Goal: Task Accomplishment & Management: Contribute content

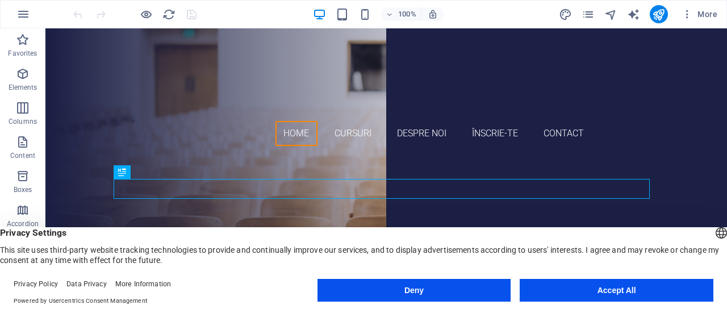
click at [536, 288] on button "Accept All" at bounding box center [617, 290] width 194 height 23
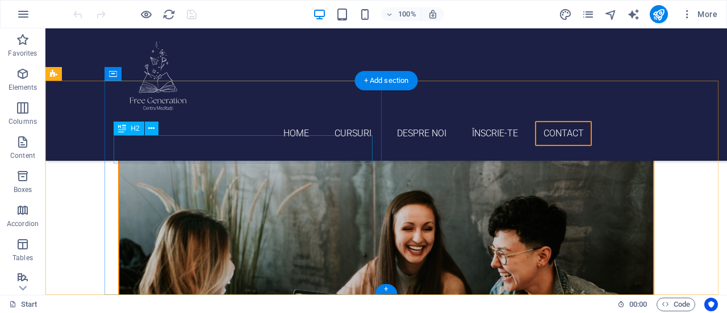
scroll to position [1945, 0]
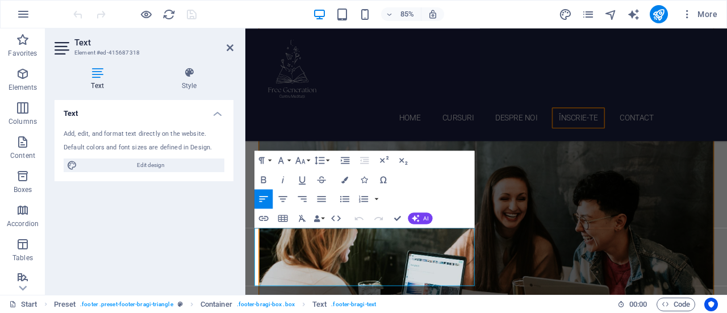
scroll to position [1854, 0]
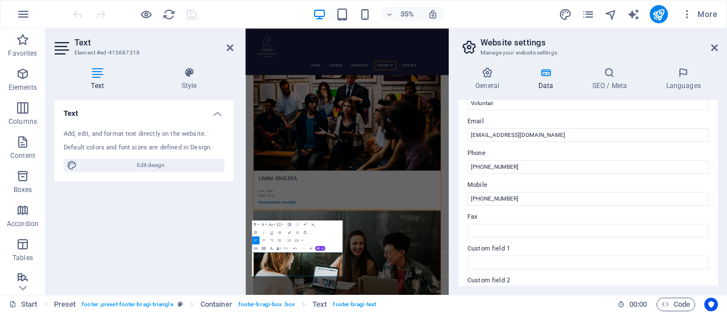
scroll to position [208, 0]
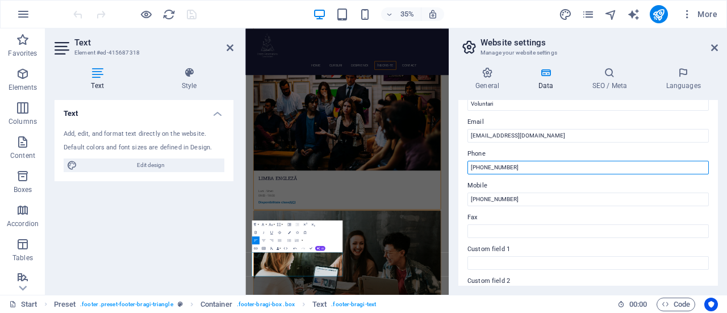
click at [486, 163] on input "+40766715514" at bounding box center [587, 168] width 241 height 14
type input "+40767 715 514"
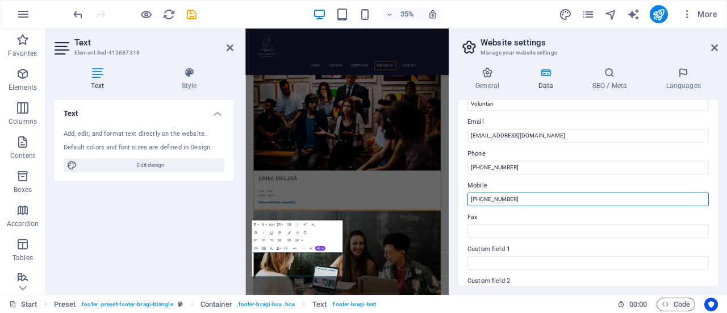
click at [487, 196] on input "+40735291188" at bounding box center [587, 199] width 241 height 14
click at [479, 199] on input "+40735 291 188" at bounding box center [587, 199] width 241 height 14
type input "[PHONE_NUMBER]"
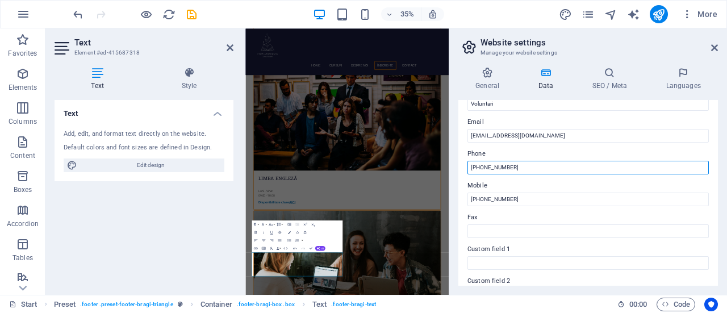
click at [480, 161] on input "+40767 715 514" at bounding box center [587, 168] width 241 height 14
type input "[PHONE_NUMBER]"
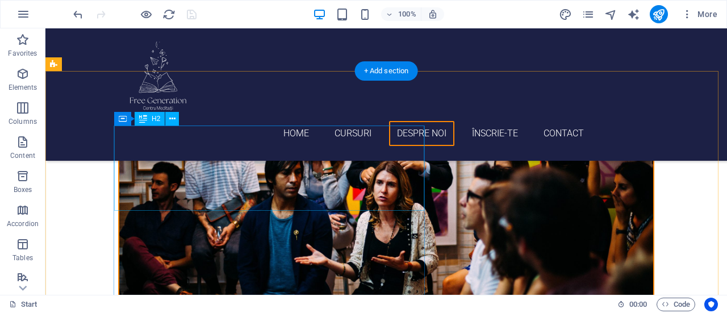
scroll to position [1600, 0]
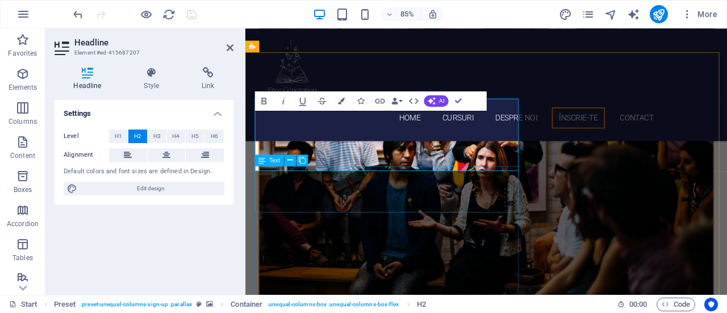
scroll to position [1614, 0]
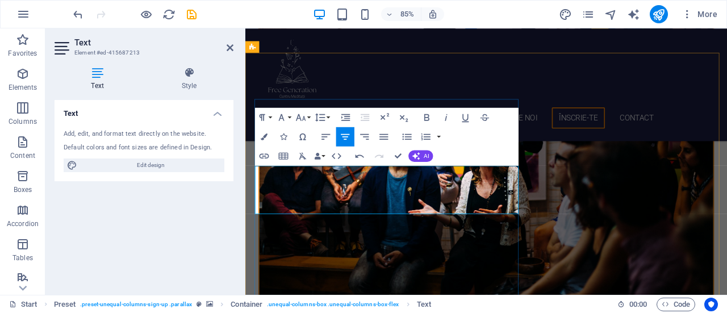
drag, startPoint x: 328, startPoint y: 207, endPoint x: 328, endPoint y: 217, distance: 10.2
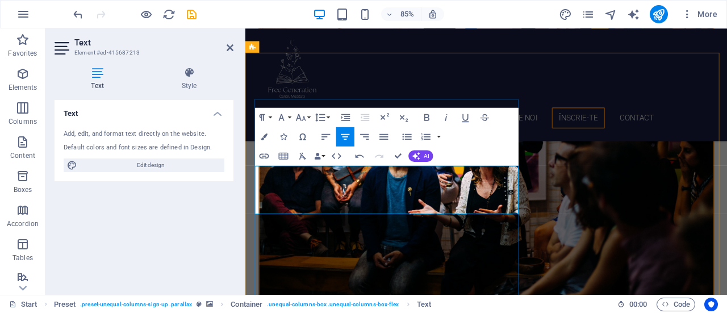
click at [263, 138] on icon "button" at bounding box center [264, 136] width 7 height 7
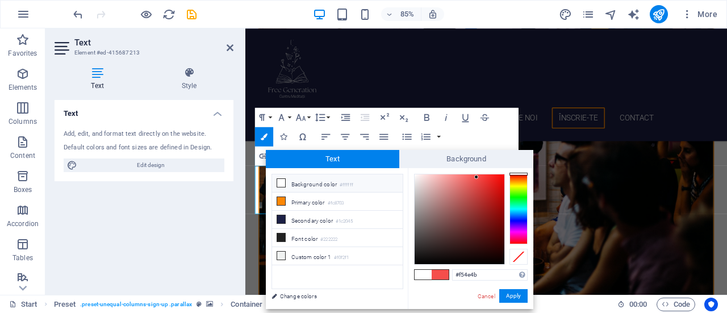
click at [282, 182] on icon at bounding box center [281, 183] width 8 height 8
type input "#ffffff"
click at [260, 214] on div "Spacer" at bounding box center [282, 208] width 55 height 12
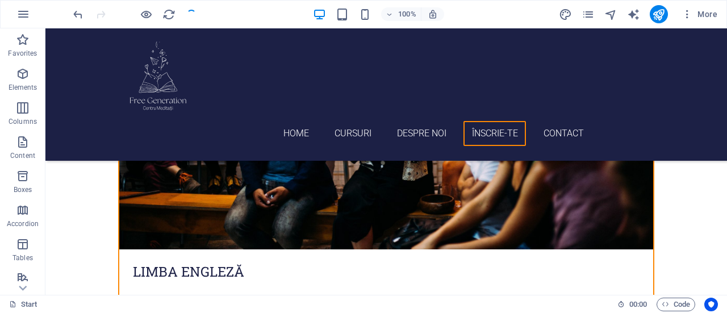
scroll to position [1714, 0]
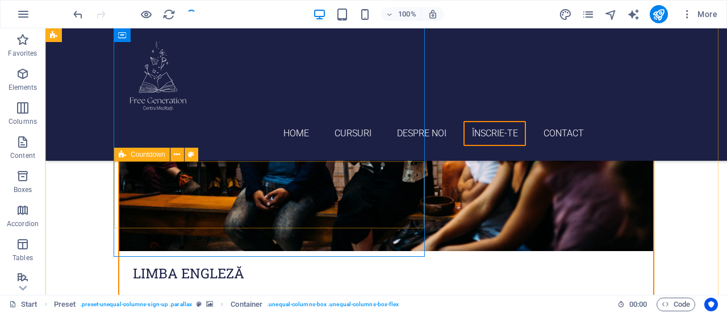
click at [160, 153] on span "Countdown" at bounding box center [148, 154] width 35 height 7
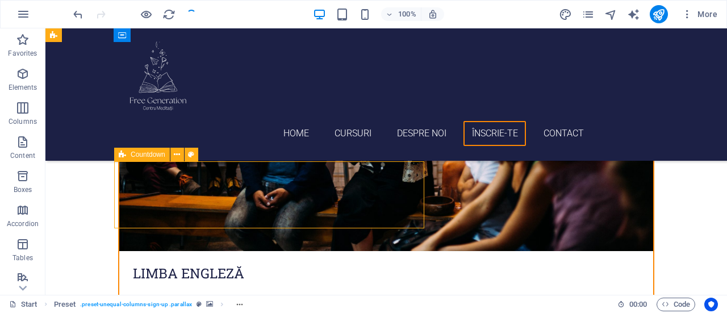
click at [164, 156] on span "Countdown" at bounding box center [148, 154] width 35 height 7
click at [177, 156] on icon at bounding box center [177, 155] width 6 height 12
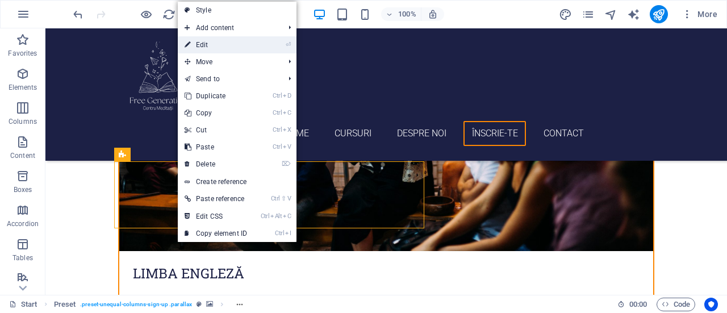
click at [239, 44] on link "⏎ Edit" at bounding box center [216, 44] width 76 height 17
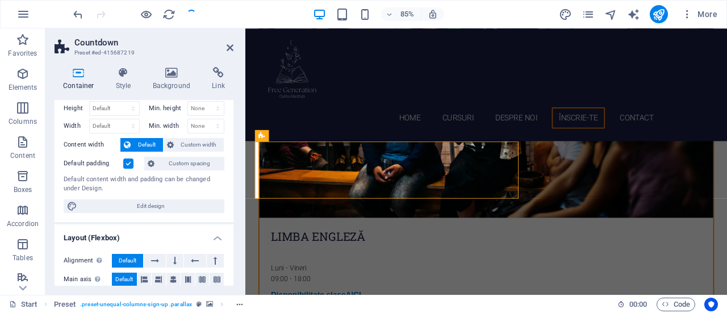
scroll to position [0, 0]
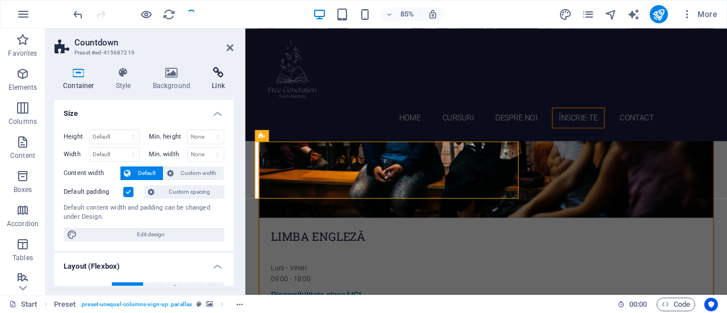
click at [219, 79] on h4 "Link" at bounding box center [218, 79] width 30 height 24
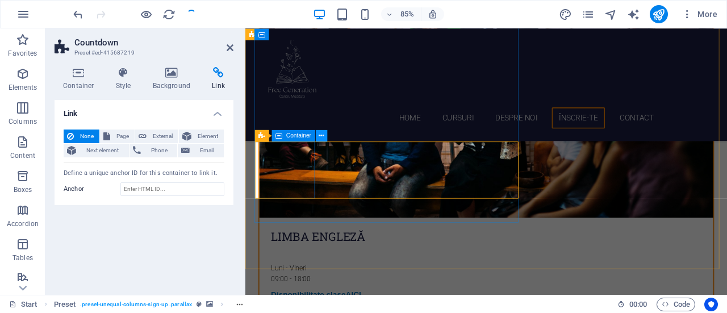
click at [325, 137] on button at bounding box center [321, 135] width 11 height 11
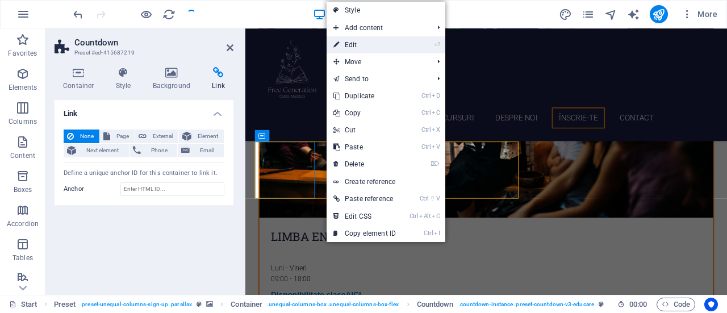
click at [385, 40] on link "⏎ Edit" at bounding box center [364, 44] width 76 height 17
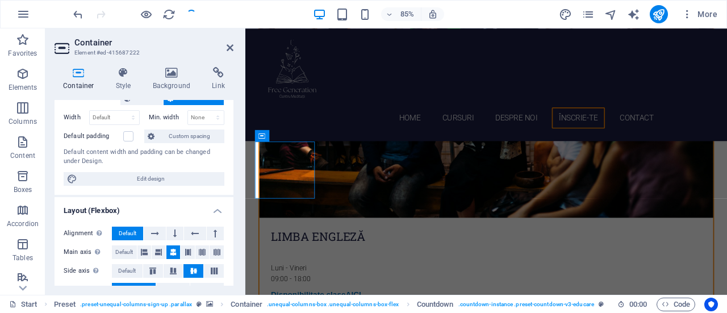
scroll to position [55, 0]
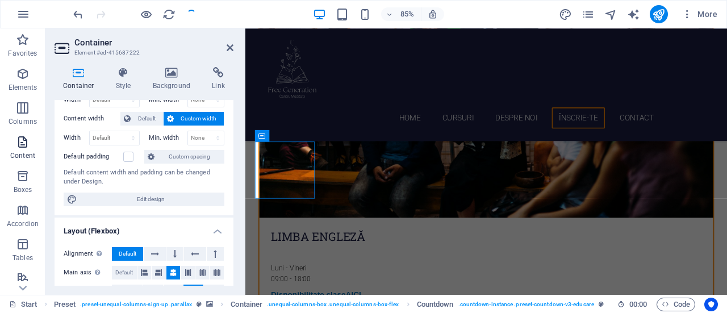
click at [31, 137] on span "Content" at bounding box center [22, 148] width 45 height 27
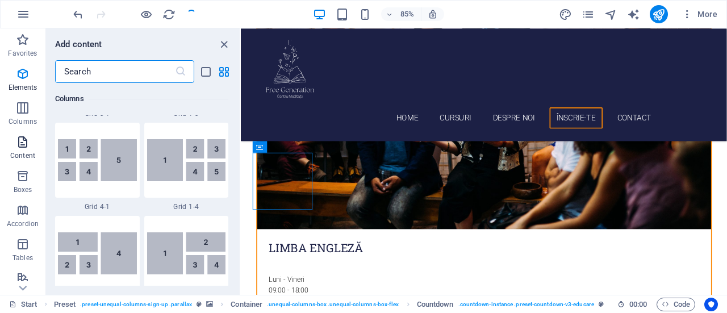
scroll to position [1987, 0]
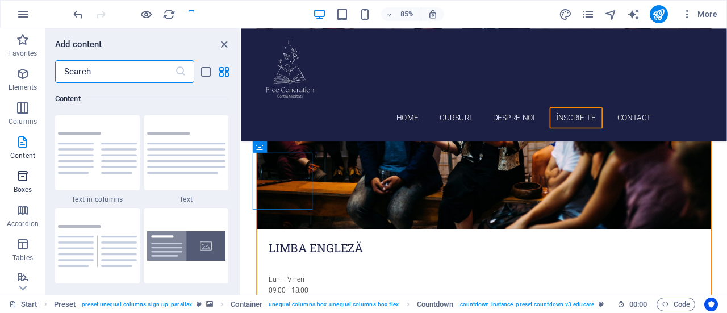
click at [25, 183] on span "Boxes" at bounding box center [22, 182] width 45 height 27
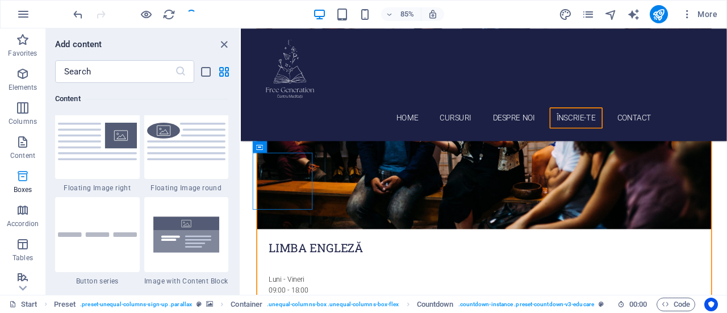
scroll to position [3132, 0]
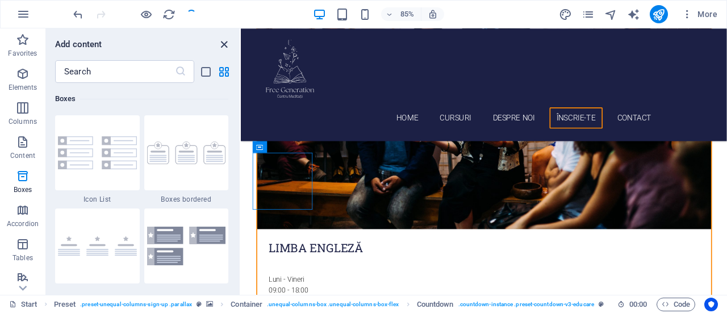
click at [225, 40] on icon "close panel" at bounding box center [223, 44] width 13 height 13
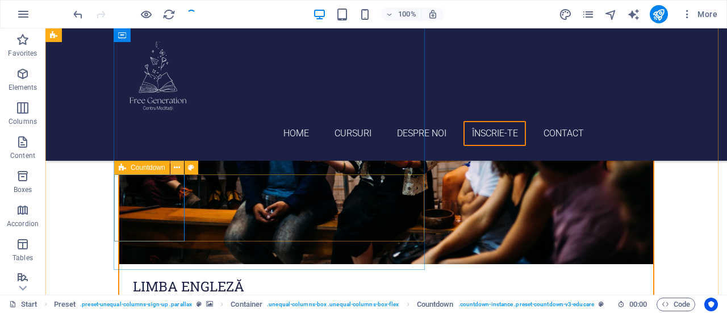
click at [178, 169] on icon at bounding box center [177, 168] width 6 height 12
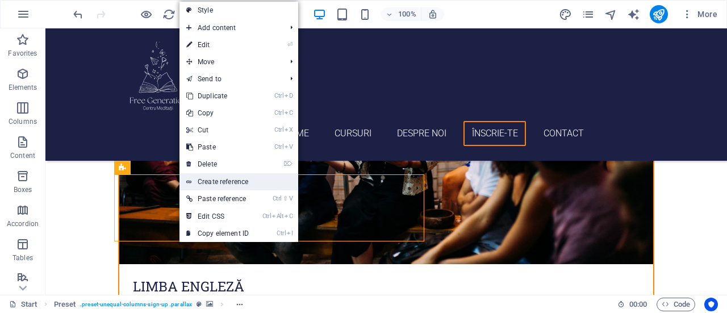
click at [195, 180] on link "Create reference" at bounding box center [238, 181] width 119 height 17
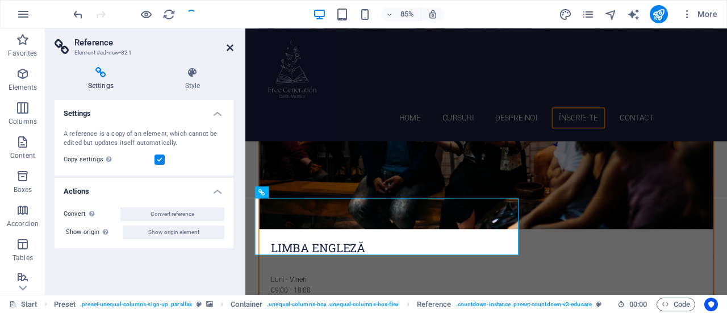
click at [227, 46] on icon at bounding box center [230, 47] width 7 height 9
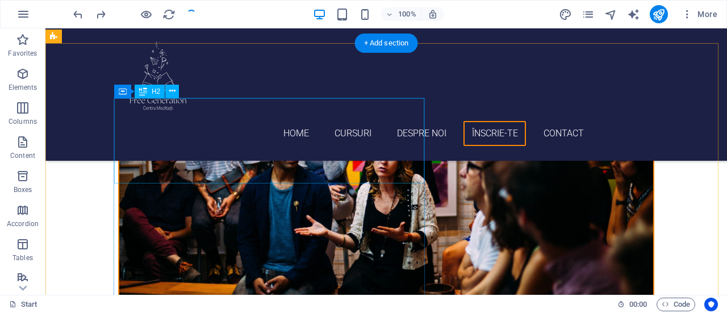
scroll to position [1627, 0]
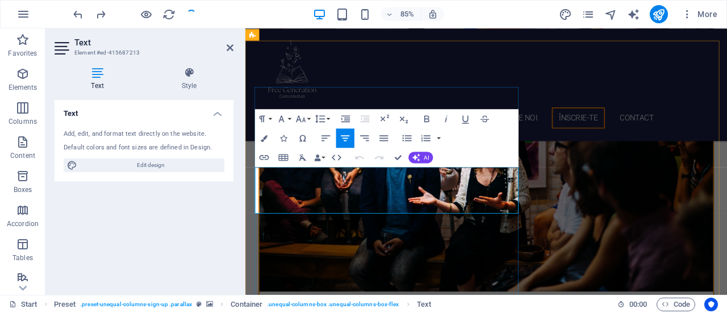
click at [266, 162] on icon "button" at bounding box center [263, 157] width 11 height 11
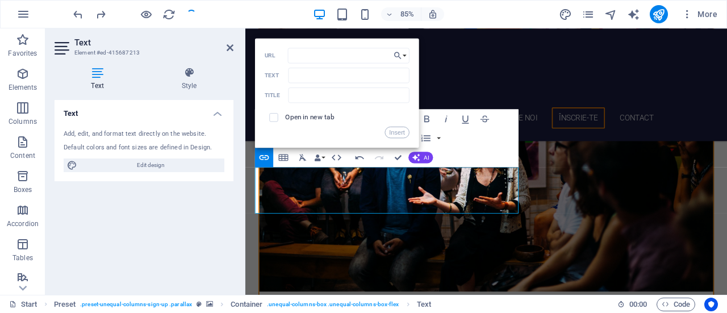
click at [513, 145] on div "Paragraph Format Normal Heading 1 Heading 2 Heading 3 Heading 4 Heading 5 Headi…" at bounding box center [386, 138] width 263 height 58
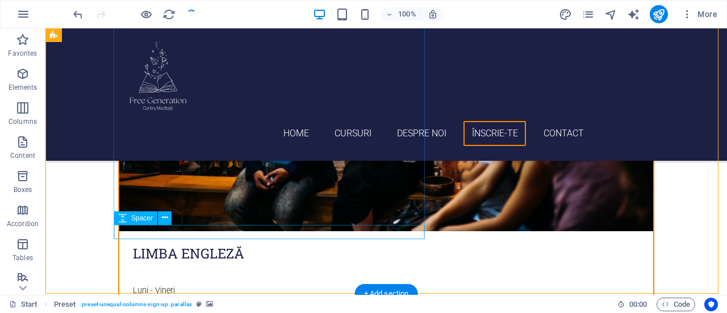
scroll to position [1739, 0]
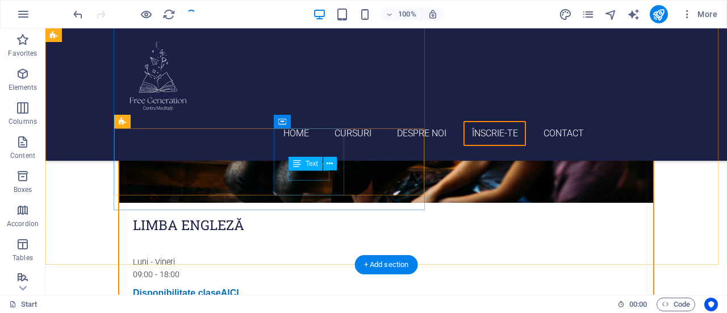
scroll to position [1761, 0]
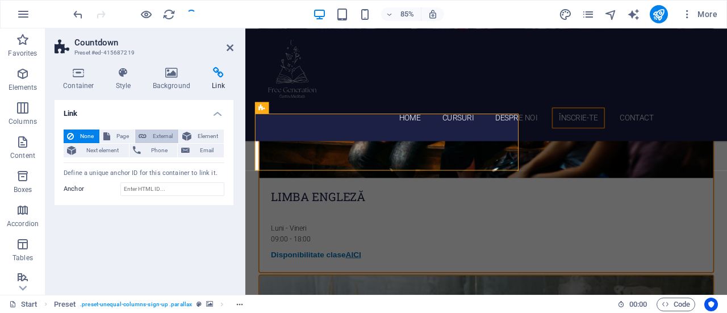
click at [164, 133] on span "External" at bounding box center [162, 136] width 25 height 14
select select "blank"
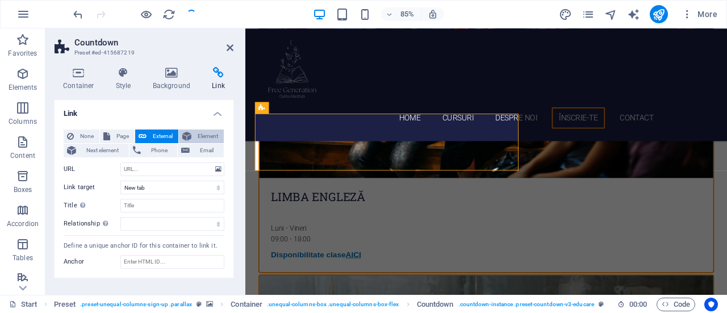
click at [195, 131] on span "Element" at bounding box center [208, 136] width 26 height 14
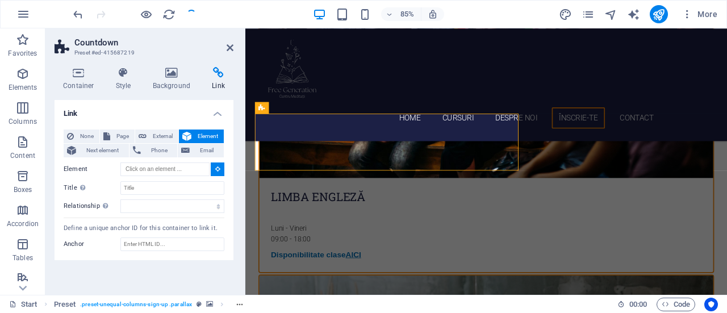
click at [192, 143] on button "Element" at bounding box center [201, 136] width 45 height 14
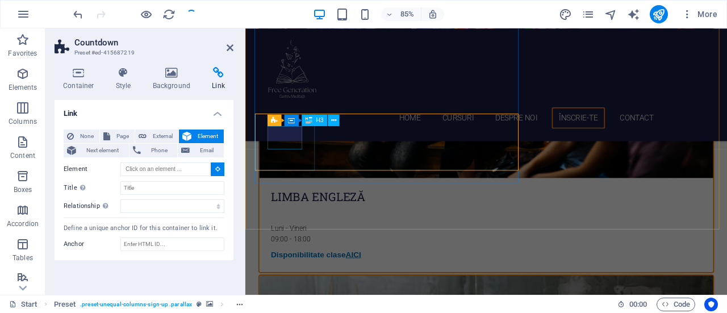
type input "#ed-415687225"
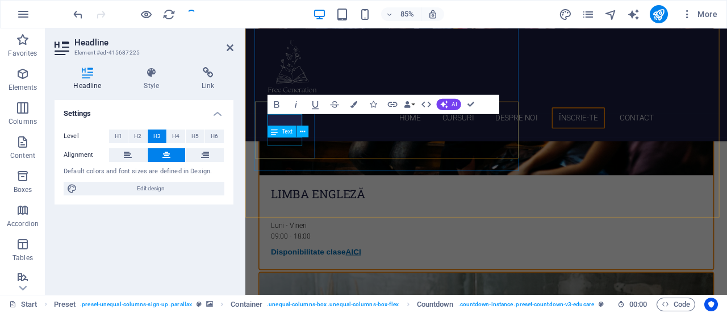
scroll to position [1781, 0]
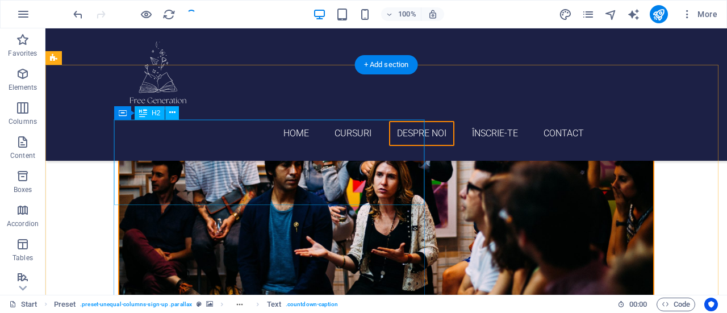
scroll to position [1605, 0]
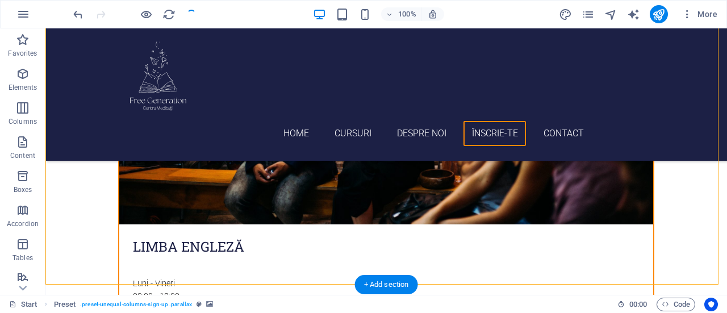
scroll to position [1741, 0]
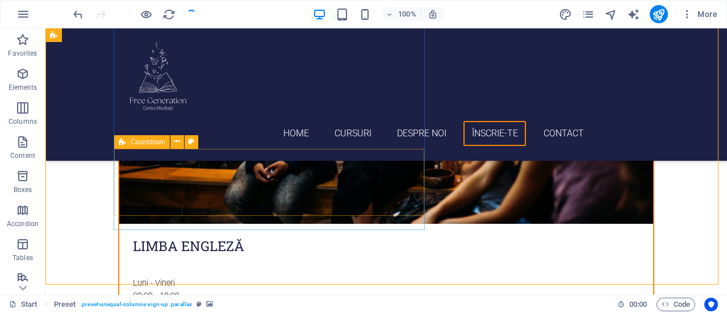
click at [135, 143] on span "Countdown" at bounding box center [148, 142] width 35 height 7
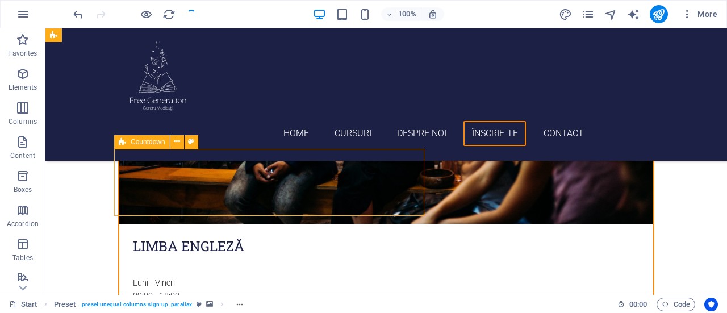
click at [131, 137] on div "Countdown" at bounding box center [142, 142] width 56 height 14
click at [142, 147] on div "Countdown" at bounding box center [142, 142] width 56 height 14
click at [173, 141] on button at bounding box center [177, 142] width 14 height 14
click at [148, 139] on span "Countdown" at bounding box center [148, 142] width 35 height 7
click at [175, 143] on icon at bounding box center [177, 142] width 6 height 12
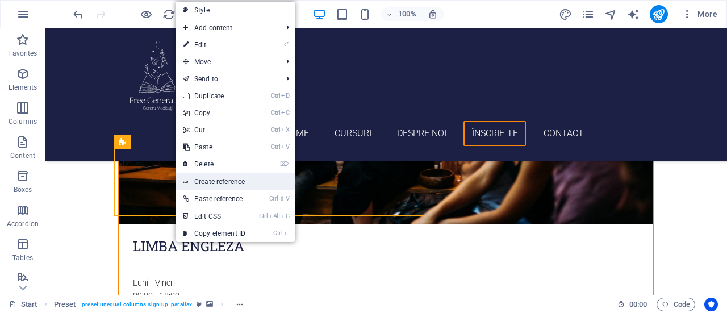
click at [228, 174] on link "Create reference" at bounding box center [235, 181] width 119 height 17
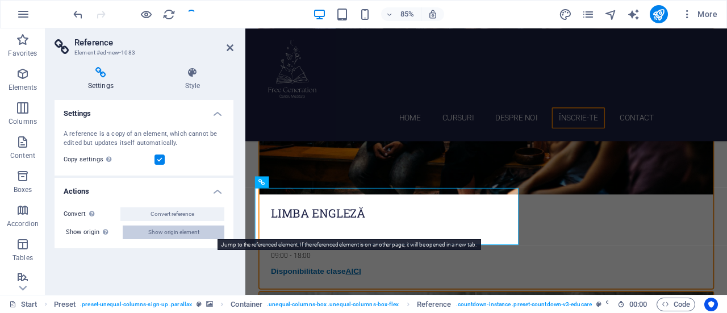
click at [174, 228] on span "Show origin element" at bounding box center [173, 232] width 51 height 14
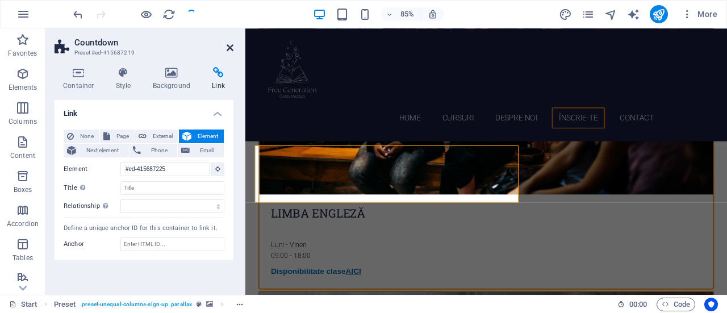
scroll to position [1645, 0]
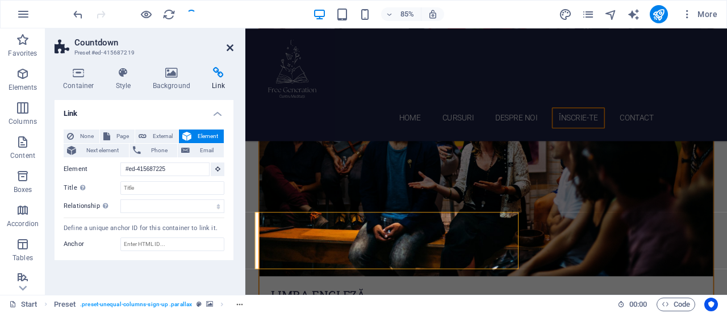
click at [230, 51] on icon at bounding box center [230, 47] width 7 height 9
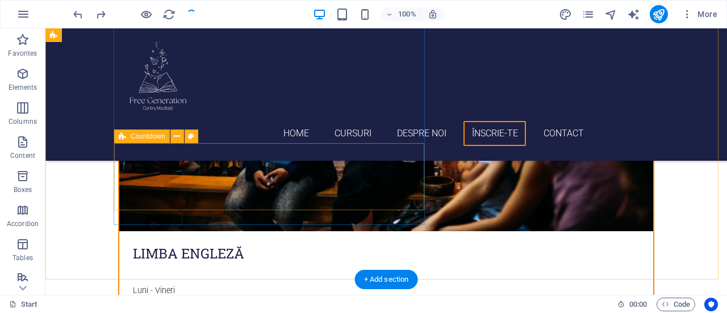
scroll to position [1732, 0]
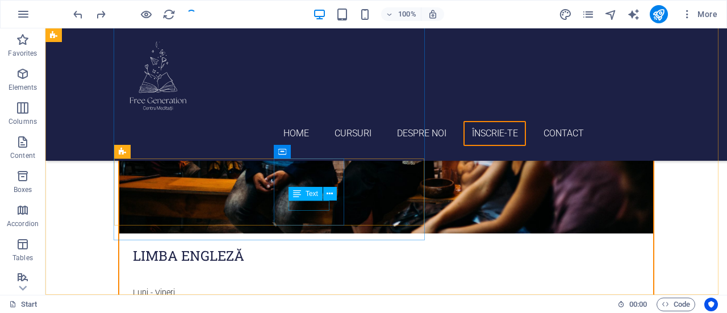
click at [314, 193] on span "Text" at bounding box center [311, 193] width 12 height 7
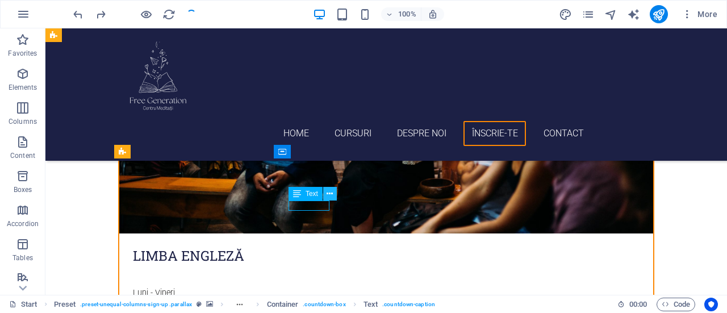
click at [332, 194] on icon at bounding box center [329, 194] width 6 height 12
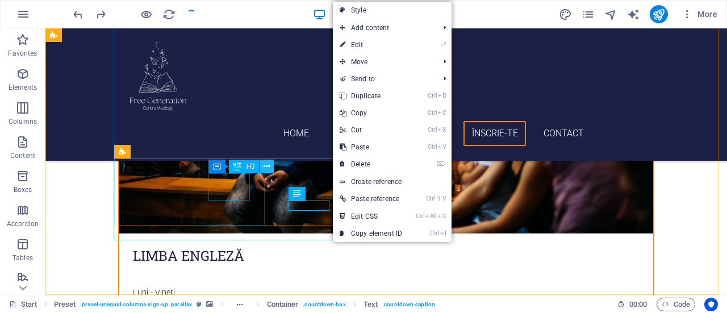
click at [267, 163] on icon at bounding box center [266, 167] width 6 height 12
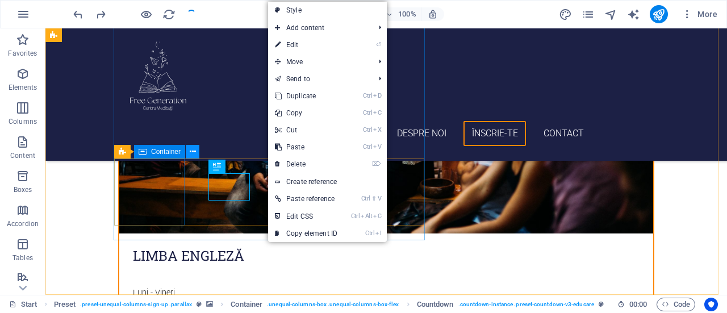
click at [193, 153] on icon at bounding box center [193, 152] width 6 height 12
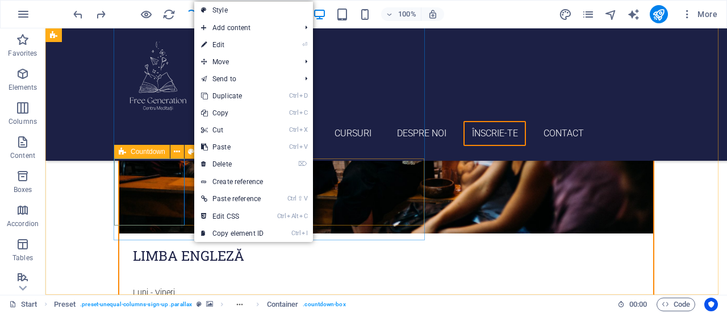
click at [125, 149] on icon at bounding box center [122, 152] width 7 height 14
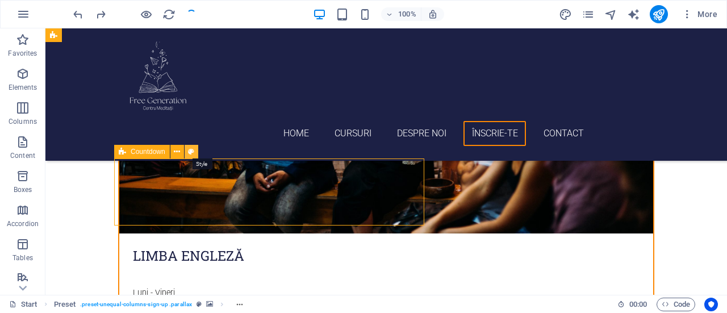
click at [195, 151] on button at bounding box center [192, 152] width 14 height 14
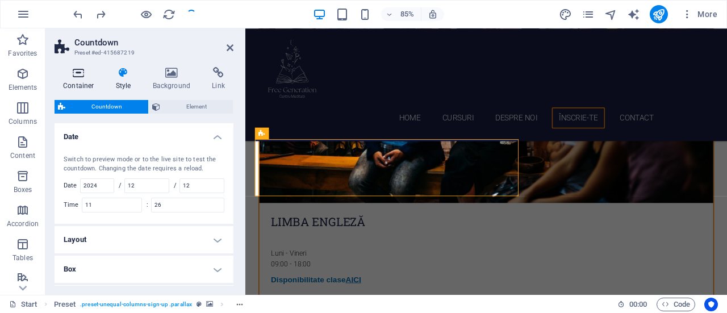
click at [69, 76] on icon at bounding box center [79, 72] width 48 height 11
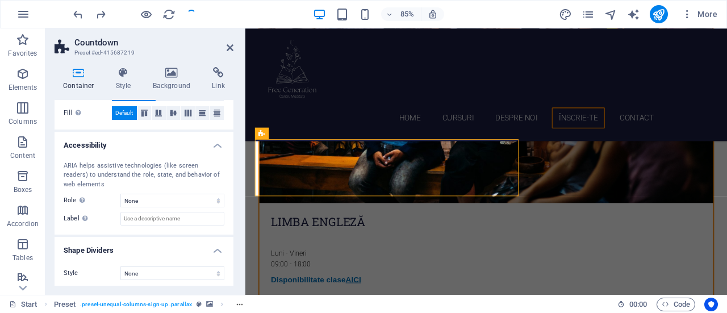
scroll to position [252, 0]
click at [151, 201] on select "None Alert Article Banner Comment Complementary Dialog Footer Header Marquee Pr…" at bounding box center [172, 199] width 104 height 14
click at [233, 46] on icon at bounding box center [230, 47] width 7 height 9
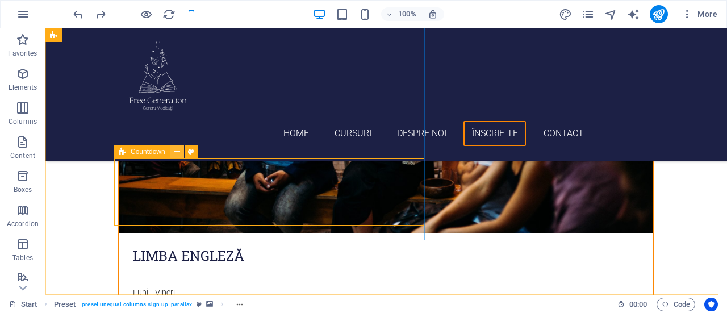
click at [176, 152] on icon at bounding box center [177, 152] width 6 height 12
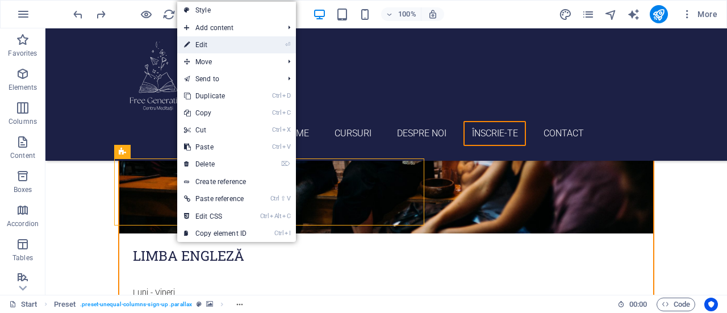
click at [233, 47] on link "⏎ Edit" at bounding box center [215, 44] width 76 height 17
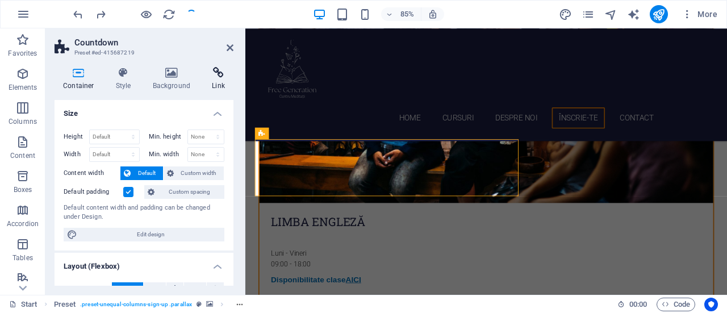
click at [217, 72] on icon at bounding box center [218, 72] width 30 height 11
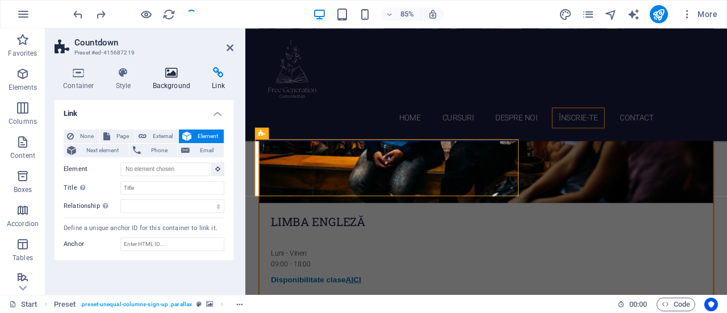
click at [164, 78] on h4 "Background" at bounding box center [174, 79] width 60 height 24
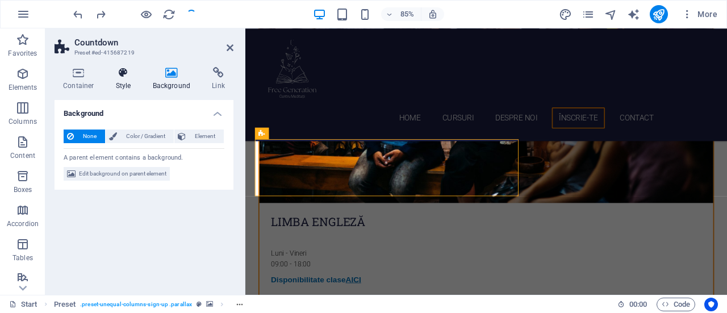
click at [127, 76] on icon at bounding box center [123, 72] width 32 height 11
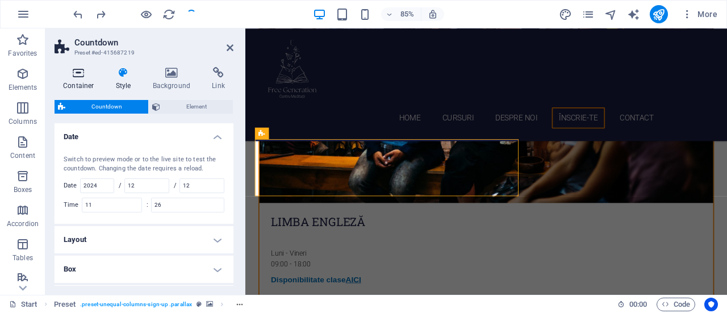
click at [79, 74] on icon at bounding box center [79, 72] width 48 height 11
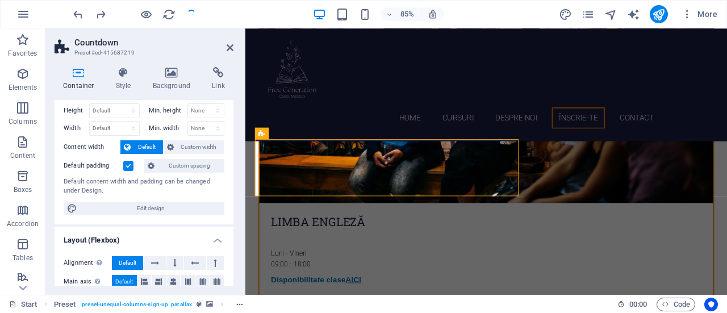
scroll to position [0, 0]
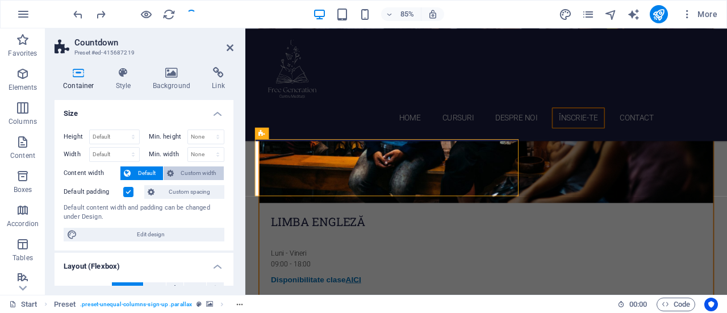
click at [189, 171] on span "Custom width" at bounding box center [199, 173] width 44 height 14
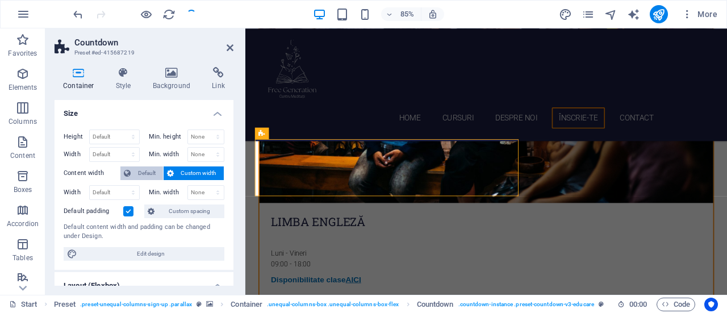
click at [141, 174] on span "Default" at bounding box center [147, 173] width 26 height 14
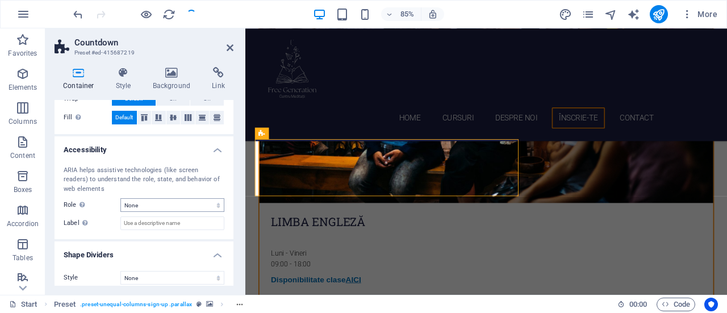
scroll to position [253, 0]
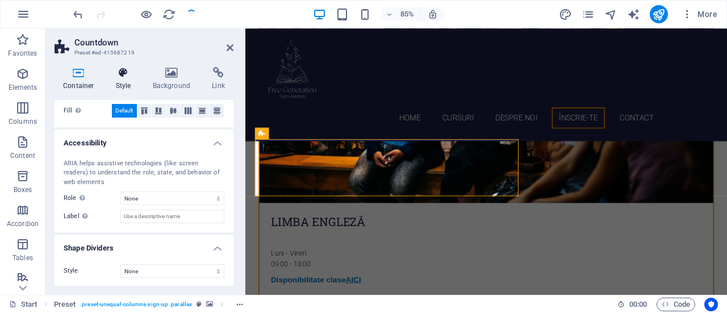
click at [120, 77] on icon at bounding box center [123, 72] width 32 height 11
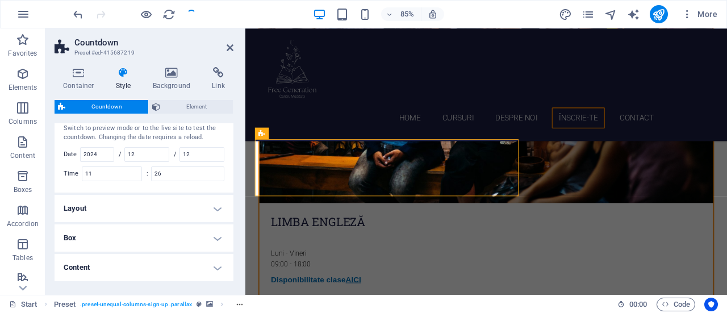
scroll to position [0, 0]
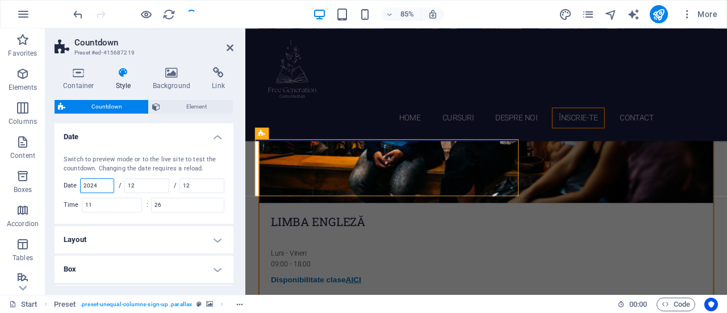
click at [107, 185] on input "2024" at bounding box center [97, 186] width 33 height 14
type input "2"
type input "2025"
click at [142, 185] on input "12" at bounding box center [147, 186] width 44 height 14
type input "1"
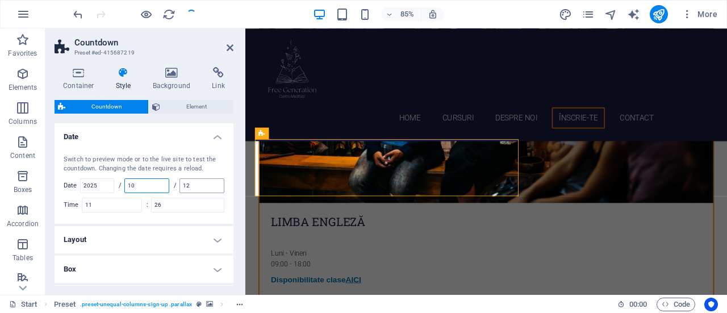
type input "10"
click at [203, 187] on input "12" at bounding box center [202, 186] width 44 height 14
type input "1"
type input "30"
click at [129, 203] on input "11" at bounding box center [111, 205] width 59 height 14
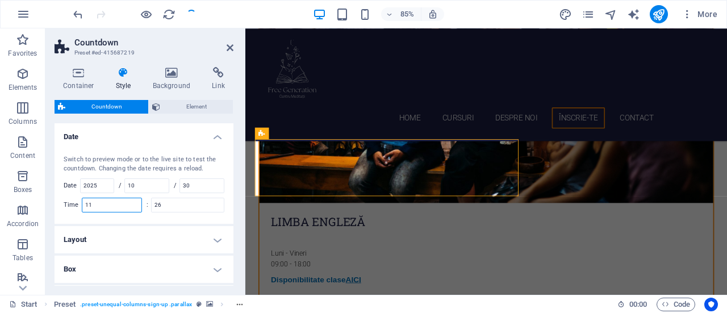
type input "1"
type input "12"
click at [174, 202] on input "26" at bounding box center [188, 205] width 72 height 14
type input "2"
click at [116, 207] on input "12" at bounding box center [111, 205] width 59 height 14
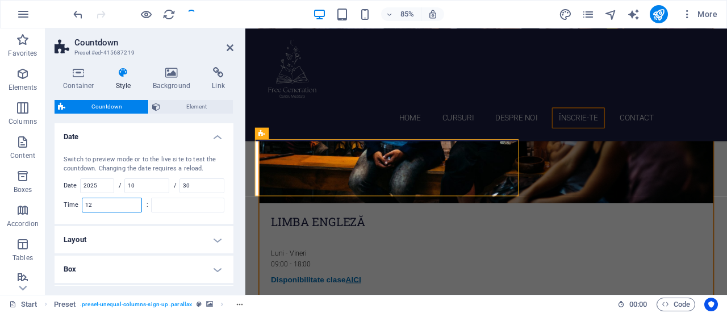
type input "1"
type input "23"
click at [185, 200] on input "number" at bounding box center [188, 205] width 72 height 14
type input "2"
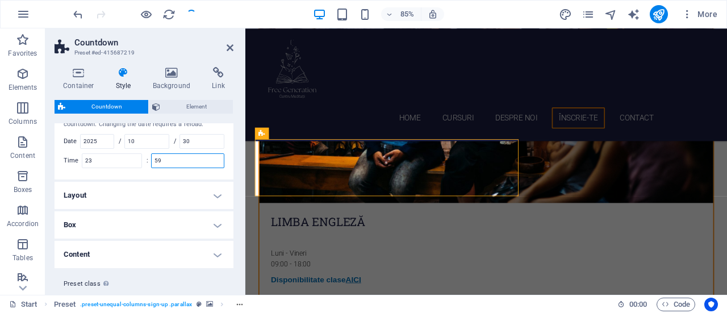
scroll to position [70, 0]
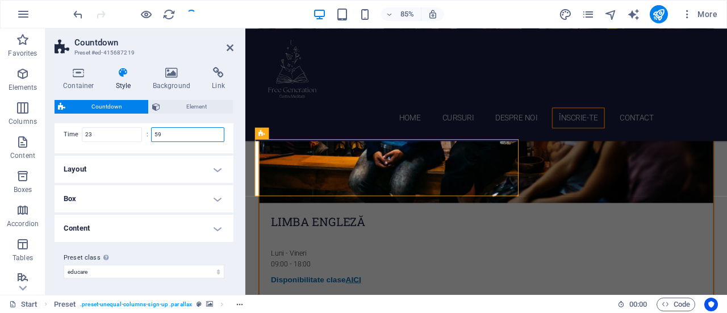
type input "59"
click at [215, 168] on h4 "Layout" at bounding box center [144, 169] width 179 height 27
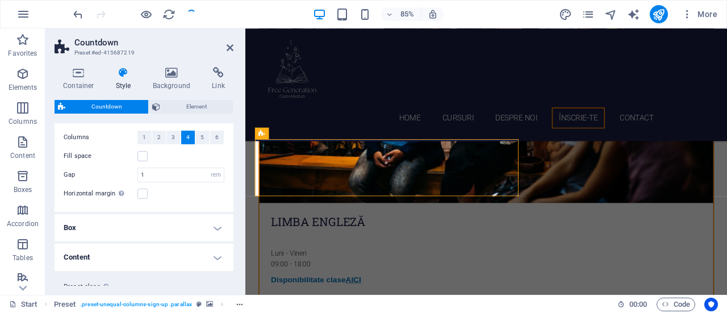
scroll to position [156, 0]
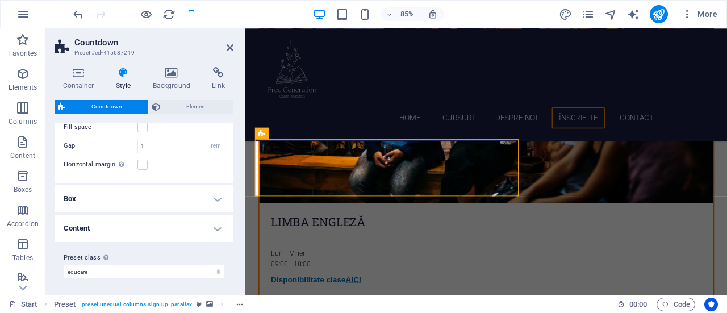
click at [211, 200] on h4 "Box" at bounding box center [144, 198] width 179 height 27
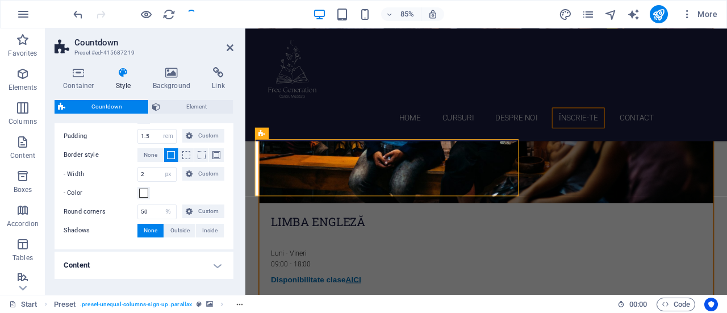
scroll to position [298, 0]
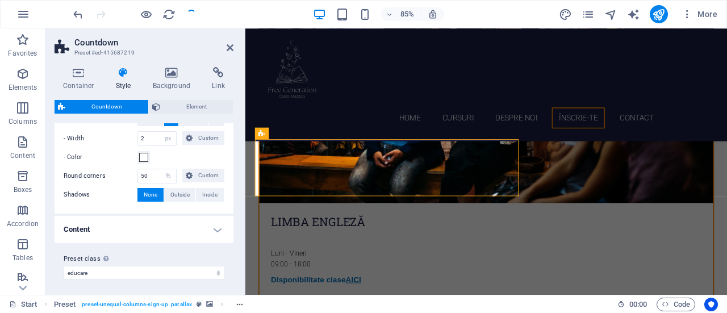
click at [219, 229] on h4 "Content" at bounding box center [144, 229] width 179 height 27
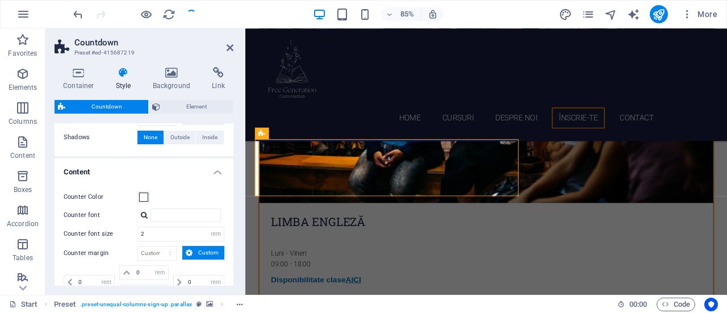
scroll to position [355, 0]
click at [148, 191] on button "Counter Color" at bounding box center [143, 197] width 12 height 12
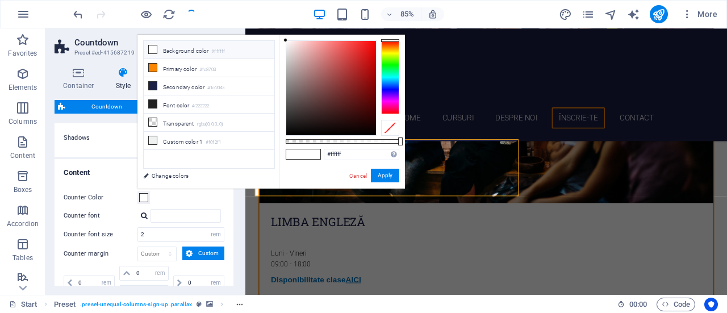
click at [185, 198] on div "Counter Color" at bounding box center [144, 198] width 161 height 14
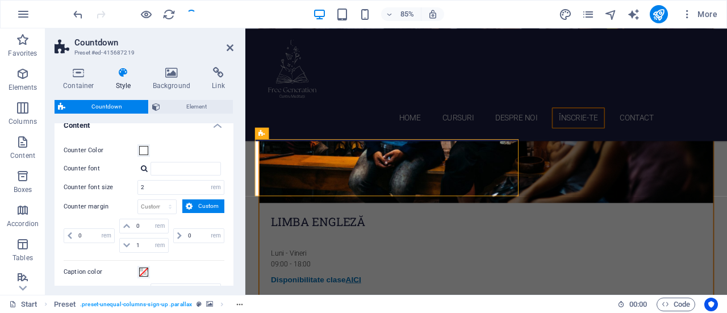
scroll to position [484, 0]
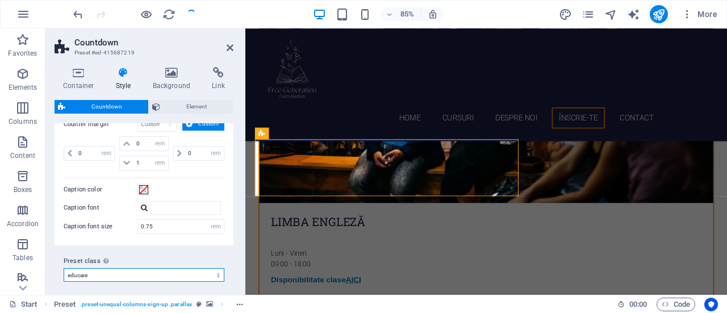
click at [174, 268] on select "educare Add preset class" at bounding box center [144, 275] width 161 height 14
click at [209, 254] on label "Preset class Above chosen variant and settings affect all elements which carry …" at bounding box center [144, 261] width 161 height 14
click at [209, 268] on select "educare Add preset class" at bounding box center [144, 275] width 161 height 14
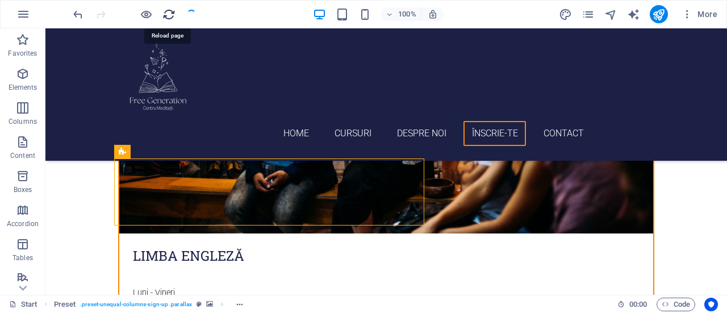
click at [170, 14] on icon "reload" at bounding box center [168, 14] width 13 height 13
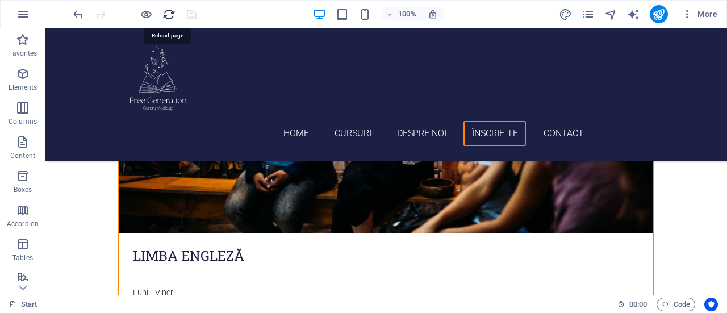
click at [169, 14] on icon "reload" at bounding box center [168, 14] width 13 height 13
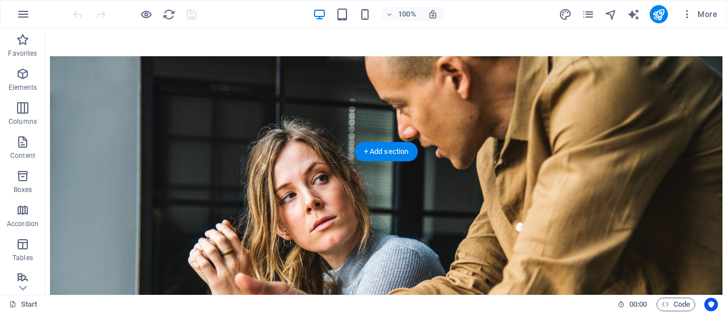
scroll to position [454, 0]
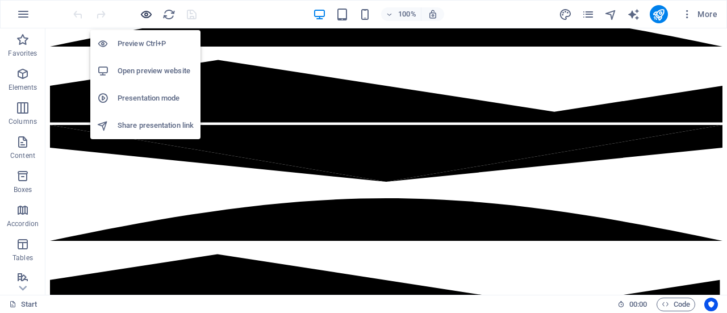
click at [140, 12] on icon "button" at bounding box center [146, 14] width 13 height 13
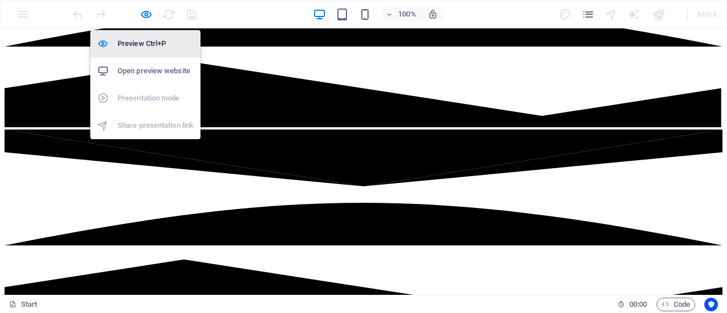
click at [141, 45] on h6 "Preview Ctrl+P" at bounding box center [156, 44] width 76 height 14
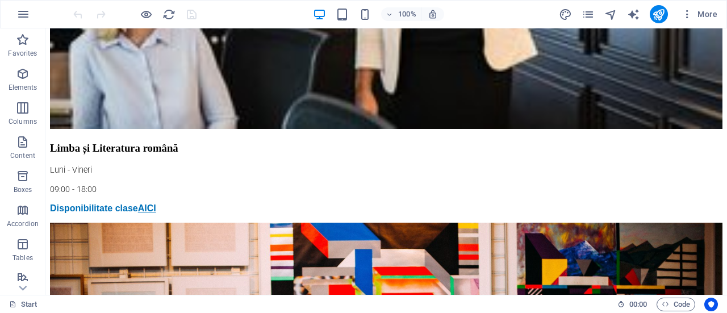
scroll to position [1703, 0]
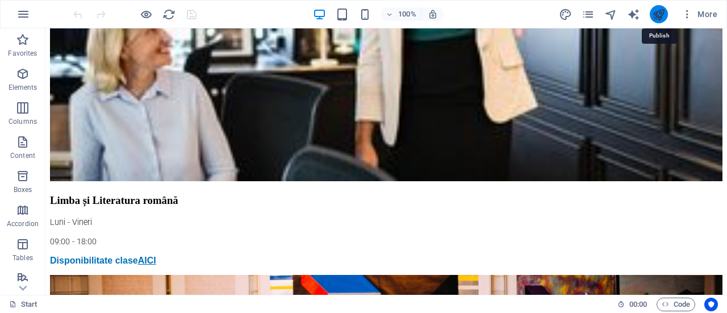
click at [654, 13] on icon "publish" at bounding box center [658, 14] width 13 height 13
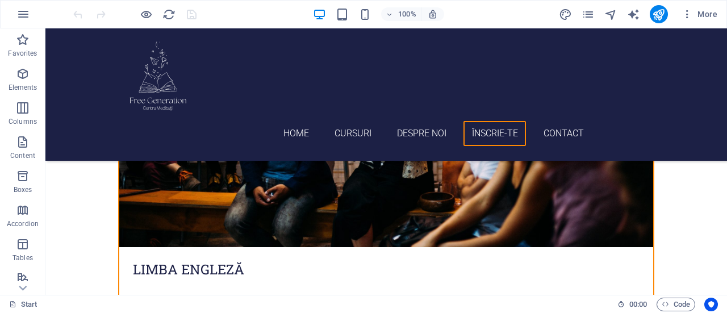
scroll to position [1711, 0]
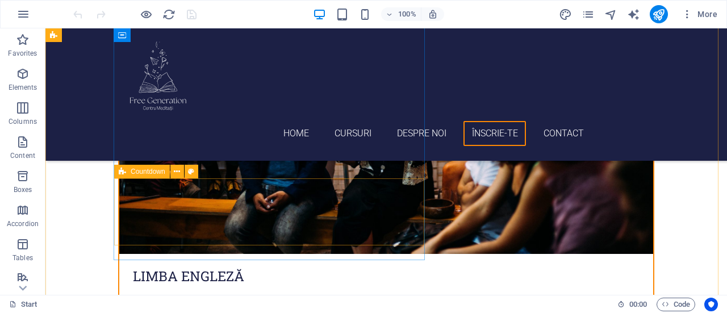
click at [153, 172] on span "Countdown" at bounding box center [148, 171] width 35 height 7
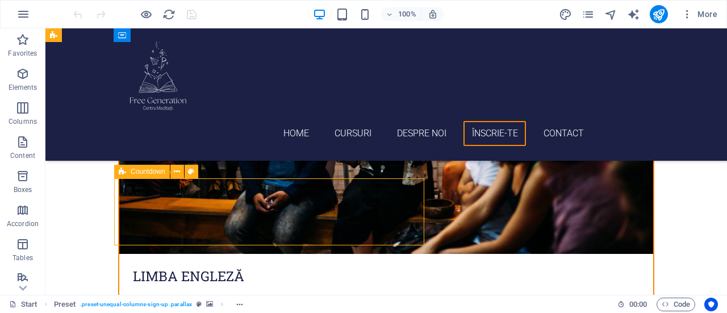
click at [144, 172] on span "Countdown" at bounding box center [148, 171] width 35 height 7
click at [175, 172] on icon at bounding box center [177, 172] width 6 height 12
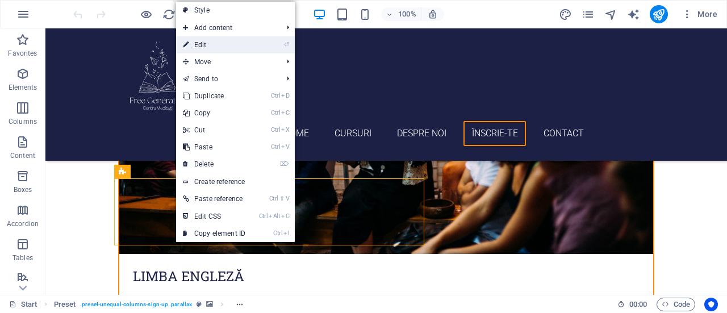
click at [213, 41] on link "⏎ Edit" at bounding box center [214, 44] width 76 height 17
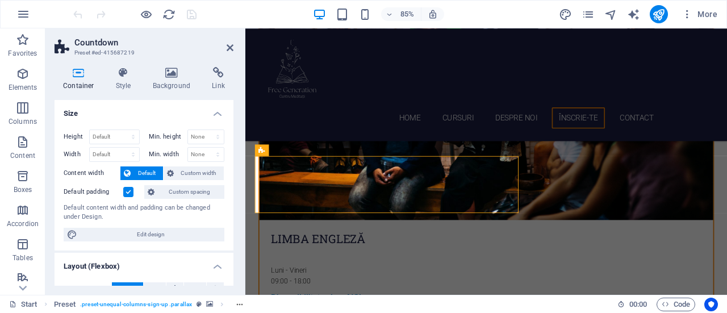
click at [82, 79] on h4 "Container" at bounding box center [81, 79] width 53 height 24
click at [134, 78] on icon at bounding box center [123, 72] width 32 height 11
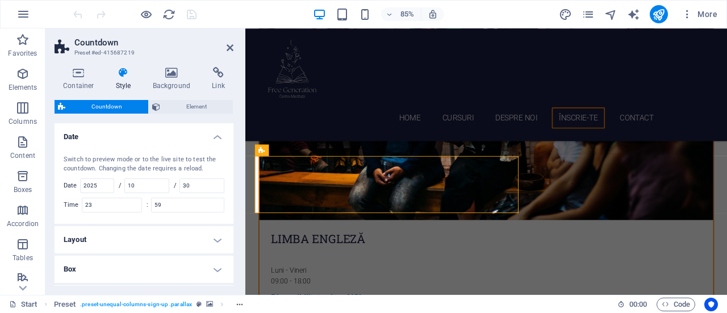
click at [127, 104] on span "Countdown" at bounding box center [107, 107] width 76 height 14
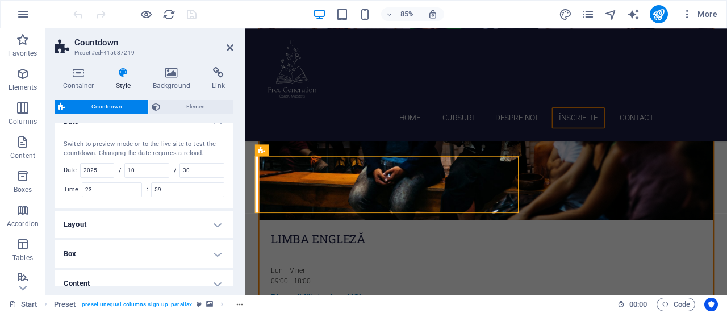
scroll to position [0, 0]
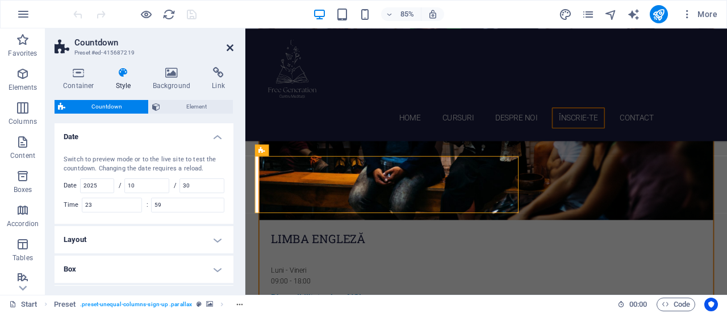
click at [231, 46] on icon at bounding box center [230, 47] width 7 height 9
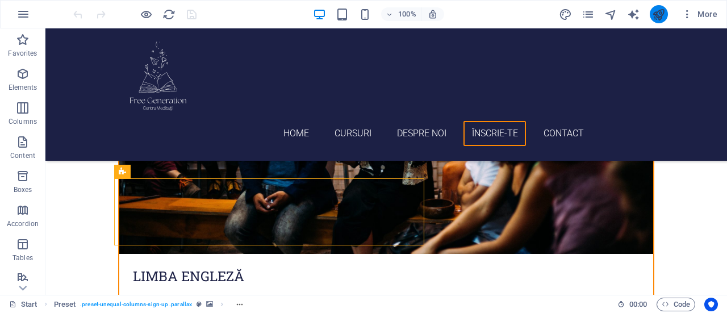
click at [652, 12] on button "publish" at bounding box center [659, 14] width 18 height 18
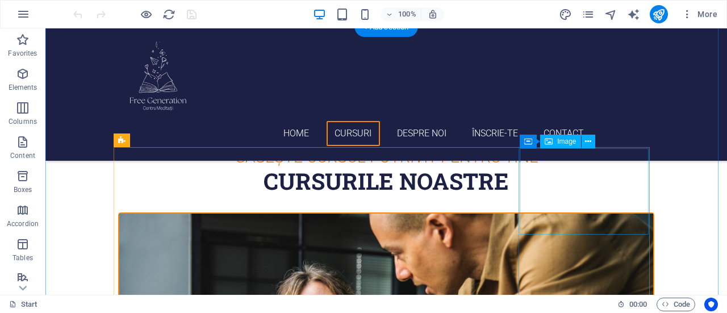
scroll to position [568, 0]
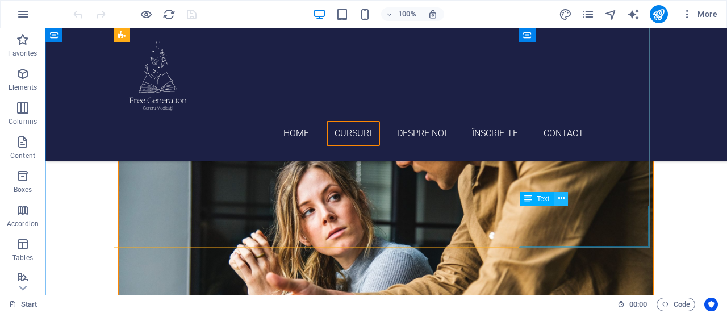
click at [561, 198] on icon at bounding box center [561, 198] width 6 height 12
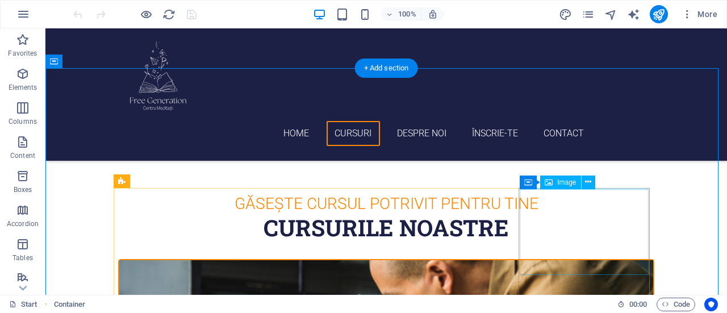
scroll to position [397, 0]
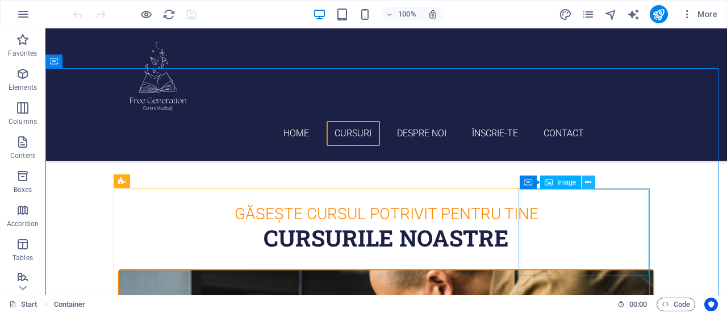
click at [589, 183] on icon at bounding box center [588, 183] width 6 height 12
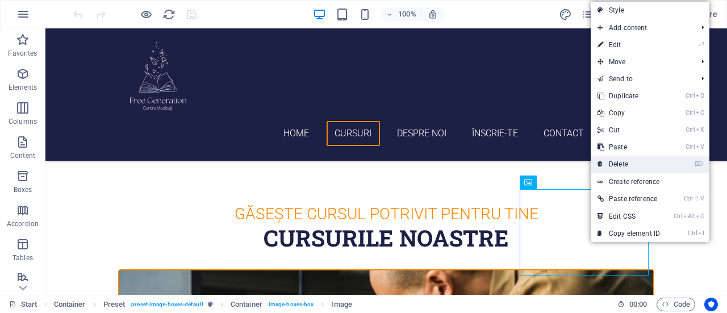
click at [640, 164] on link "⌦ Delete" at bounding box center [629, 164] width 76 height 17
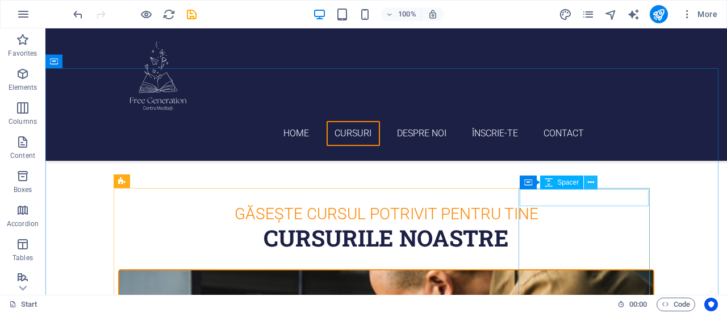
click at [594, 179] on button at bounding box center [591, 182] width 14 height 14
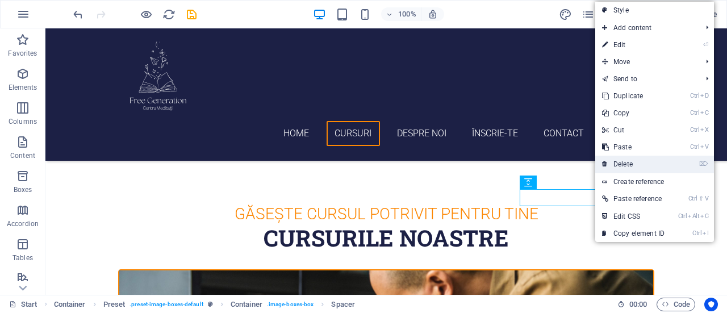
click at [627, 163] on link "⌦ Delete" at bounding box center [633, 164] width 76 height 17
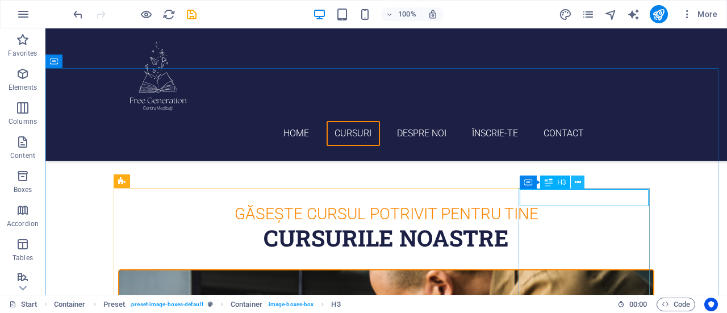
click at [577, 179] on icon at bounding box center [578, 183] width 6 height 12
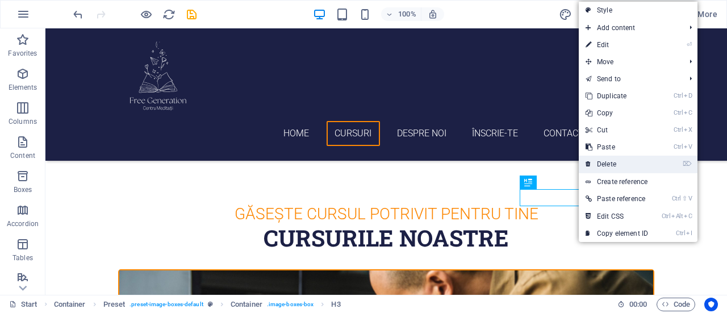
click at [607, 161] on link "⌦ Delete" at bounding box center [617, 164] width 76 height 17
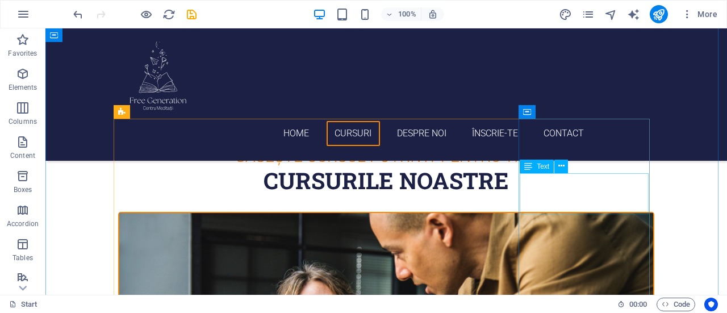
scroll to position [454, 0]
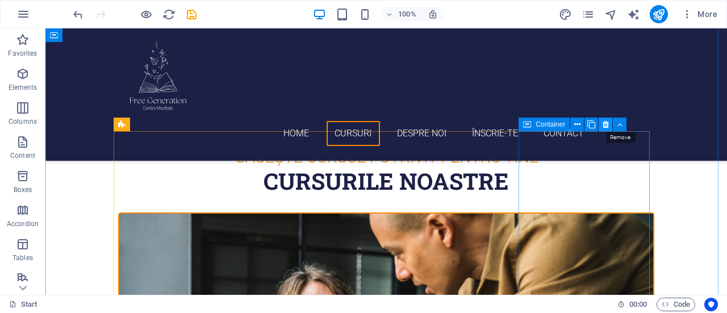
click at [604, 123] on icon at bounding box center [605, 125] width 6 height 12
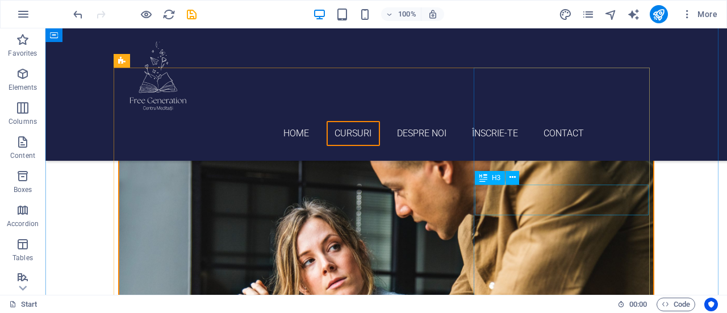
scroll to position [568, 0]
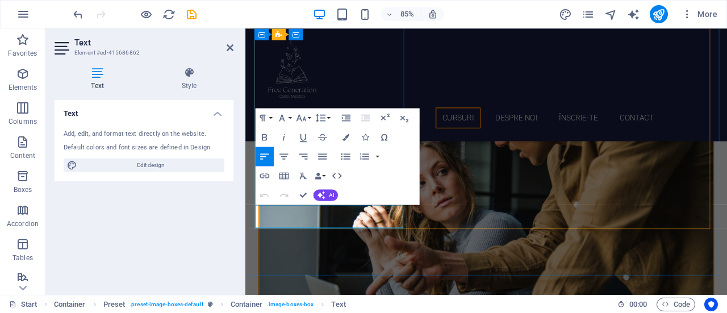
click at [267, 173] on icon "button" at bounding box center [264, 175] width 11 height 11
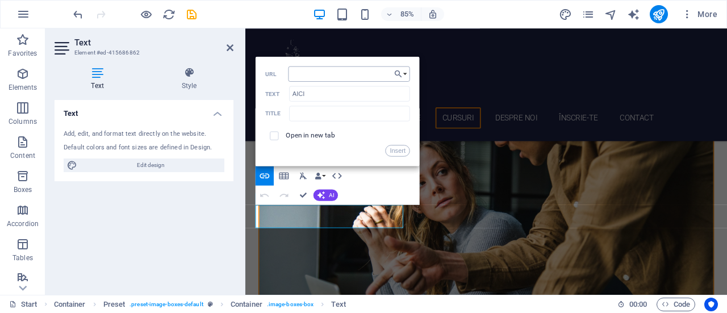
click at [372, 76] on input "URL" at bounding box center [349, 73] width 122 height 15
click at [405, 73] on button "Choose Link" at bounding box center [401, 73] width 18 height 15
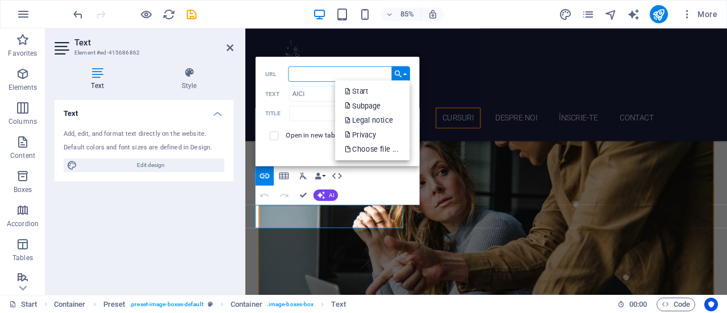
click at [372, 72] on input "URL" at bounding box center [349, 73] width 122 height 15
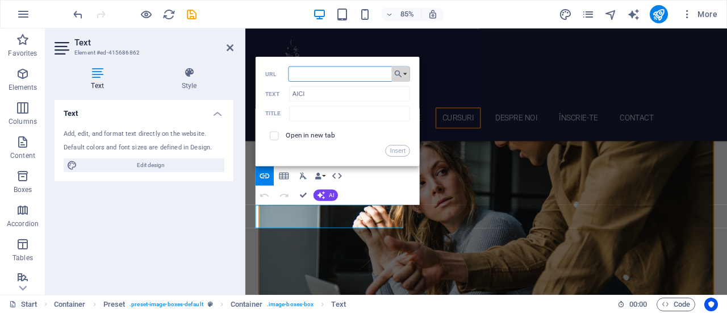
click at [391, 75] on div "Back Choose Link Start Subpage Legal notice Privacy Choose file ... URL AICI Te…" at bounding box center [338, 111] width 164 height 110
click at [396, 73] on icon "button" at bounding box center [398, 73] width 10 height 11
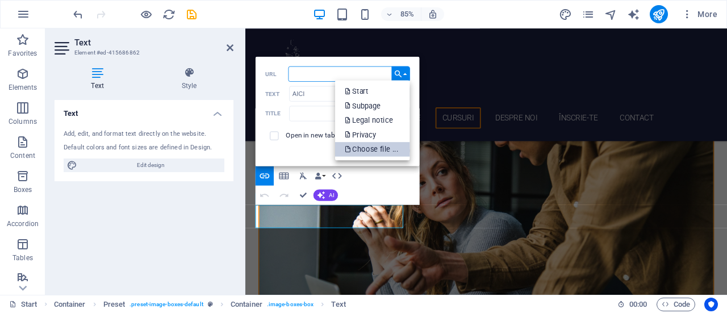
click at [395, 148] on p "Choose file ..." at bounding box center [373, 148] width 56 height 15
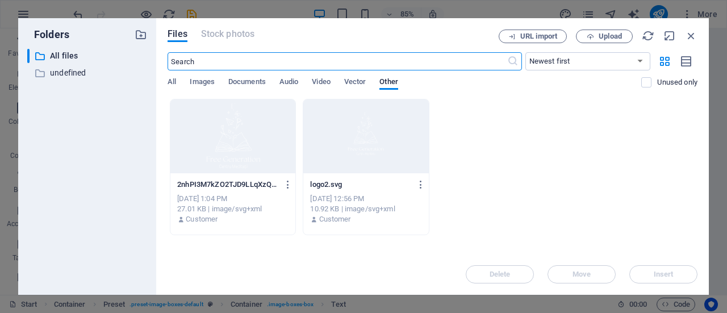
scroll to position [891, 0]
click at [689, 35] on icon "button" at bounding box center [691, 36] width 12 height 12
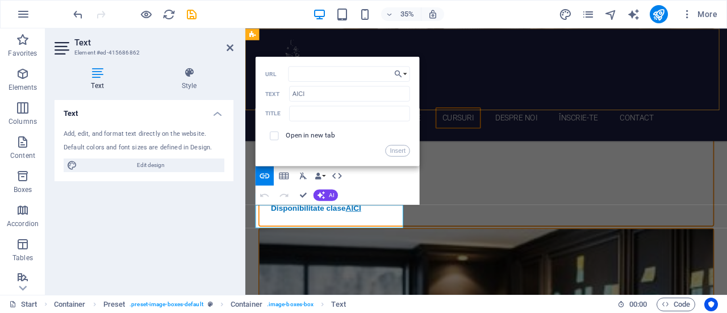
scroll to position [568, 0]
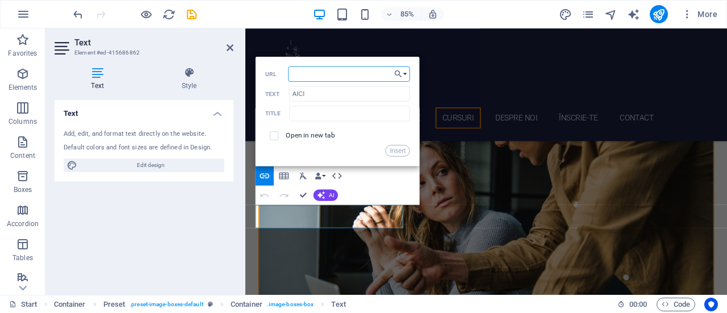
click at [323, 72] on input "URL" at bounding box center [349, 73] width 122 height 15
click at [399, 148] on button "Insert" at bounding box center [398, 150] width 24 height 11
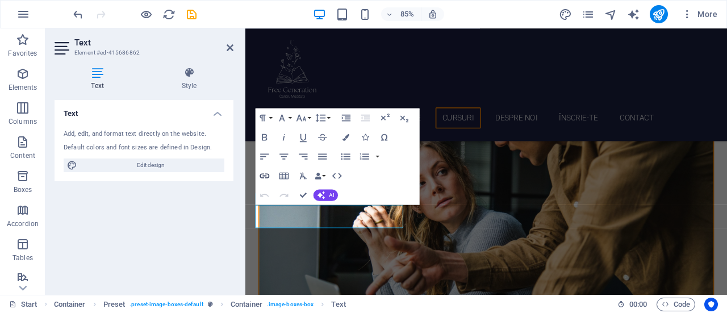
click at [265, 173] on icon "button" at bounding box center [264, 175] width 11 height 11
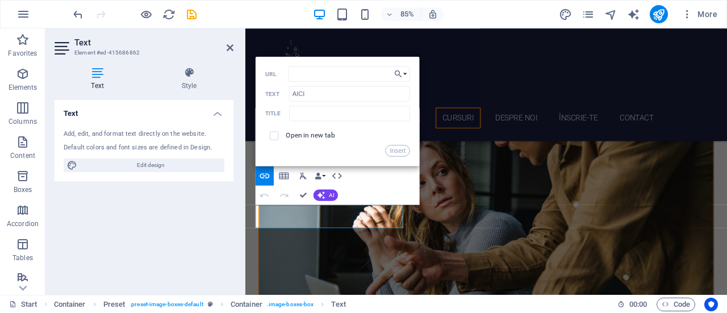
click at [398, 152] on button "Insert" at bounding box center [398, 150] width 24 height 11
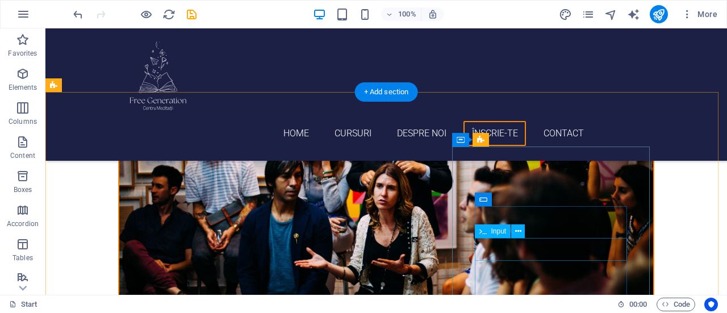
scroll to position [1533, 0]
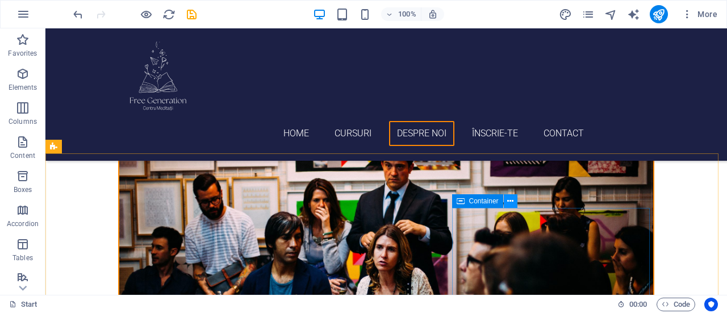
click at [511, 202] on icon at bounding box center [510, 201] width 6 height 12
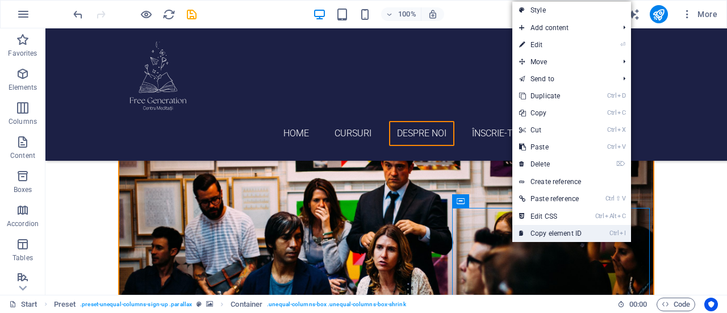
click at [530, 235] on link "Ctrl I Copy element ID" at bounding box center [550, 233] width 76 height 17
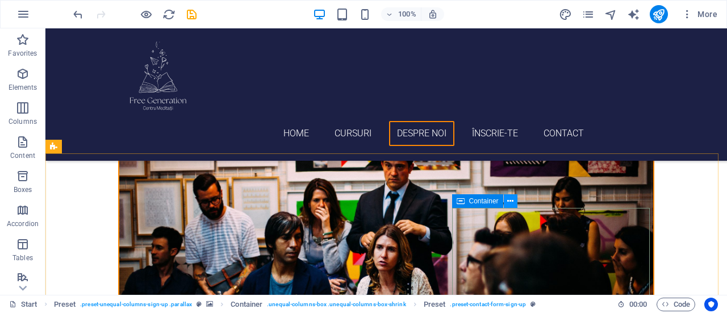
click at [510, 200] on icon at bounding box center [510, 201] width 6 height 12
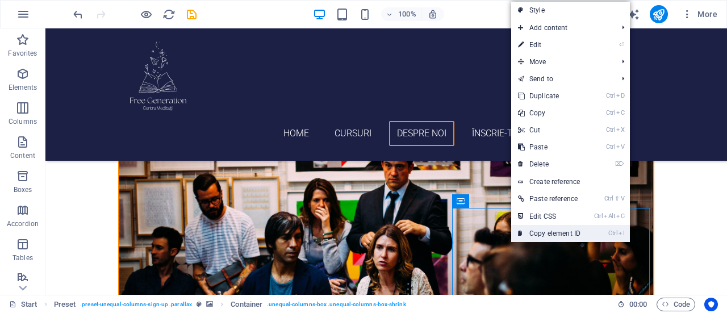
click at [615, 231] on icon "Ctrl" at bounding box center [612, 232] width 9 height 7
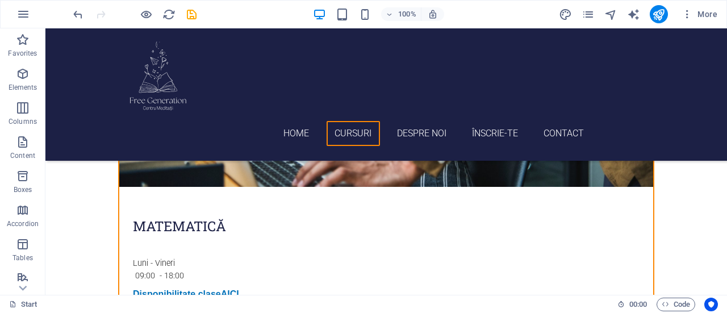
scroll to position [625, 0]
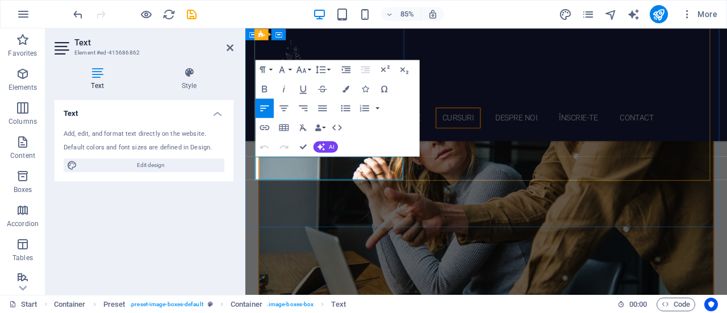
click at [268, 125] on icon "button" at bounding box center [265, 127] width 10 height 5
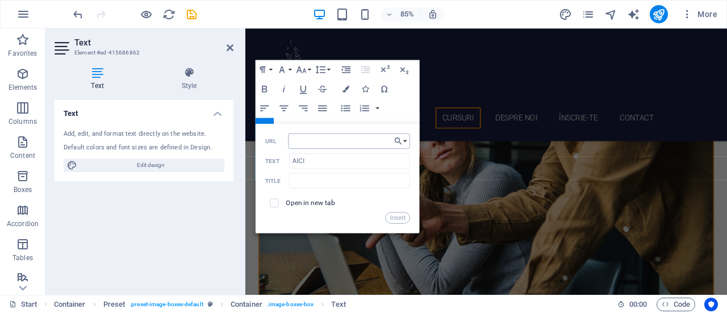
click at [318, 140] on input "URL" at bounding box center [349, 140] width 122 height 15
type input "#ed-415687261"
click at [358, 180] on input "text" at bounding box center [349, 180] width 121 height 15
type input "mate"
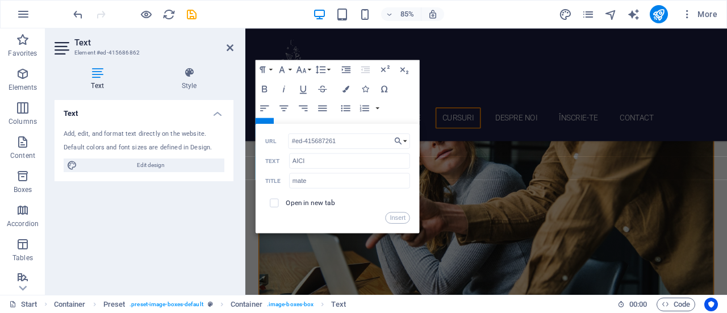
click at [280, 197] on span at bounding box center [274, 203] width 18 height 18
click at [269, 203] on input "checkbox" at bounding box center [273, 201] width 9 height 9
checkbox input "true"
click at [402, 216] on button "Insert" at bounding box center [398, 217] width 24 height 11
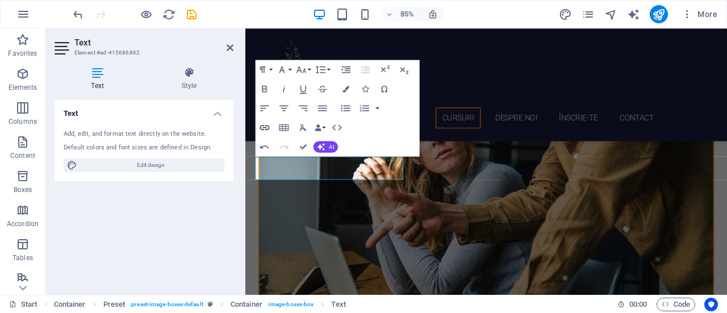
click at [265, 123] on icon "button" at bounding box center [264, 127] width 11 height 11
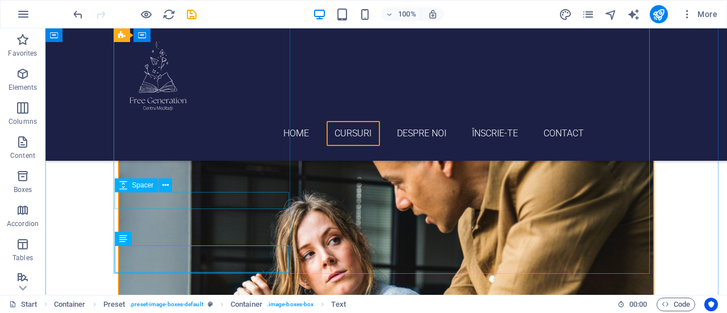
scroll to position [511, 0]
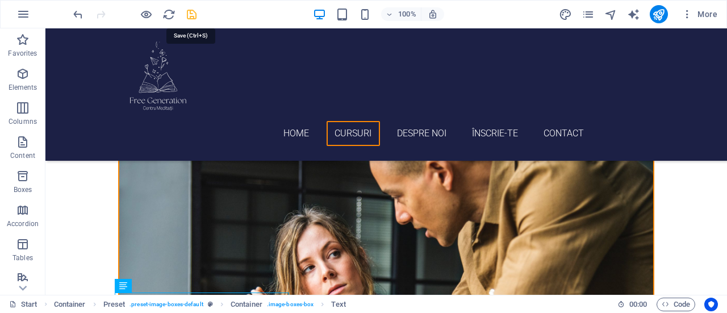
click at [189, 14] on icon "save" at bounding box center [191, 14] width 13 height 13
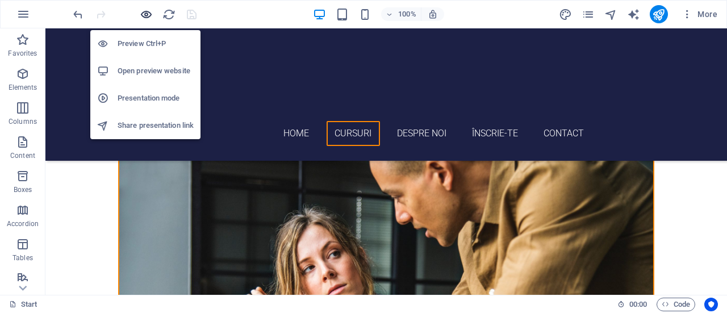
click at [144, 12] on icon "button" at bounding box center [146, 14] width 13 height 13
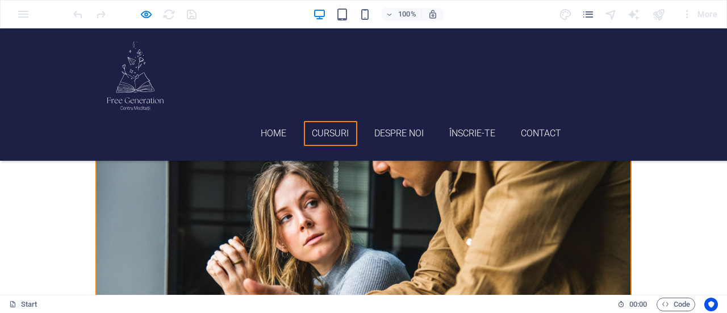
scroll to position [568, 0]
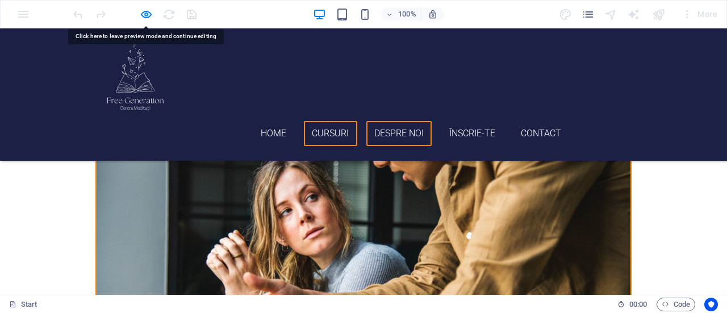
click at [387, 121] on link "Despre Noi" at bounding box center [399, 134] width 66 height 26
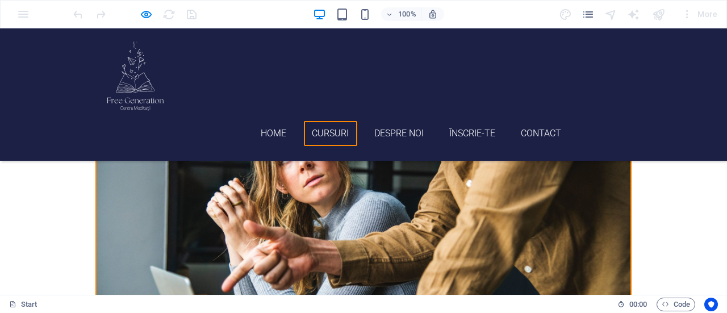
scroll to position [604, 0]
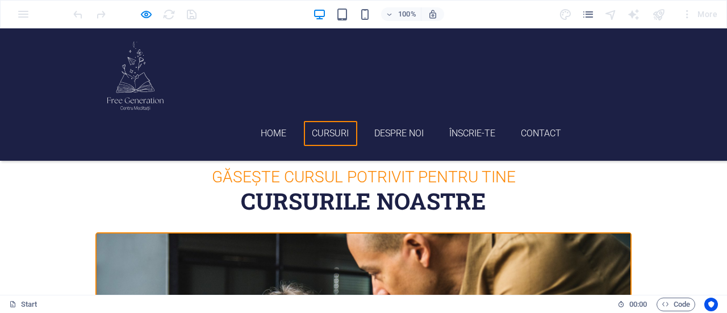
scroll to position [434, 0]
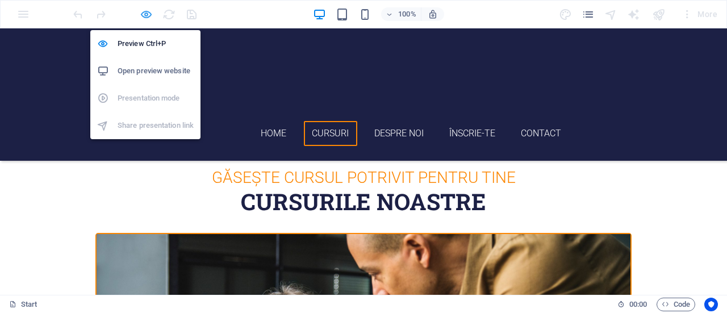
click at [149, 16] on icon "button" at bounding box center [146, 14] width 13 height 13
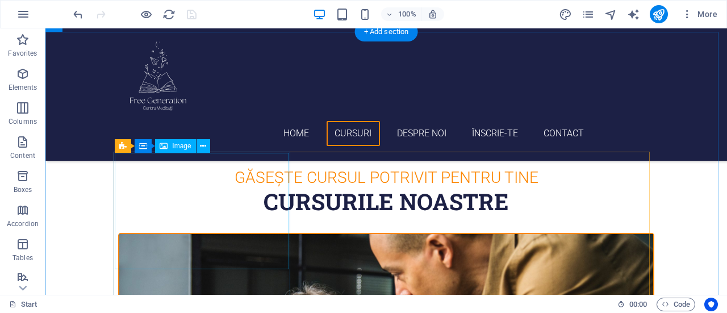
scroll to position [547, 0]
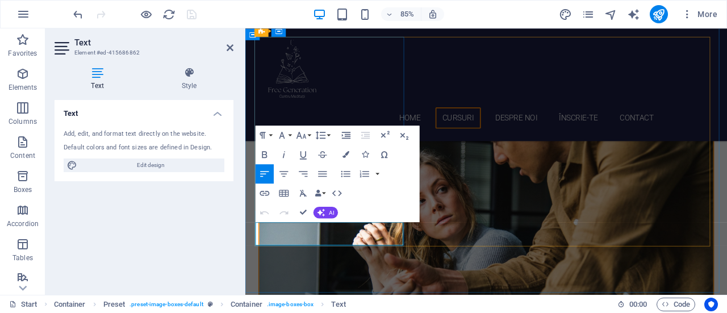
click at [375, 208] on icon "button" at bounding box center [375, 207] width 10 height 9
click at [260, 193] on icon "button" at bounding box center [265, 193] width 10 height 5
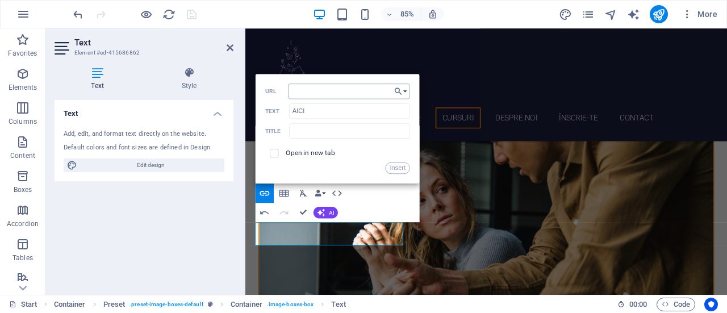
click at [329, 89] on input "URL" at bounding box center [349, 90] width 122 height 15
type input "#ed-415687261"
click at [323, 114] on input "AICI" at bounding box center [349, 110] width 121 height 15
click at [326, 138] on input "text" at bounding box center [349, 130] width 121 height 15
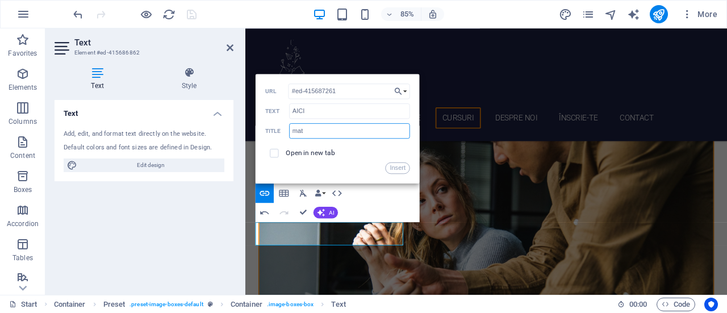
type input "mate"
click at [403, 171] on button "Insert" at bounding box center [398, 167] width 24 height 11
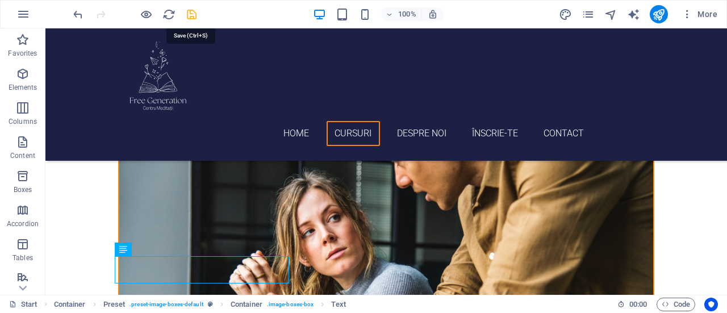
click at [190, 14] on icon "save" at bounding box center [191, 14] width 13 height 13
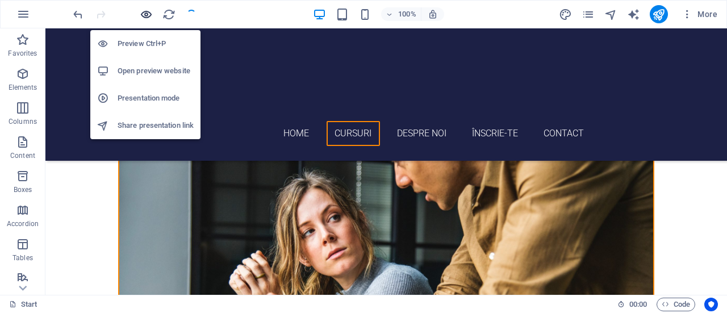
click at [145, 15] on icon "button" at bounding box center [146, 14] width 13 height 13
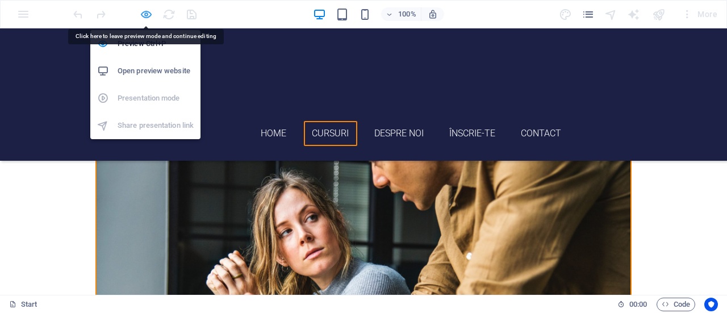
click at [144, 12] on icon "button" at bounding box center [146, 14] width 13 height 13
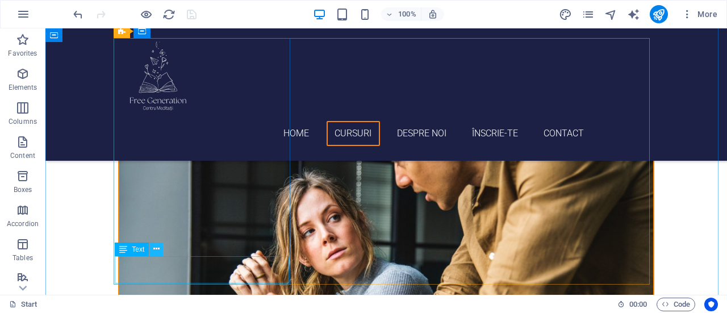
click at [160, 250] on button at bounding box center [156, 249] width 14 height 14
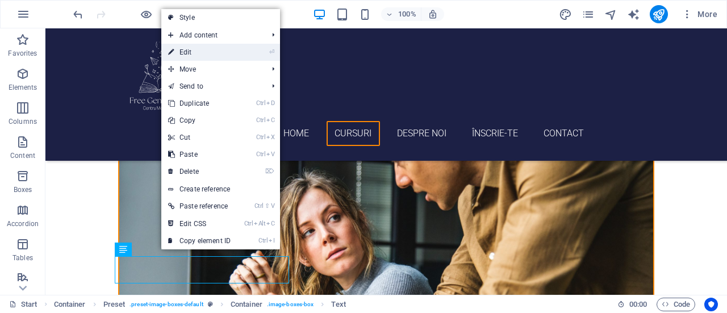
click at [202, 49] on link "⏎ Edit" at bounding box center [199, 52] width 76 height 17
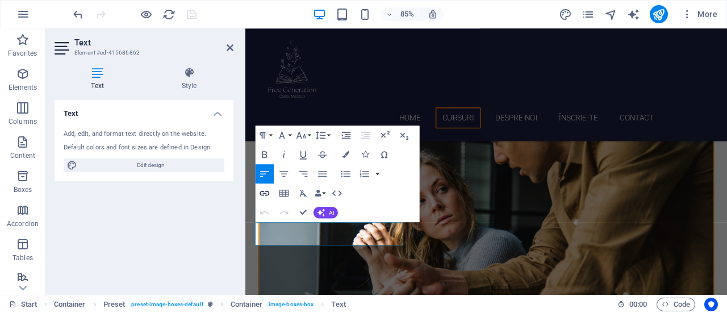
click at [266, 191] on icon "button" at bounding box center [265, 193] width 10 height 5
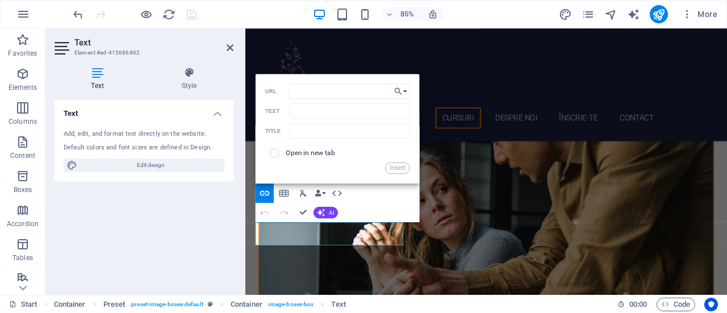
click at [375, 208] on div "Paragraph Format Normal Heading 1 Heading 2 Heading 3 Heading 4 Heading 5 Headi…" at bounding box center [338, 173] width 164 height 97
click at [367, 203] on div "Paragraph Format Normal Heading 1 Heading 2 Heading 3 Heading 4 Heading 5 Headi…" at bounding box center [338, 173] width 164 height 97
click at [298, 150] on label "Open in new tab" at bounding box center [310, 153] width 49 height 8
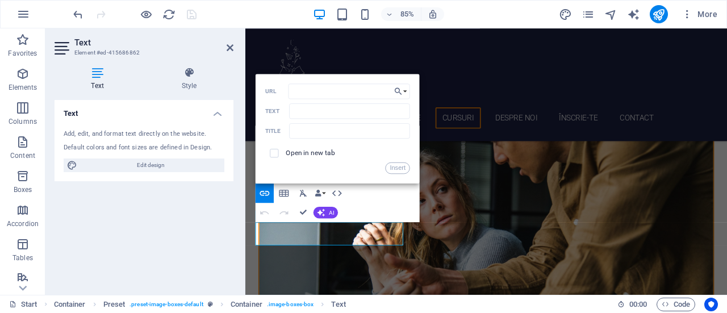
click at [298, 150] on label "Open in new tab" at bounding box center [310, 153] width 49 height 8
click at [391, 166] on button "Insert" at bounding box center [398, 167] width 24 height 11
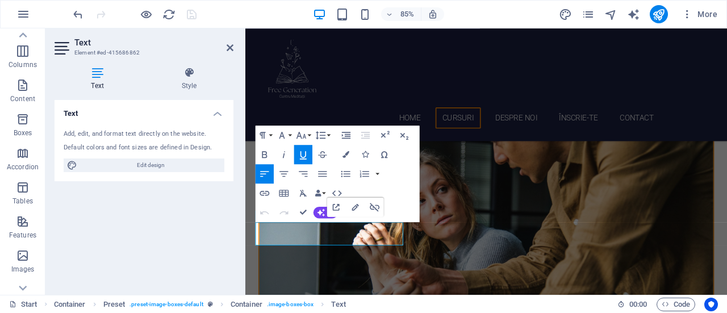
scroll to position [0, 0]
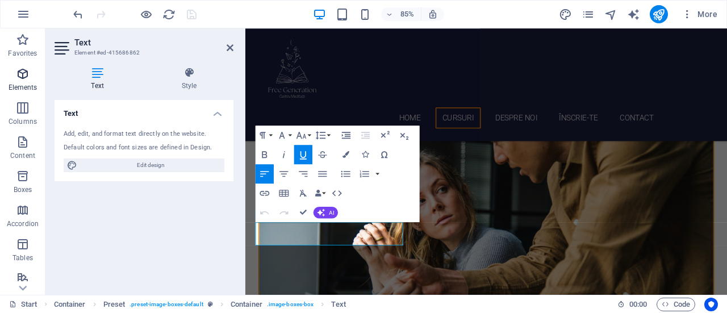
click at [17, 81] on span "Elements" at bounding box center [22, 80] width 45 height 27
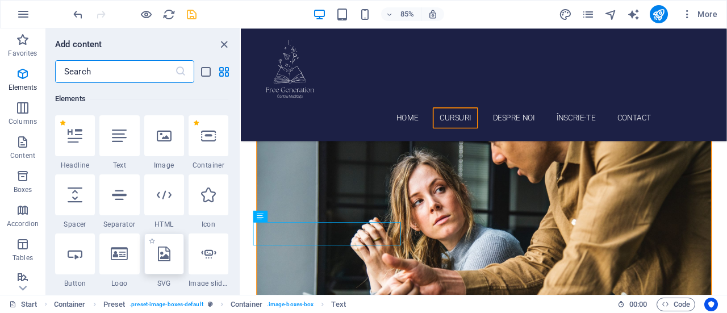
scroll to position [178, 0]
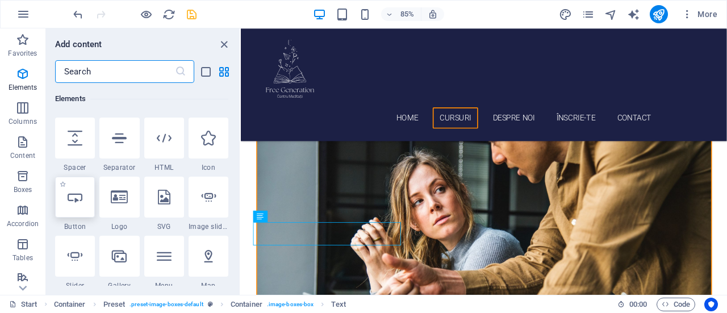
click at [70, 202] on icon at bounding box center [75, 197] width 15 height 15
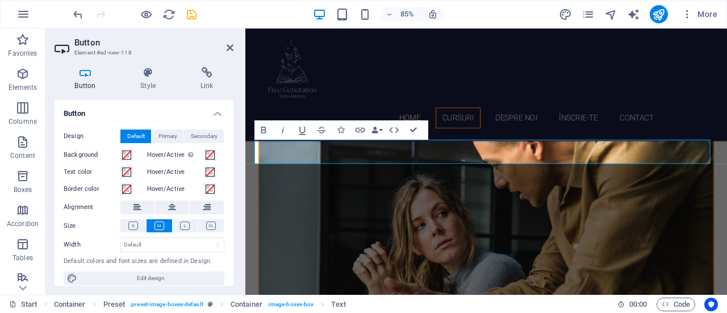
scroll to position [349, 0]
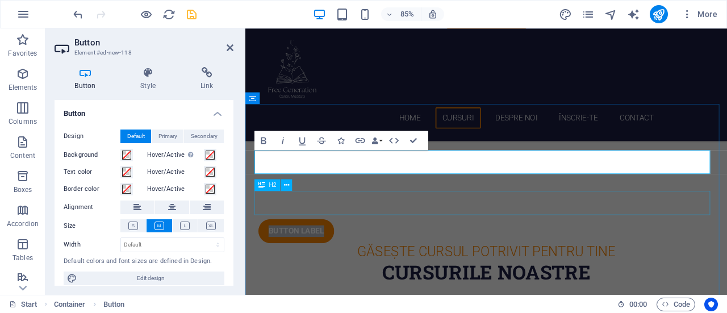
click at [721, 301] on div "Cursurile Noastre" at bounding box center [529, 315] width 536 height 28
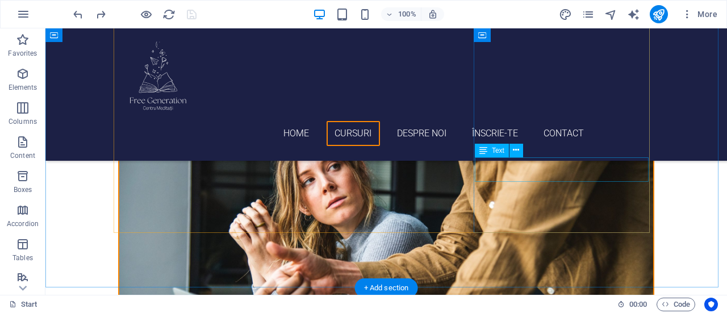
scroll to position [542, 0]
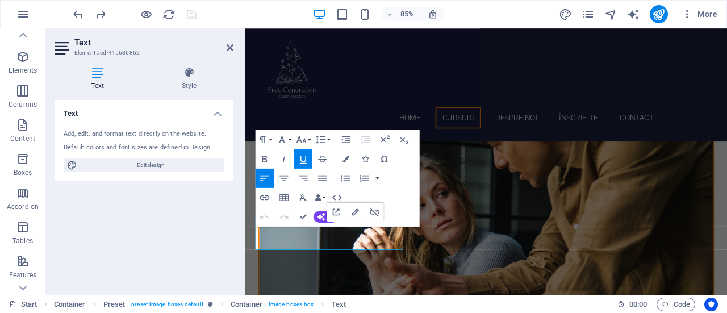
scroll to position [0, 0]
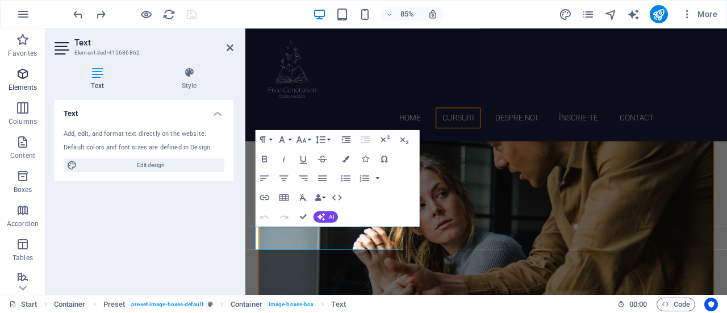
click at [26, 90] on p "Elements" at bounding box center [23, 87] width 29 height 9
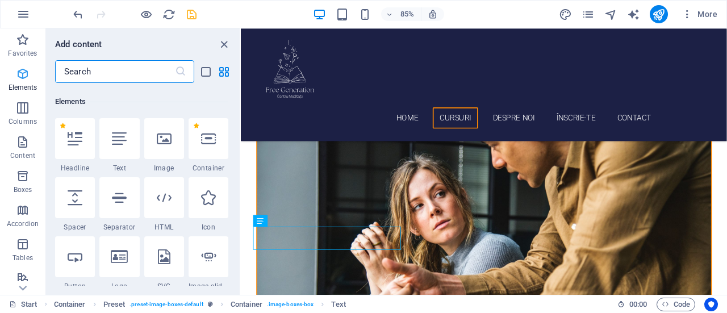
scroll to position [121, 0]
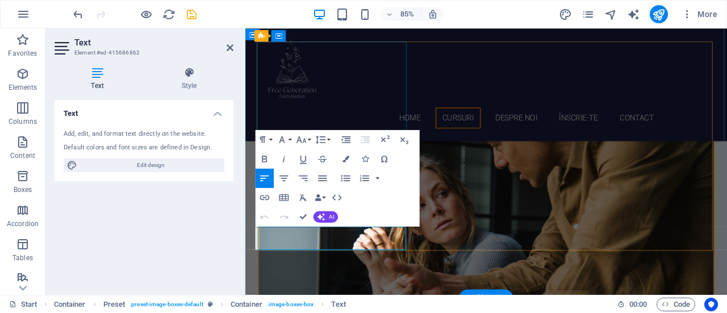
click at [28, 76] on icon "button" at bounding box center [23, 74] width 14 height 14
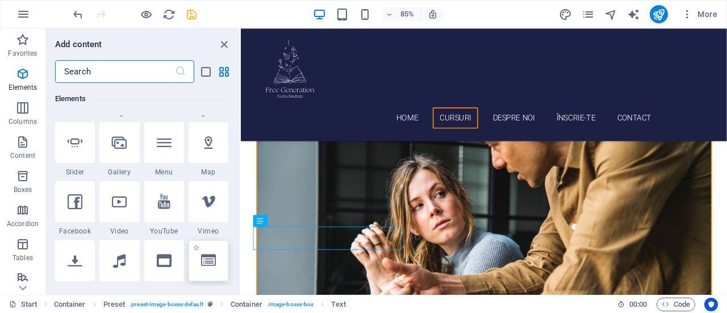
scroll to position [235, 0]
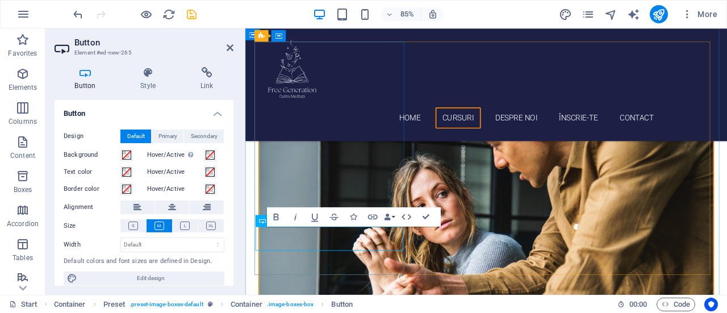
drag, startPoint x: 298, startPoint y: 270, endPoint x: 284, endPoint y: 283, distance: 18.9
drag, startPoint x: 311, startPoint y: 274, endPoint x: 282, endPoint y: 275, distance: 29.5
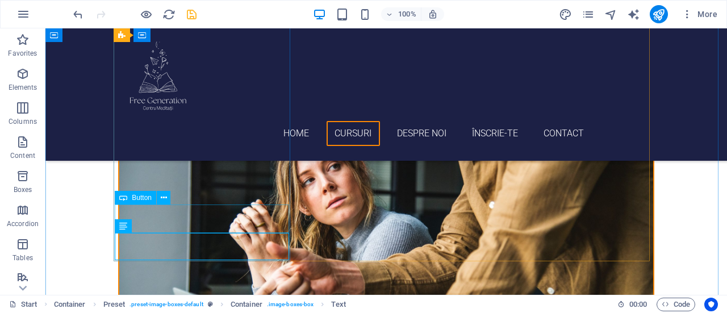
scroll to position [655, 0]
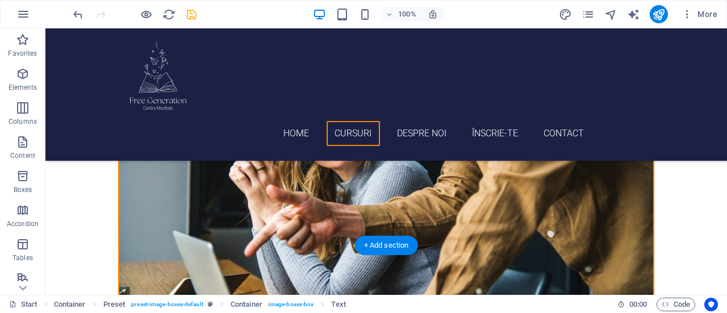
drag, startPoint x: 200, startPoint y: 182, endPoint x: 198, endPoint y: 164, distance: 18.3
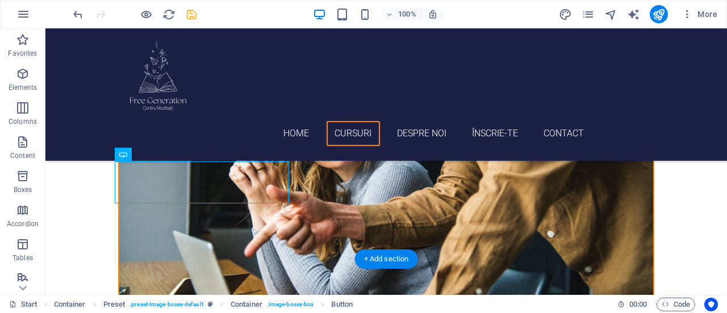
drag, startPoint x: 149, startPoint y: 175, endPoint x: 235, endPoint y: 162, distance: 86.8
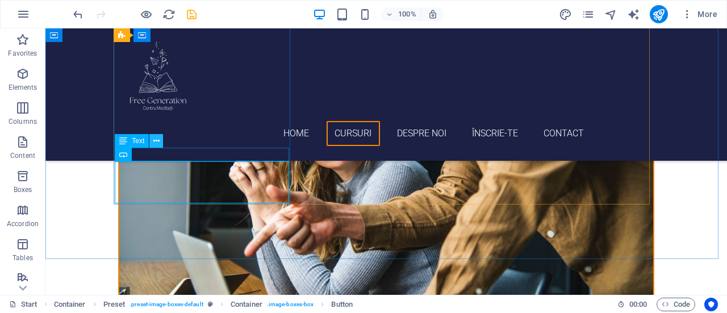
click at [157, 140] on icon at bounding box center [156, 141] width 6 height 12
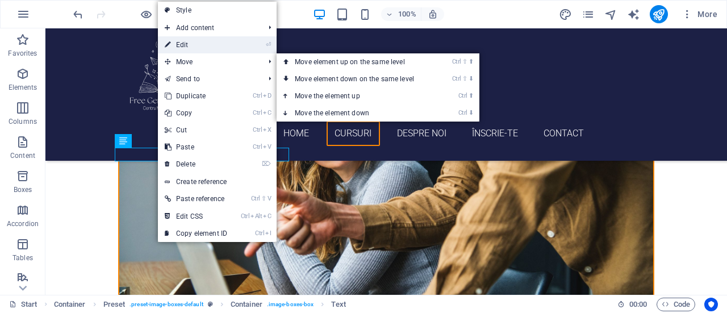
click at [254, 43] on li "⏎ Edit" at bounding box center [217, 44] width 119 height 17
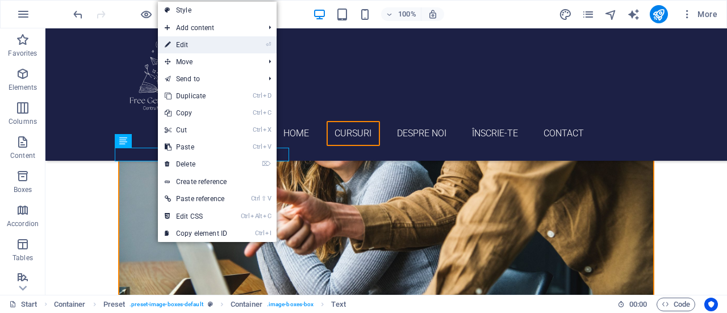
click at [195, 47] on link "⏎ Edit" at bounding box center [196, 44] width 76 height 17
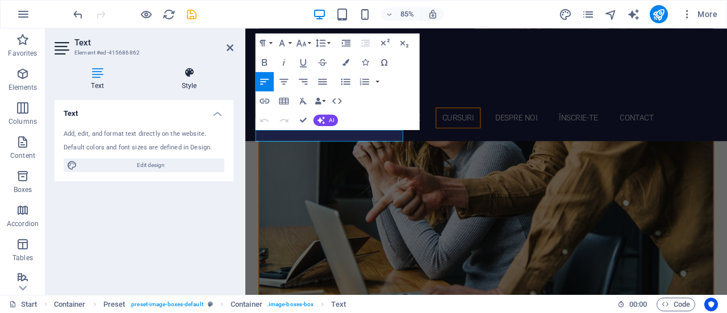
click at [186, 76] on icon at bounding box center [189, 72] width 89 height 11
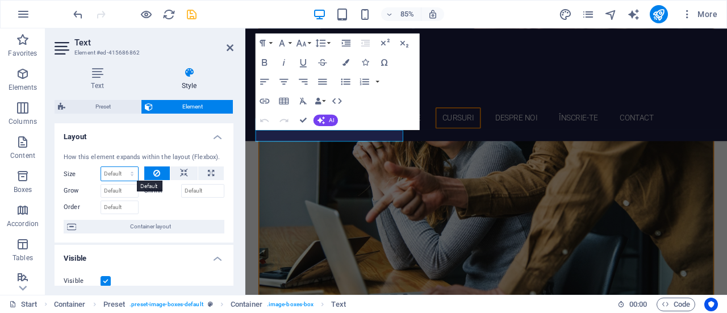
click at [132, 173] on select "Default auto px % 1/1 1/2 1/3 1/4 1/5 1/6 1/7 1/8 1/9 1/10" at bounding box center [119, 174] width 37 height 14
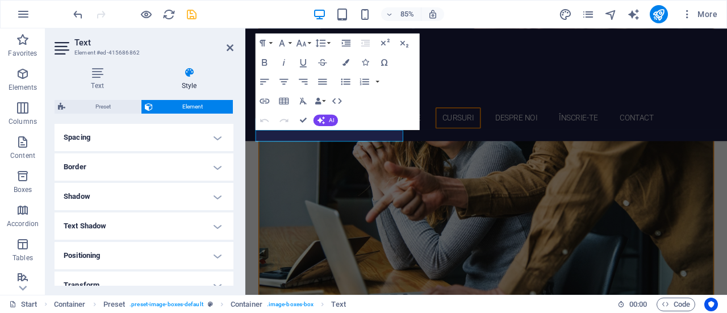
scroll to position [146, 0]
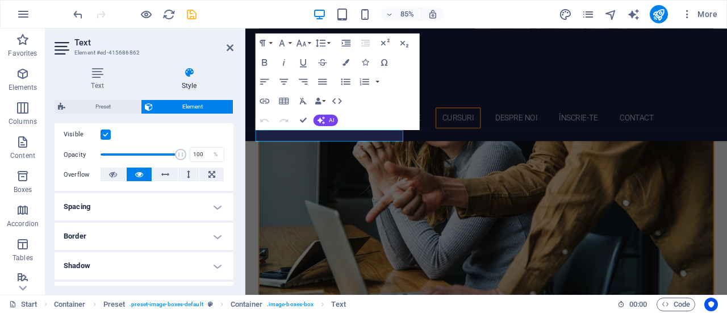
click at [126, 206] on h4 "Spacing" at bounding box center [144, 206] width 179 height 27
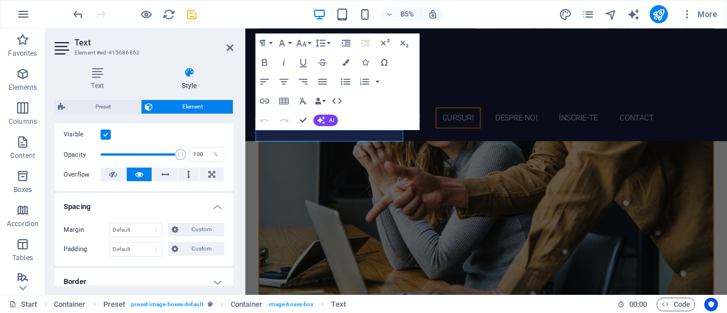
click at [126, 206] on h4 "Spacing" at bounding box center [144, 203] width 179 height 20
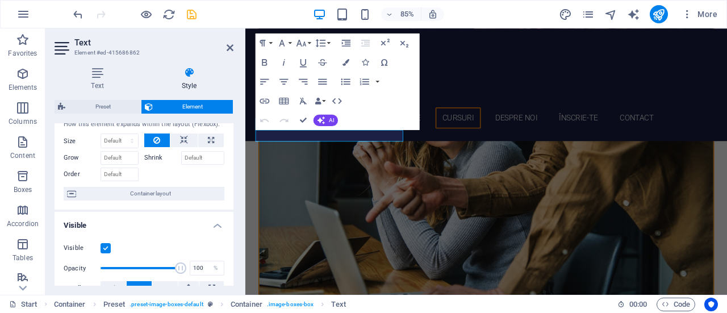
scroll to position [0, 0]
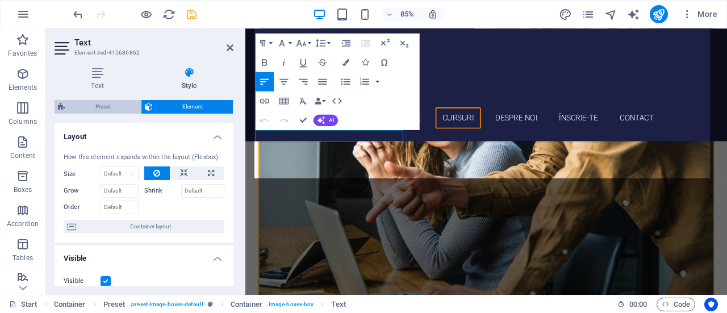
click at [119, 107] on span "Preset" at bounding box center [103, 107] width 69 height 14
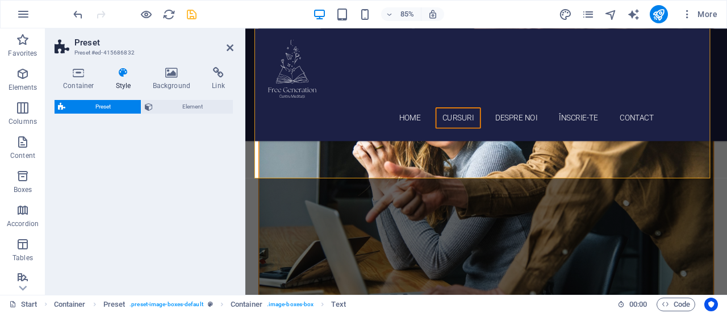
select select "px"
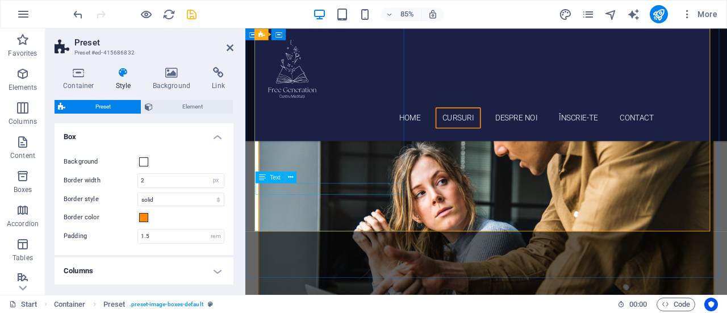
scroll to position [542, 0]
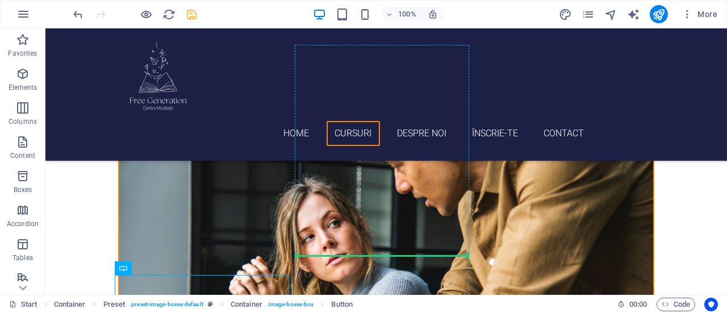
drag, startPoint x: 78, startPoint y: 289, endPoint x: 347, endPoint y: 277, distance: 268.9
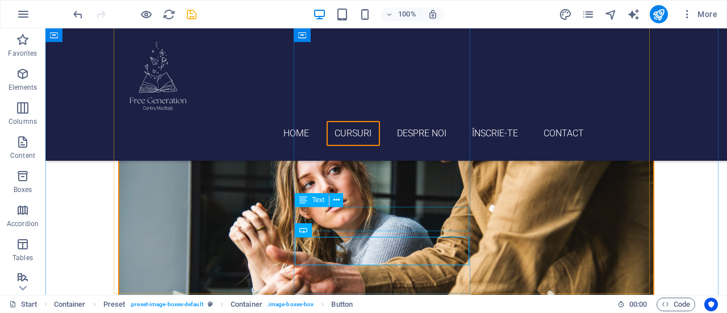
scroll to position [598, 0]
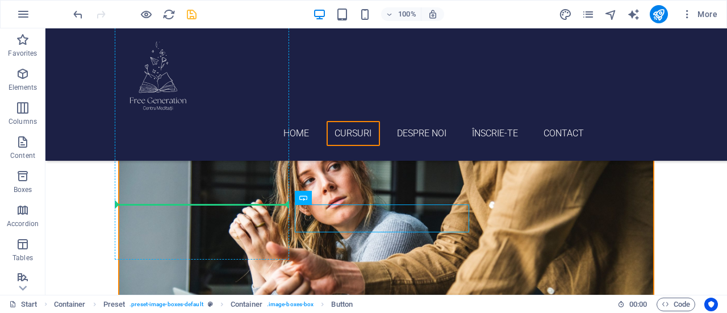
drag, startPoint x: 320, startPoint y: 222, endPoint x: 255, endPoint y: 213, distance: 65.9
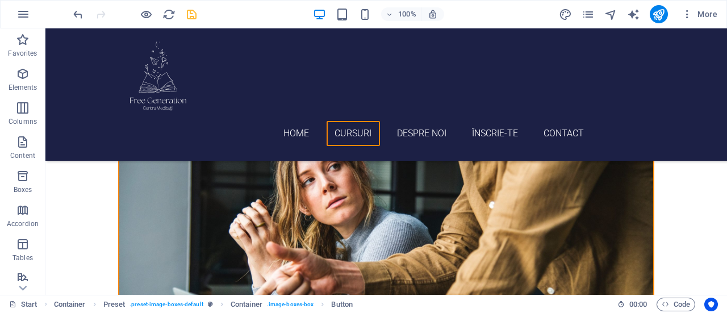
drag, startPoint x: 150, startPoint y: 217, endPoint x: 182, endPoint y: 235, distance: 36.1
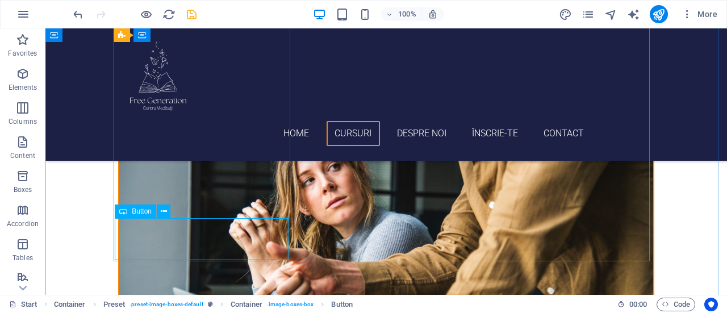
click at [164, 208] on icon at bounding box center [164, 212] width 6 height 12
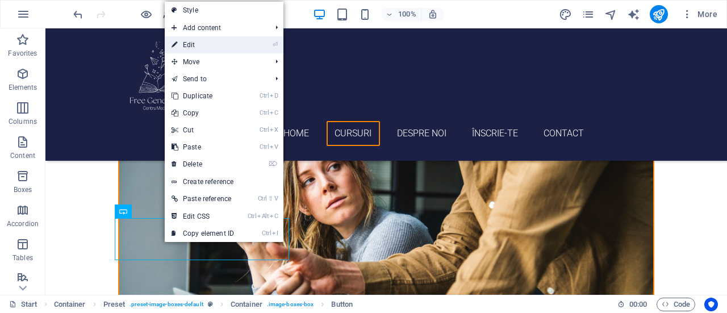
click at [240, 41] on link "⏎ Edit" at bounding box center [203, 44] width 76 height 17
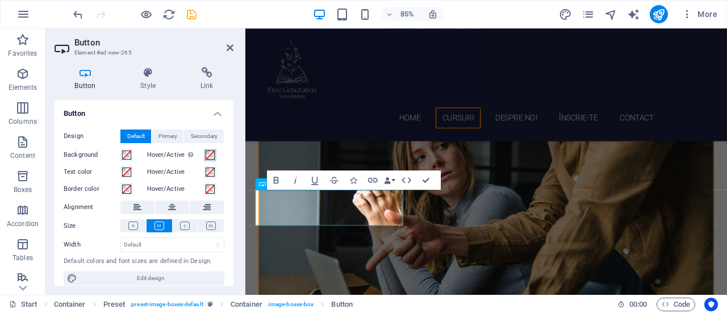
scroll to position [8, 0]
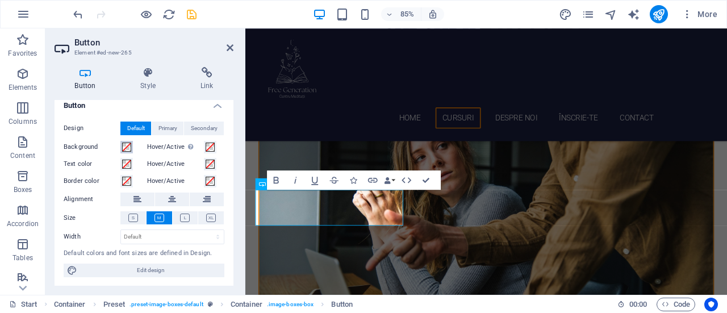
click at [128, 143] on span at bounding box center [126, 147] width 9 height 9
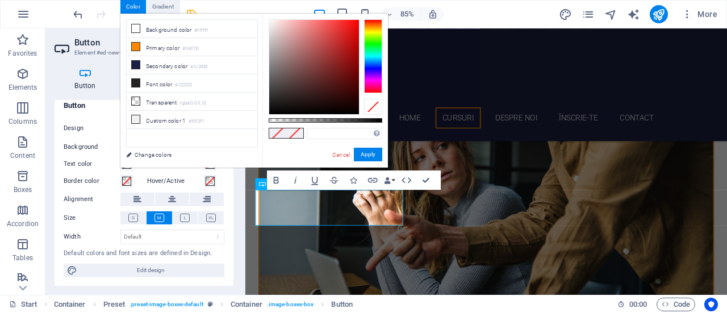
click at [108, 152] on label "Background" at bounding box center [92, 147] width 57 height 14
click at [120, 152] on button "Background" at bounding box center [126, 147] width 12 height 12
click at [109, 156] on div "Text color" at bounding box center [104, 164] width 81 height 17
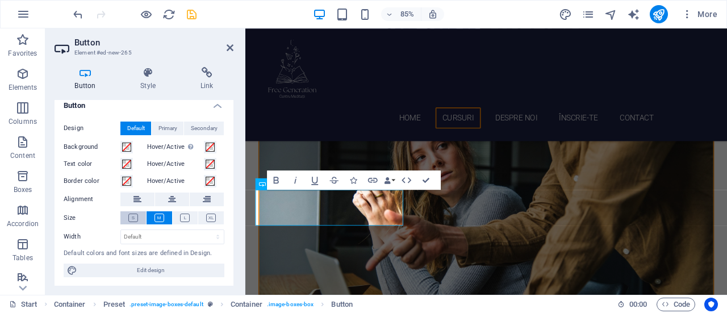
click at [137, 215] on button at bounding box center [133, 217] width 26 height 13
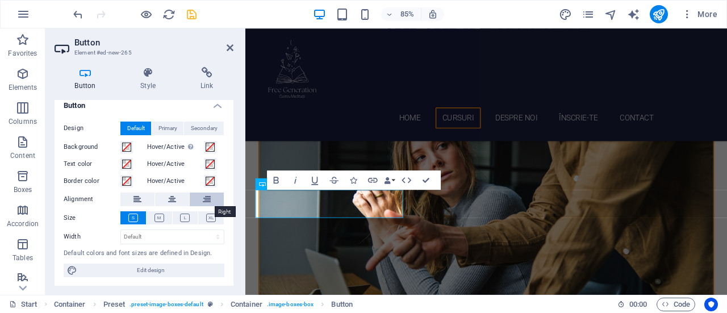
click at [207, 199] on icon at bounding box center [207, 199] width 8 height 14
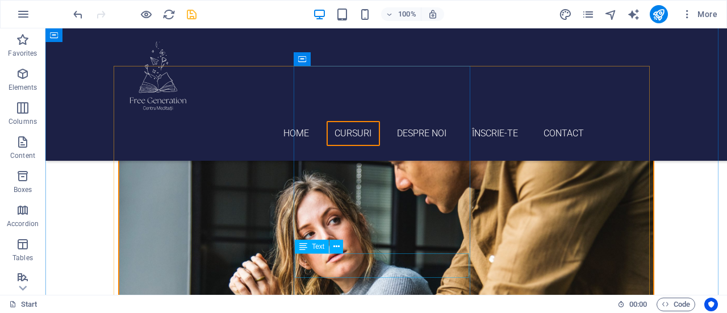
scroll to position [561, 0]
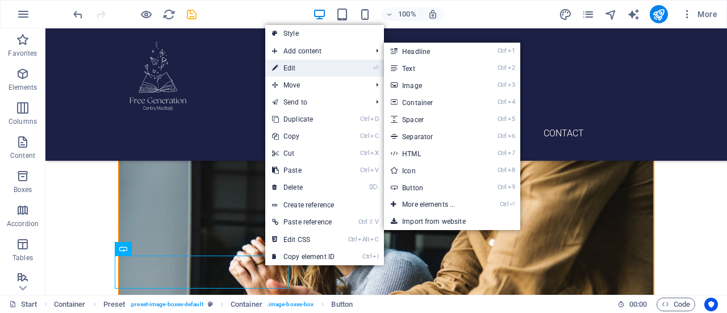
click at [310, 69] on link "⏎ Edit" at bounding box center [303, 68] width 76 height 17
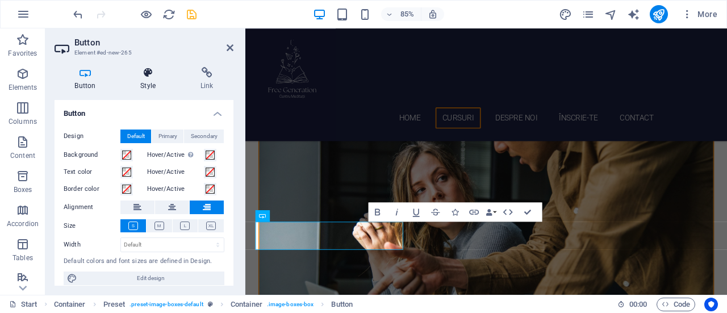
click at [146, 73] on icon at bounding box center [148, 72] width 56 height 11
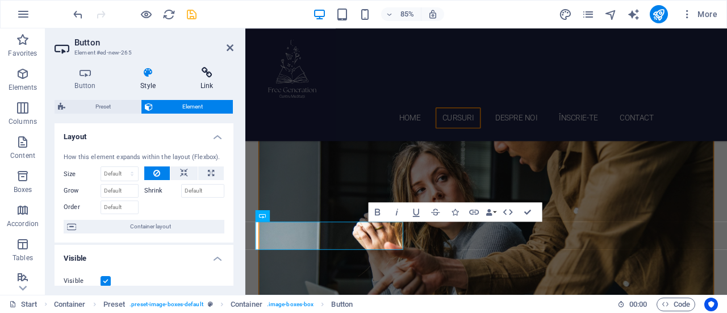
click at [202, 77] on icon at bounding box center [206, 72] width 53 height 11
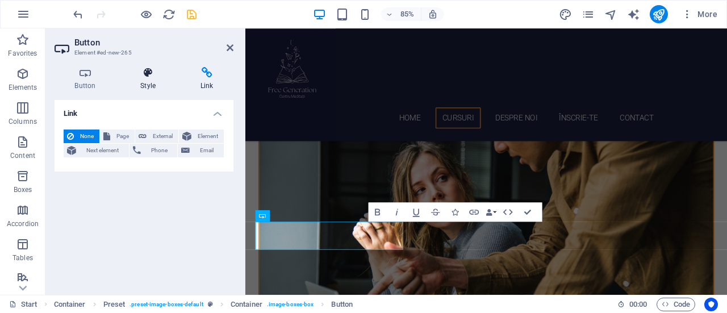
click at [158, 79] on h4 "Style" at bounding box center [150, 79] width 60 height 24
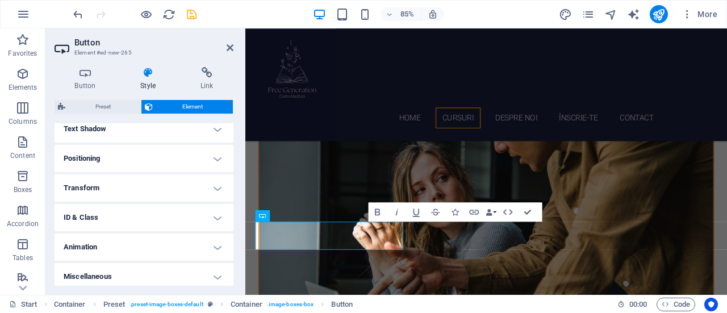
scroll to position [317, 0]
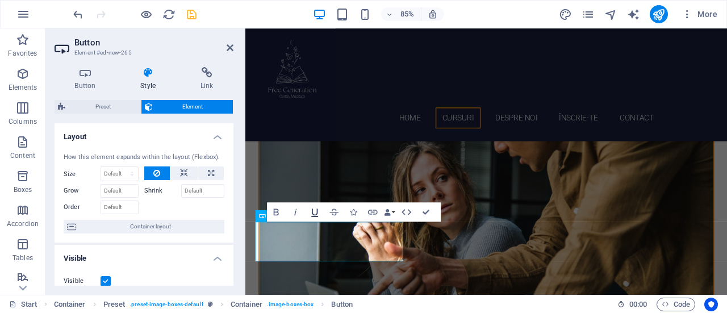
click at [316, 211] on icon "button" at bounding box center [314, 211] width 11 height 11
drag, startPoint x: 352, startPoint y: 275, endPoint x: 369, endPoint y: 275, distance: 17.0
click at [312, 211] on icon "button" at bounding box center [314, 212] width 7 height 8
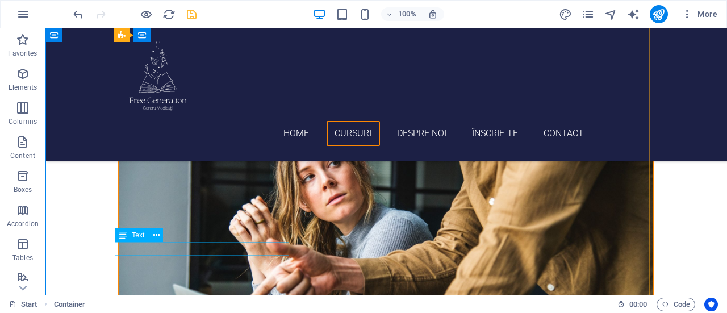
scroll to position [618, 0]
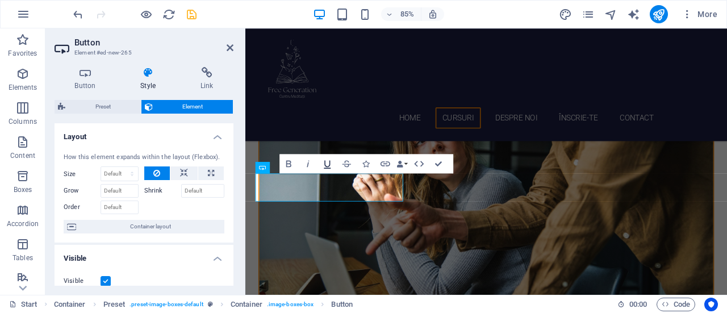
click at [331, 163] on icon "button" at bounding box center [326, 163] width 11 height 11
click at [324, 161] on icon "button" at bounding box center [326, 163] width 11 height 11
click at [292, 160] on icon "button" at bounding box center [288, 163] width 11 height 11
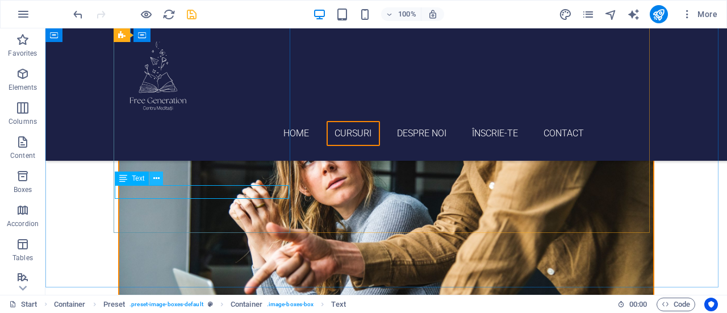
click at [152, 181] on button at bounding box center [156, 178] width 14 height 14
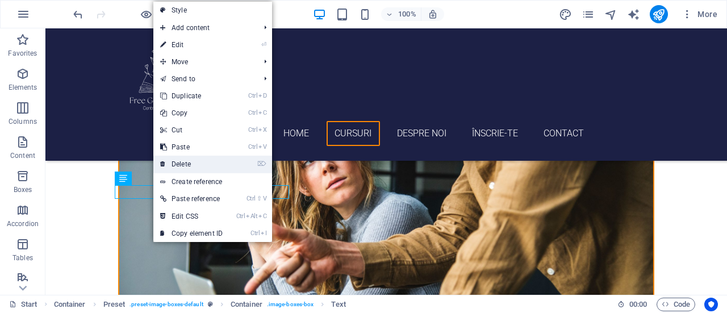
click at [208, 166] on link "⌦ Delete" at bounding box center [191, 164] width 76 height 17
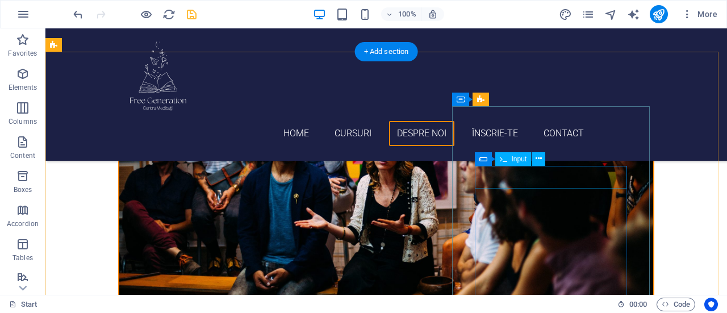
scroll to position [1583, 0]
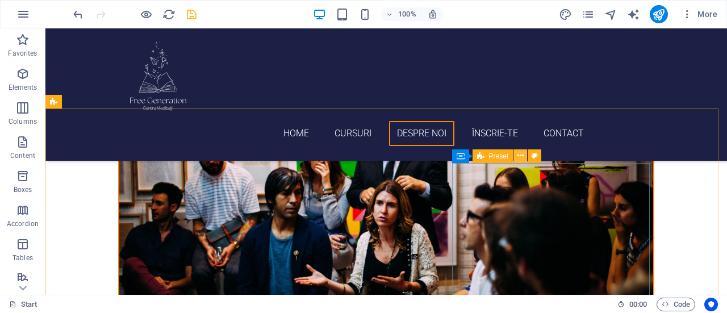
click at [520, 153] on icon at bounding box center [520, 156] width 6 height 12
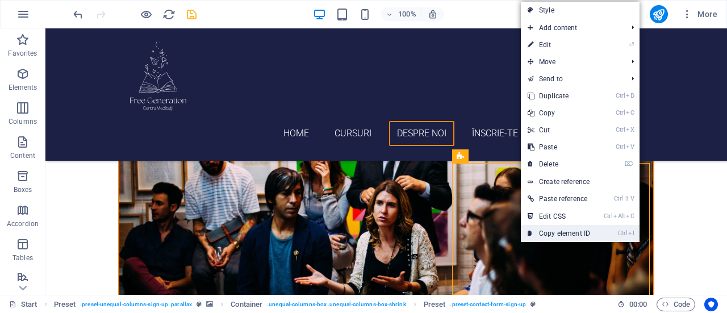
click at [575, 233] on link "Ctrl I Copy element ID" at bounding box center [559, 233] width 76 height 17
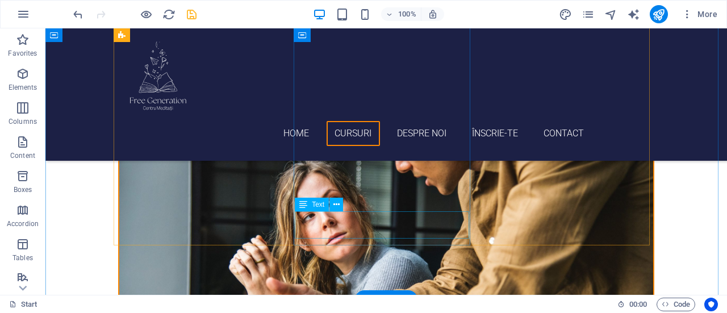
scroll to position [561, 0]
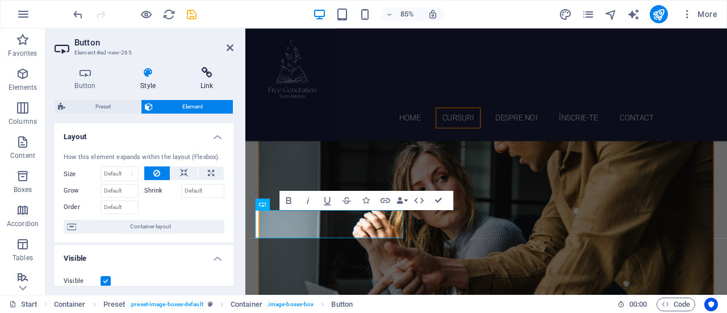
click at [195, 73] on icon at bounding box center [206, 72] width 53 height 11
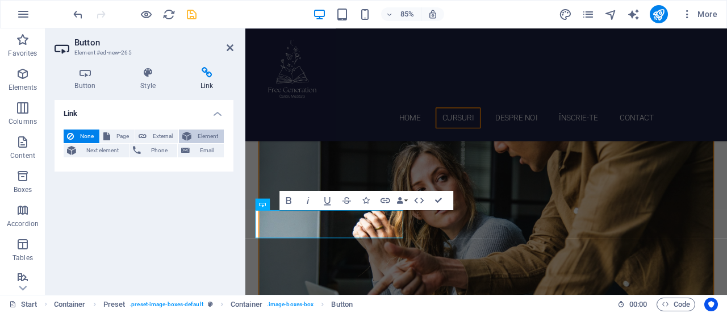
click at [214, 137] on span "Element" at bounding box center [208, 136] width 26 height 14
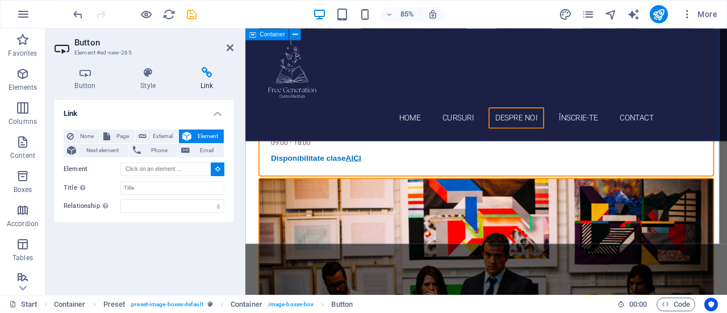
scroll to position [1637, 0]
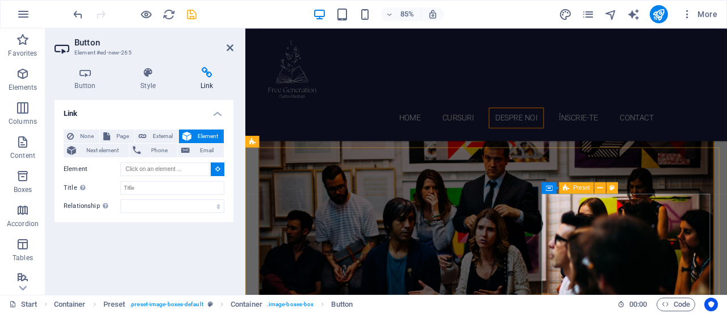
type input "#ed-415687264"
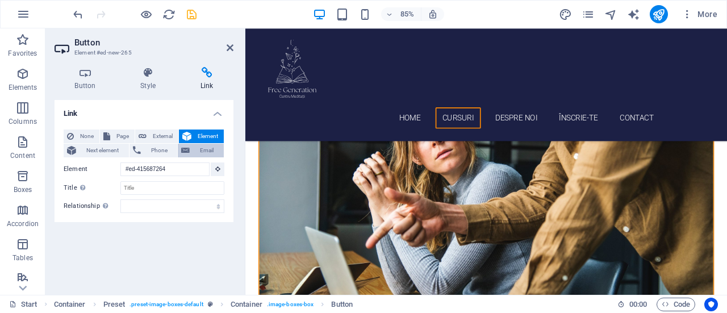
scroll to position [538, 0]
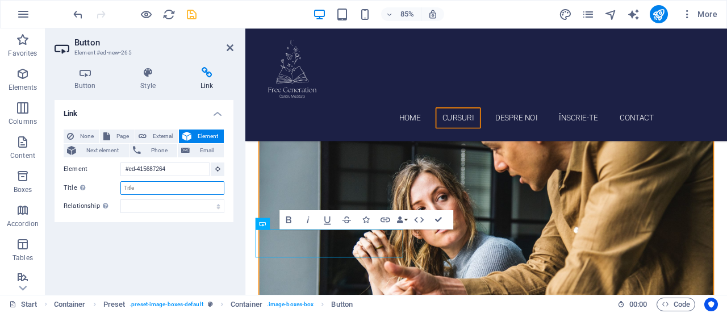
click at [137, 186] on input "Title Additional link description, should not be the same as the link text. The…" at bounding box center [172, 188] width 104 height 14
type input "D"
type input "INSCRIERE"
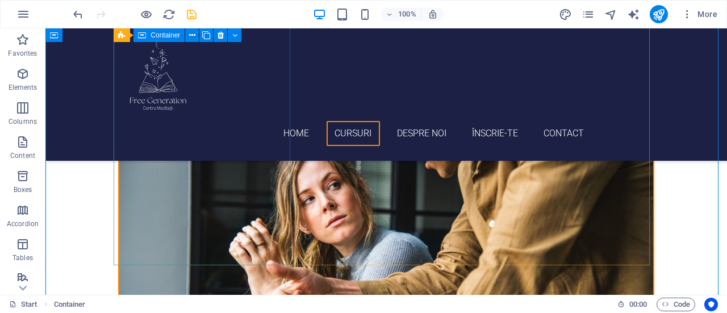
scroll to position [595, 0]
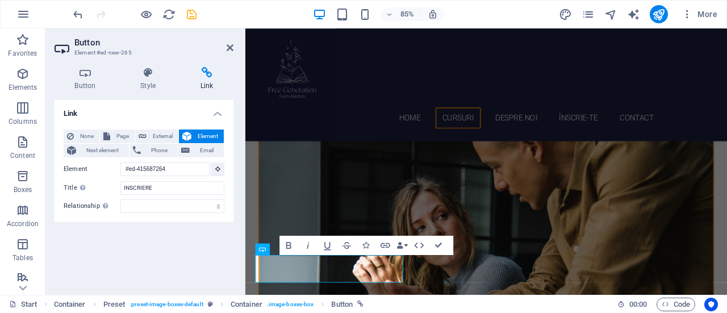
scroll to position [500, 0]
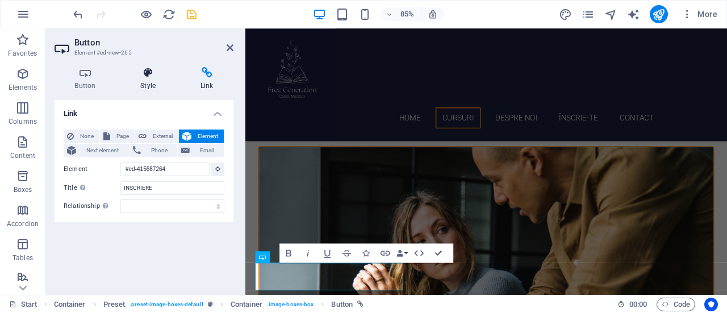
click at [142, 74] on icon at bounding box center [148, 72] width 56 height 11
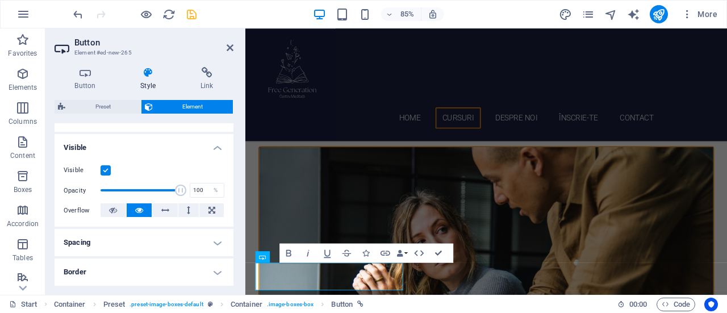
scroll to position [170, 0]
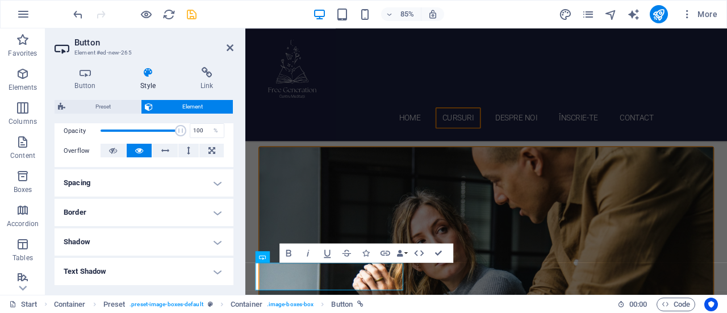
click at [155, 179] on h4 "Spacing" at bounding box center [144, 182] width 179 height 27
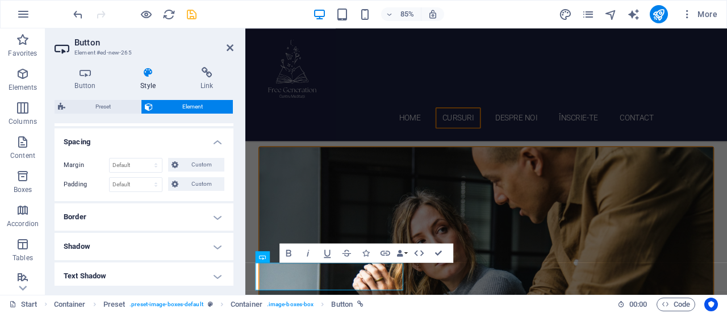
scroll to position [227, 0]
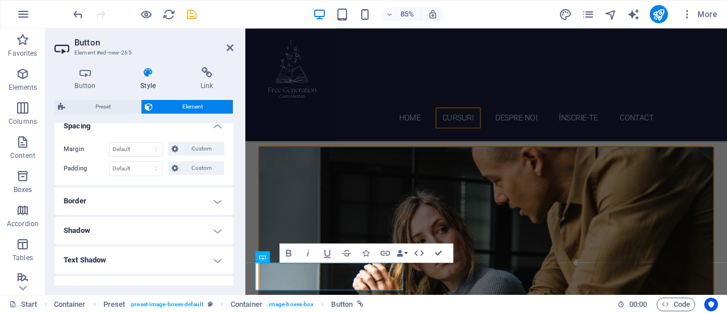
click at [165, 199] on h4 "Border" at bounding box center [144, 200] width 179 height 27
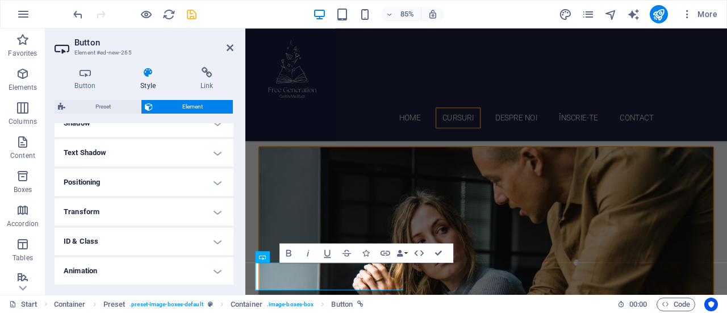
scroll to position [397, 0]
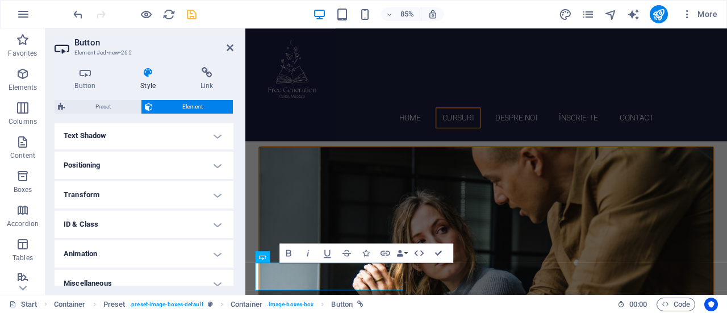
click at [167, 175] on h4 "Positioning" at bounding box center [144, 165] width 179 height 27
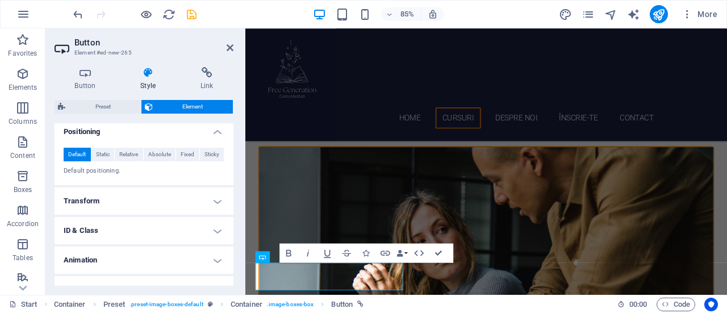
scroll to position [446, 0]
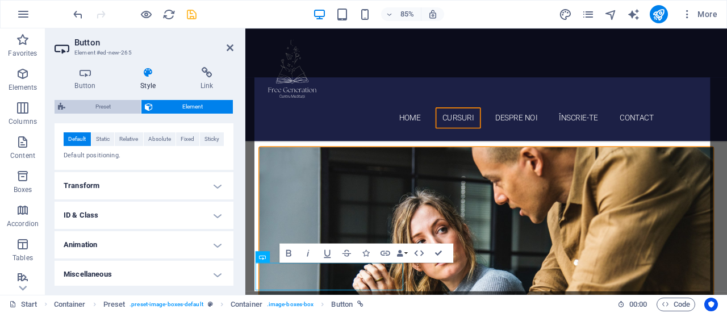
click at [114, 108] on span "Preset" at bounding box center [103, 107] width 69 height 14
select select "px"
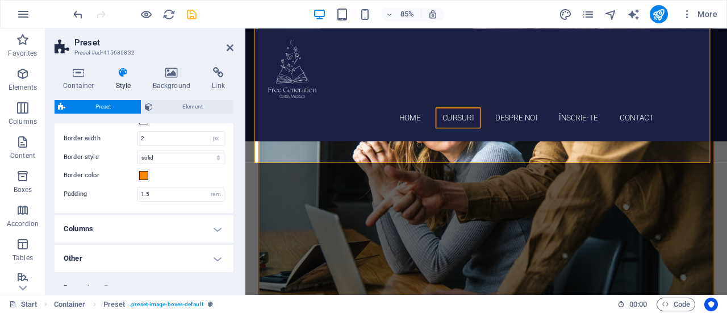
scroll to position [0, 0]
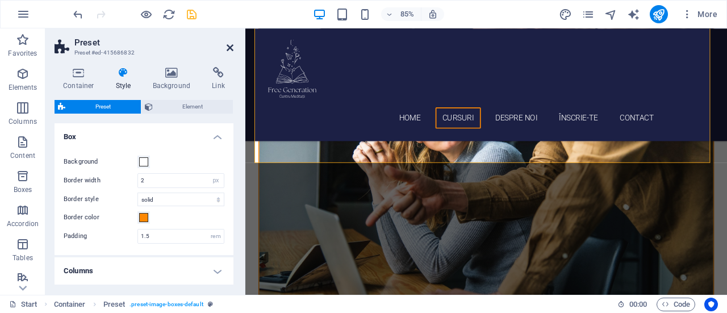
drag, startPoint x: 229, startPoint y: 48, endPoint x: 185, endPoint y: 21, distance: 52.0
click at [229, 48] on icon at bounding box center [230, 47] width 7 height 9
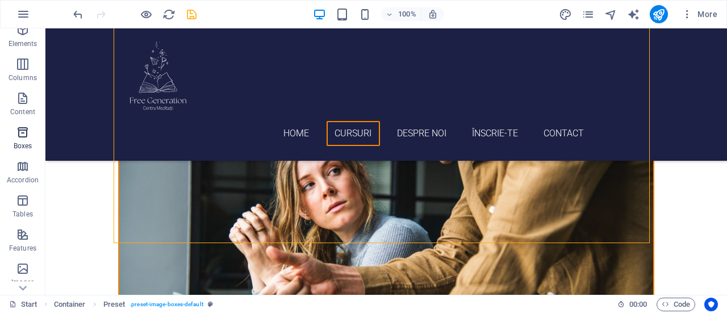
scroll to position [57, 0]
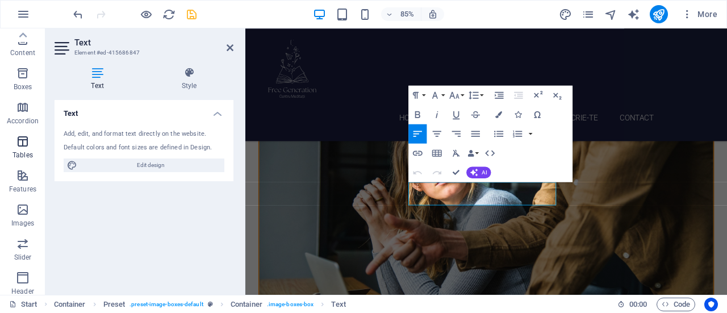
scroll to position [0, 0]
click at [26, 90] on p "Elements" at bounding box center [23, 87] width 29 height 9
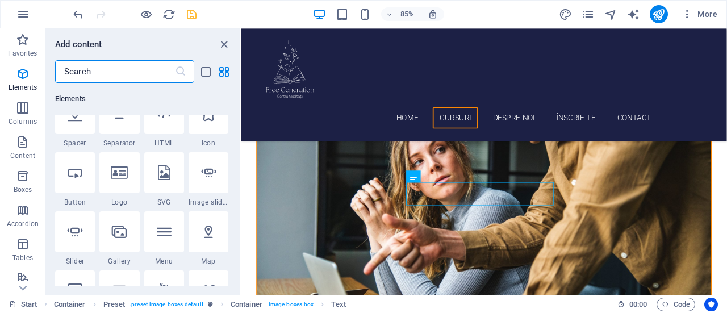
scroll to position [178, 0]
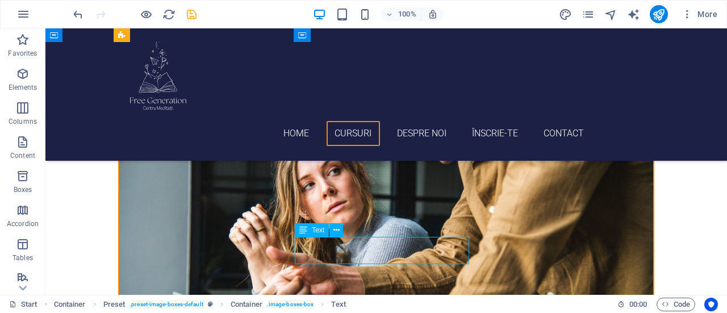
drag, startPoint x: 434, startPoint y: 246, endPoint x: 323, endPoint y: 250, distance: 110.8
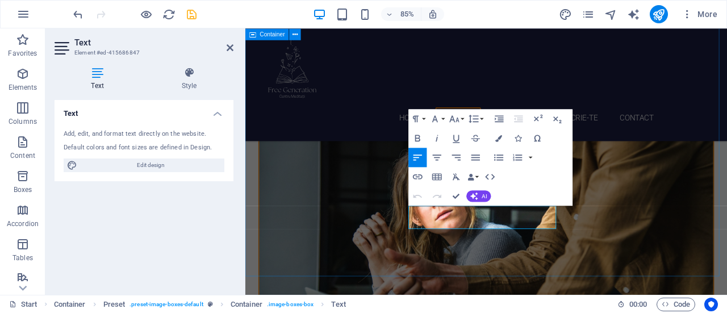
scroll to position [537, 0]
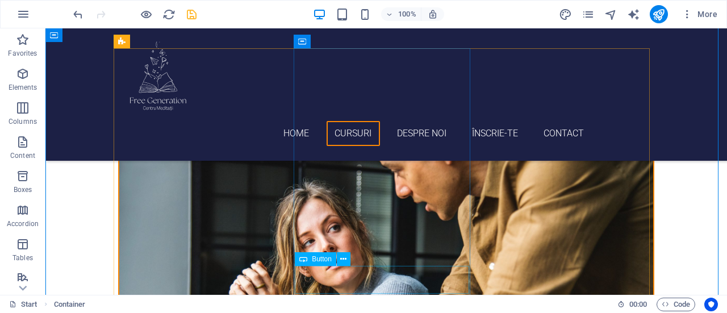
scroll to position [594, 0]
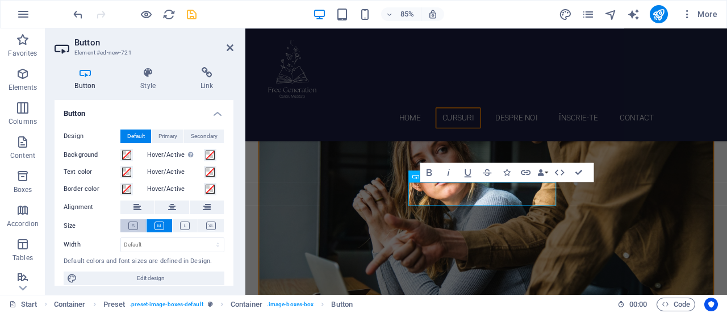
click at [136, 223] on icon at bounding box center [133, 225] width 10 height 9
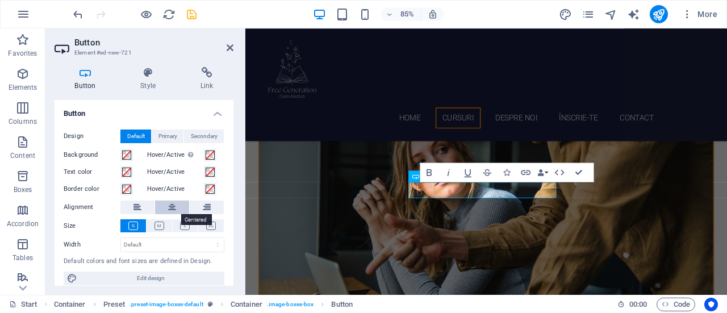
click at [170, 207] on icon at bounding box center [172, 207] width 8 height 14
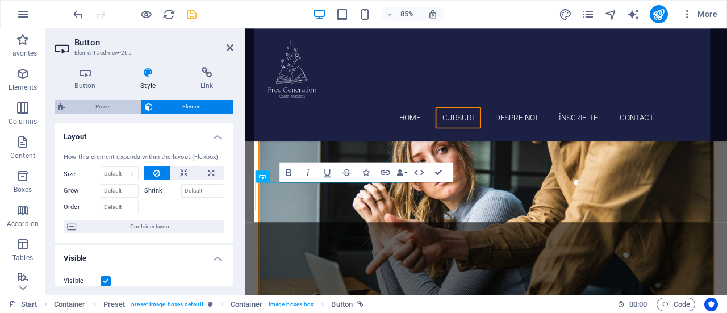
click at [103, 108] on span "Preset" at bounding box center [103, 107] width 69 height 14
select select "px"
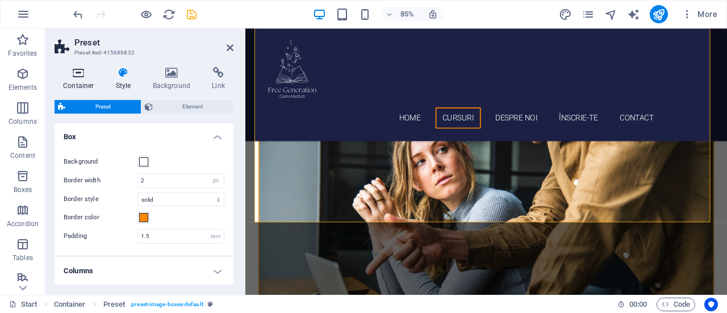
click at [84, 86] on h4 "Container" at bounding box center [81, 79] width 53 height 24
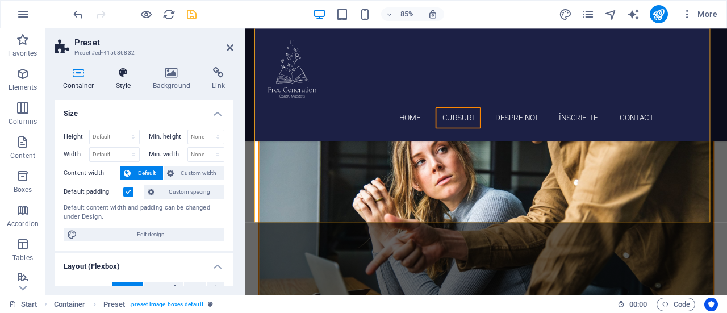
click at [127, 79] on h4 "Style" at bounding box center [125, 79] width 37 height 24
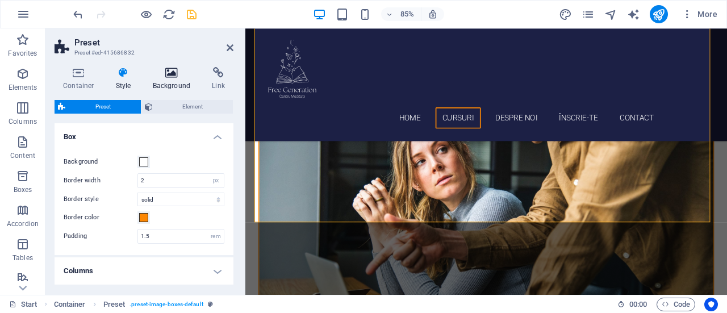
click at [156, 82] on h4 "Background" at bounding box center [174, 79] width 60 height 24
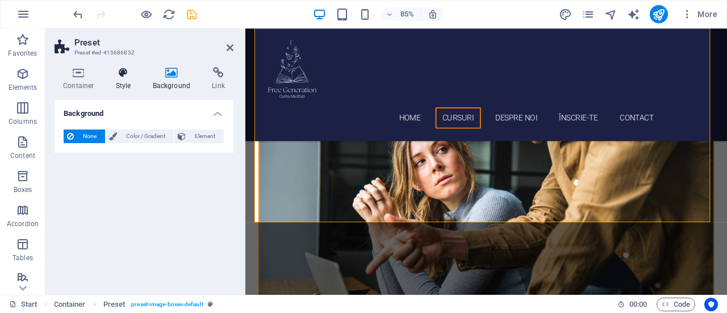
click at [118, 81] on h4 "Style" at bounding box center [125, 79] width 37 height 24
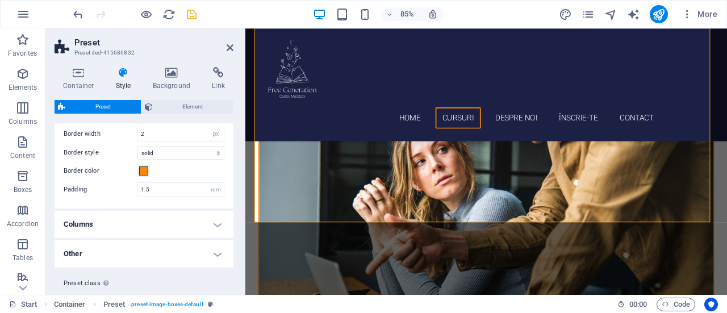
scroll to position [73, 0]
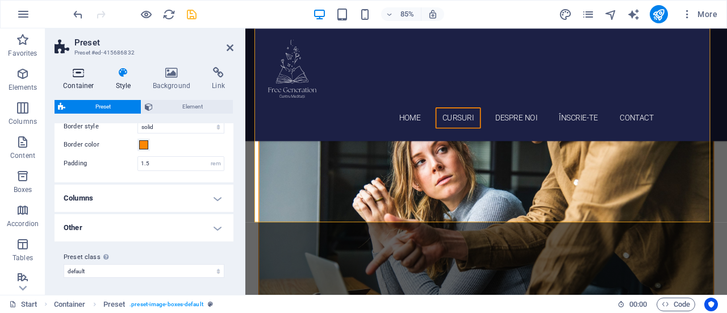
click at [81, 75] on icon at bounding box center [79, 72] width 48 height 11
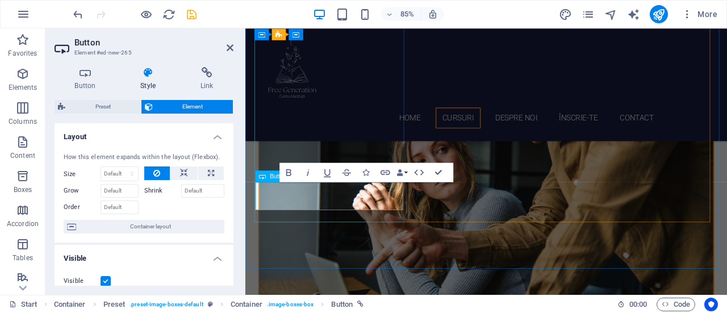
click at [267, 178] on div "Button" at bounding box center [273, 175] width 35 height 11
click at [270, 174] on span "Button" at bounding box center [278, 176] width 16 height 6
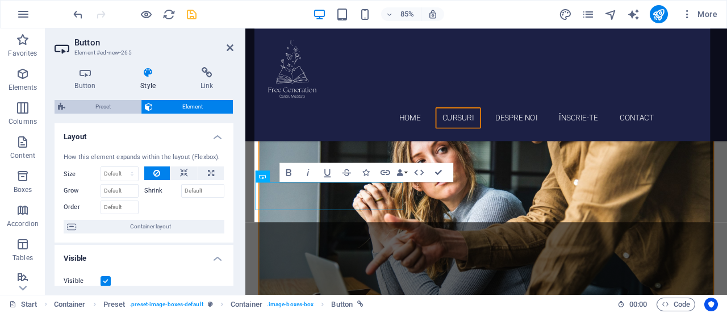
click at [111, 110] on span "Preset" at bounding box center [103, 107] width 69 height 14
select select "px"
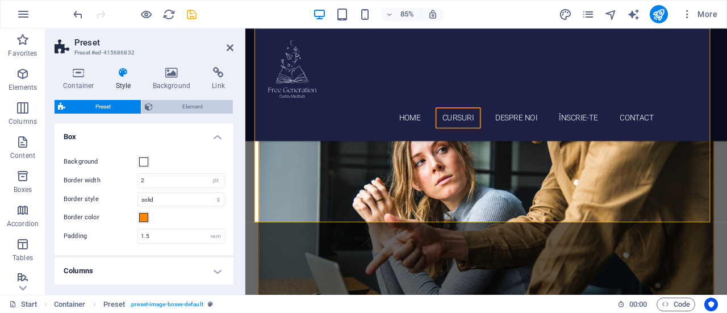
click at [182, 101] on span "Element" at bounding box center [193, 107] width 74 height 14
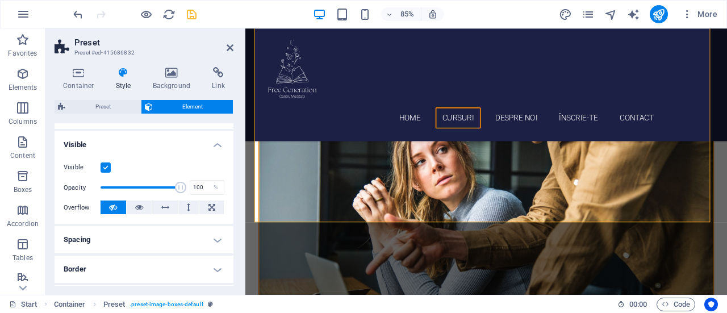
scroll to position [317, 0]
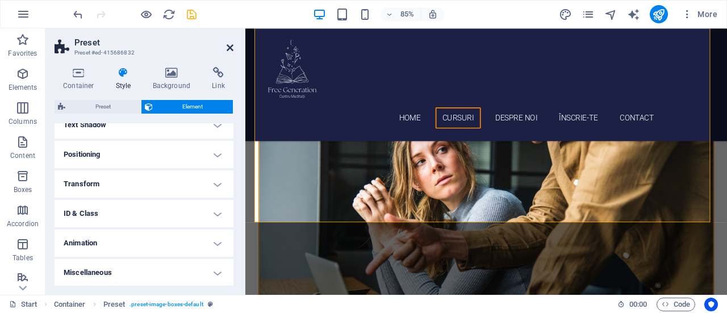
click at [229, 48] on icon at bounding box center [230, 47] width 7 height 9
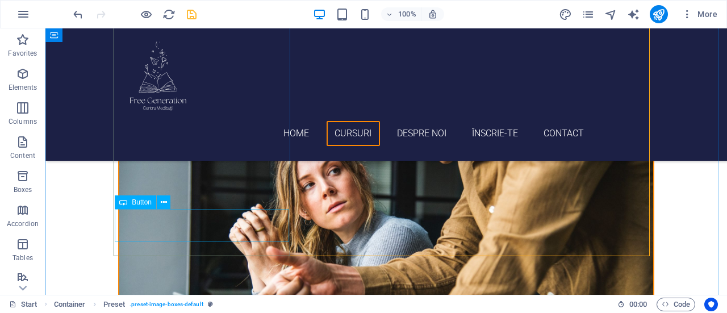
click at [136, 201] on span "Button" at bounding box center [142, 202] width 20 height 7
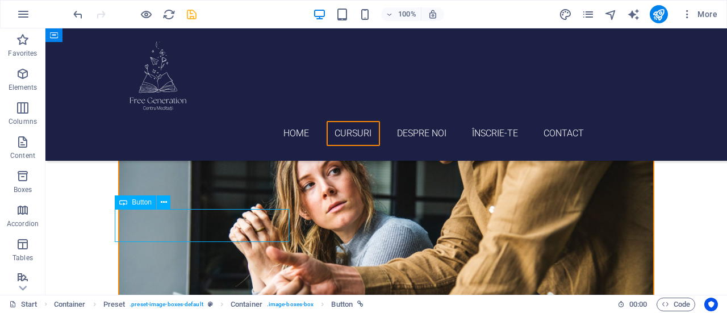
click at [133, 204] on span "Button" at bounding box center [142, 202] width 20 height 7
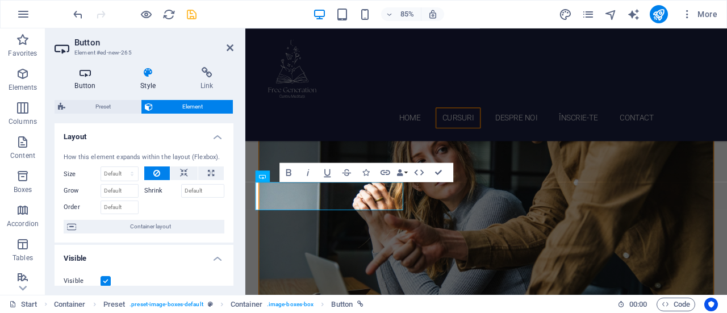
click at [92, 78] on icon at bounding box center [85, 72] width 61 height 11
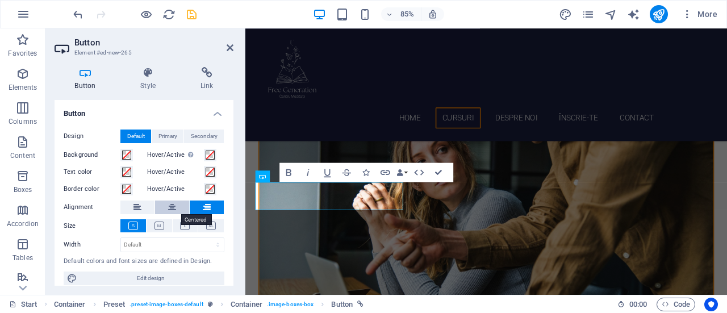
click at [175, 206] on icon at bounding box center [172, 207] width 8 height 14
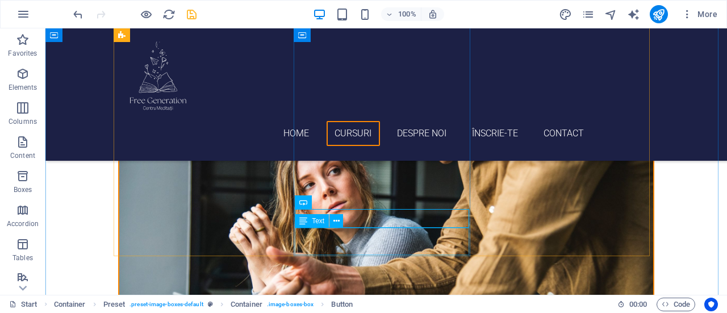
click at [338, 221] on icon at bounding box center [336, 221] width 6 height 12
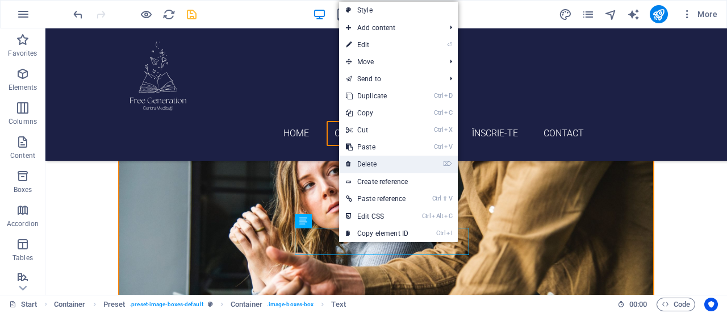
click at [388, 161] on link "⌦ Delete" at bounding box center [377, 164] width 76 height 17
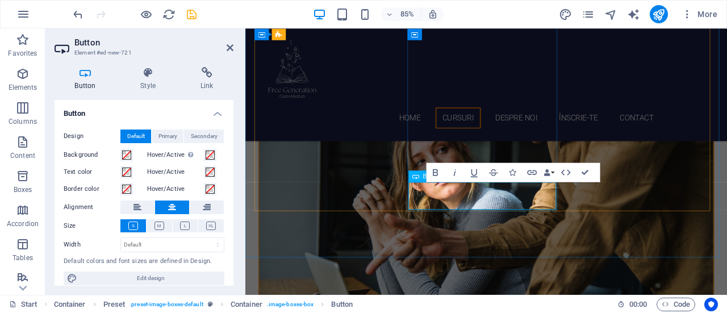
click at [439, 170] on icon "button" at bounding box center [434, 171] width 11 height 11
click at [471, 174] on icon "button" at bounding box center [473, 171] width 11 height 11
click at [531, 174] on icon "button" at bounding box center [532, 172] width 10 height 5
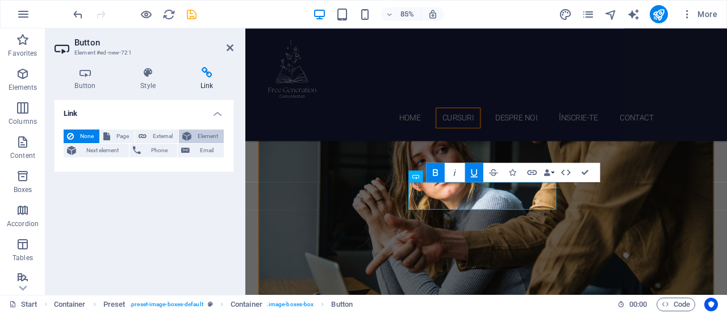
click at [200, 132] on span "Element" at bounding box center [208, 136] width 26 height 14
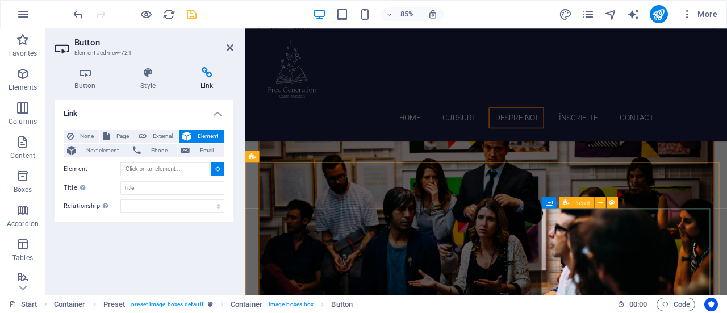
scroll to position [1559, 0]
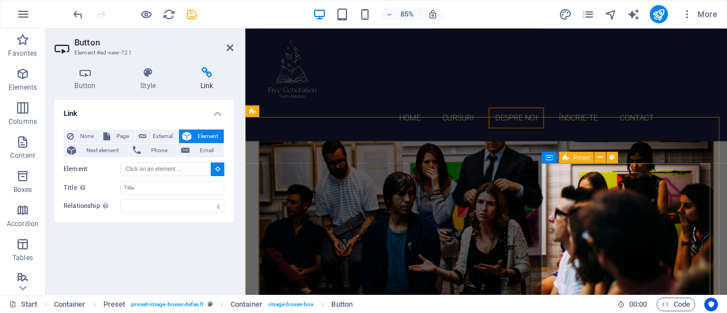
type input "#ed-415687264"
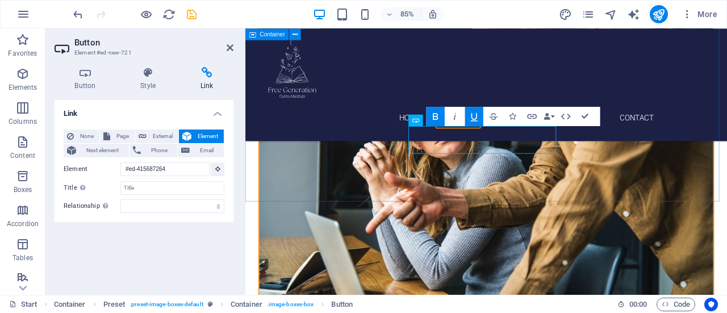
scroll to position [634, 0]
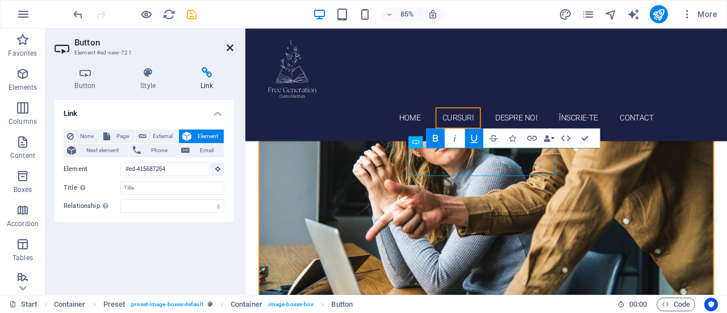
click at [229, 47] on icon at bounding box center [230, 47] width 7 height 9
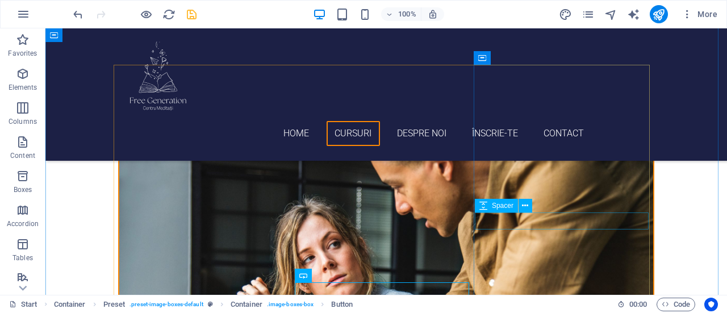
scroll to position [577, 0]
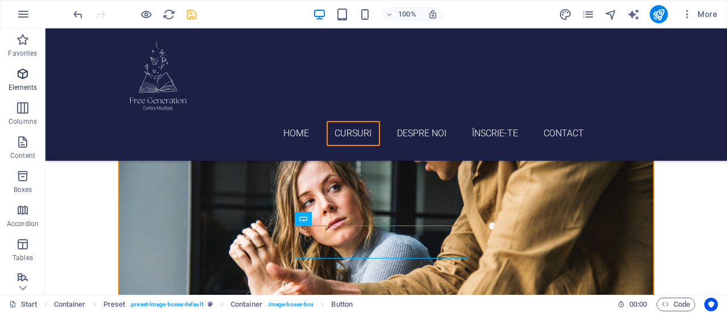
click at [26, 83] on p "Elements" at bounding box center [23, 87] width 29 height 9
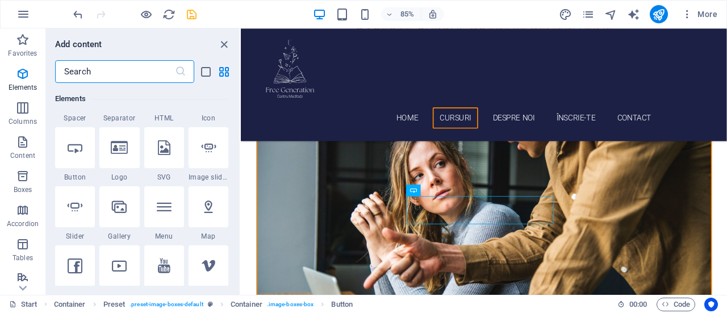
scroll to position [170, 0]
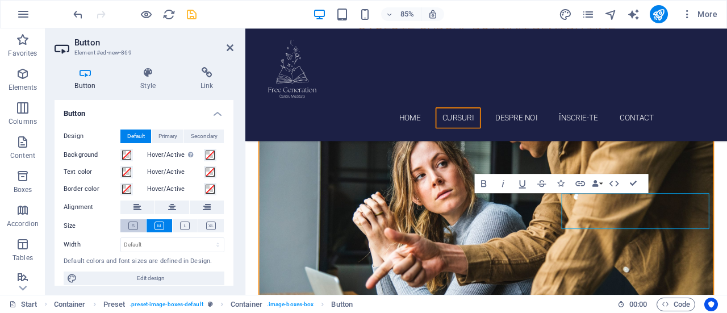
click at [136, 225] on icon at bounding box center [133, 225] width 10 height 9
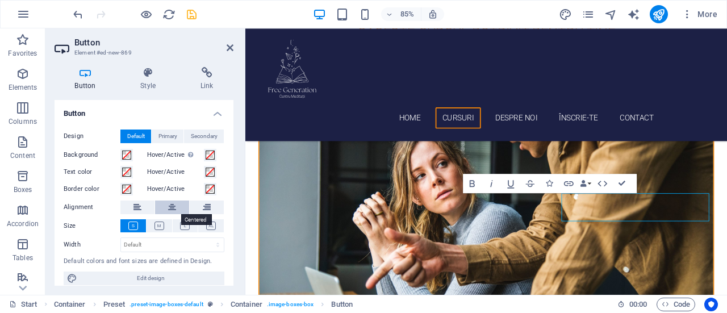
click at [173, 210] on icon at bounding box center [172, 207] width 8 height 14
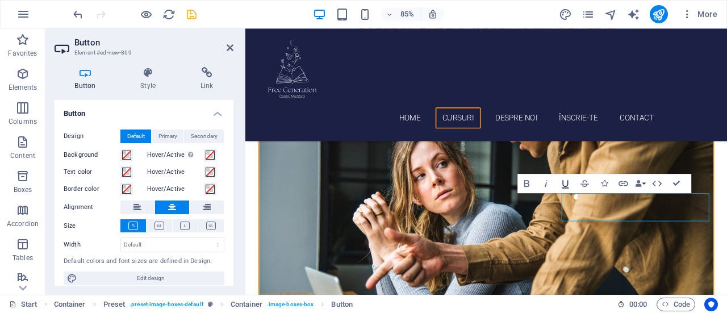
click at [568, 183] on icon "button" at bounding box center [565, 183] width 11 height 11
click at [622, 182] on icon "button" at bounding box center [623, 183] width 10 height 5
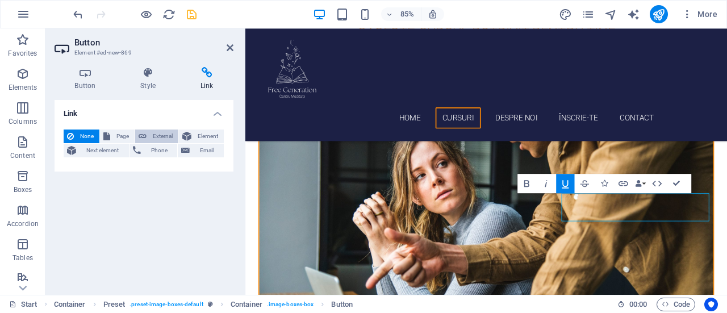
click at [151, 136] on span "External" at bounding box center [162, 136] width 25 height 14
select select "blank"
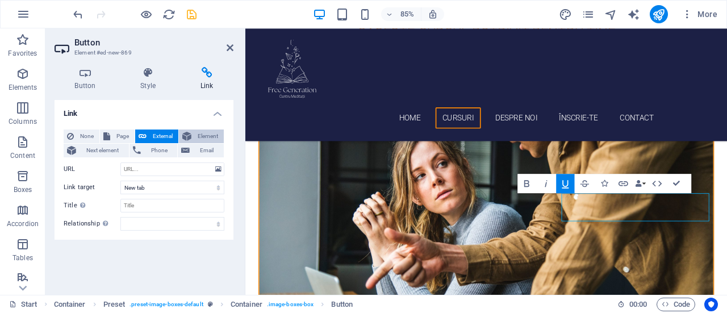
click at [196, 136] on span "Element" at bounding box center [208, 136] width 26 height 14
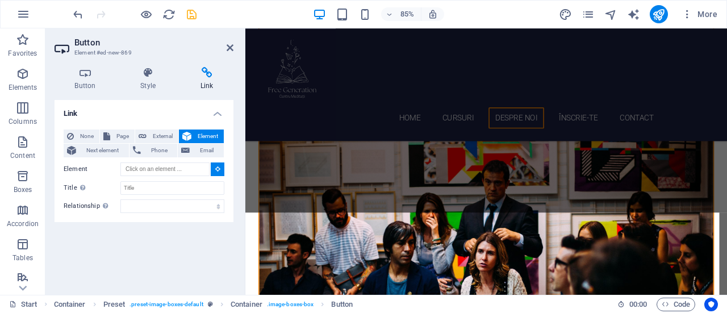
scroll to position [1560, 0]
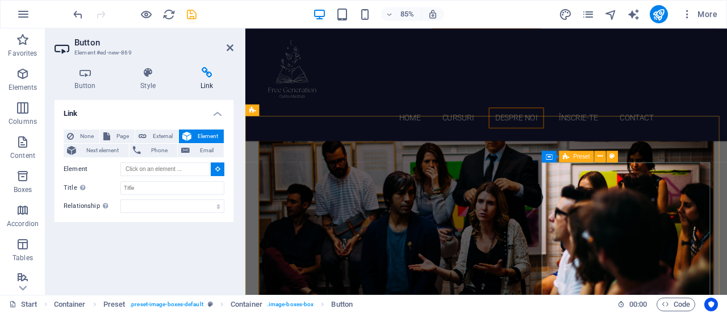
type input "#ed-415687264"
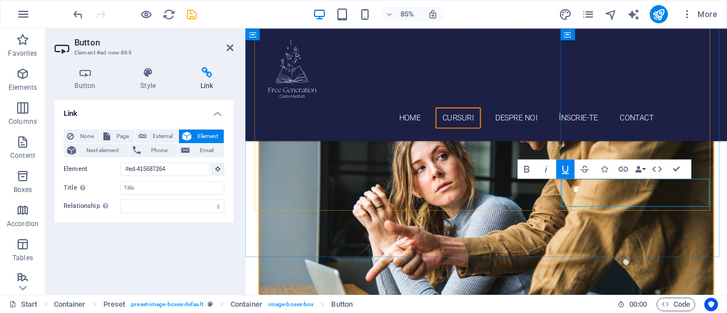
scroll to position [574, 0]
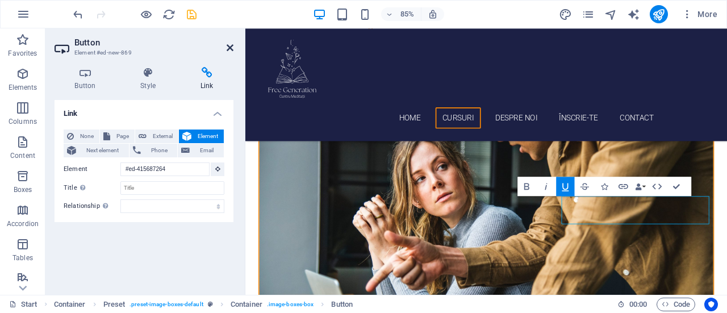
click at [230, 45] on icon at bounding box center [230, 47] width 7 height 9
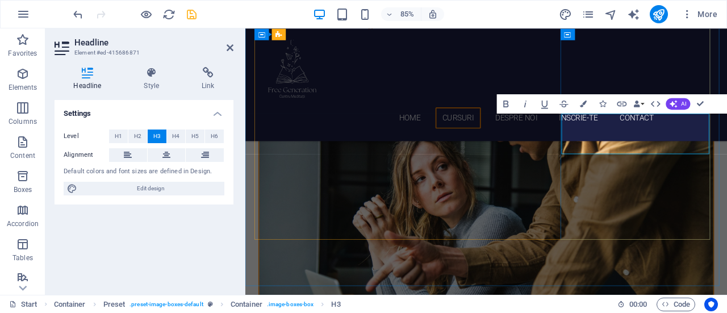
drag, startPoint x: 739, startPoint y: 171, endPoint x: 630, endPoint y: 150, distance: 110.4
click at [171, 153] on button at bounding box center [167, 155] width 38 height 14
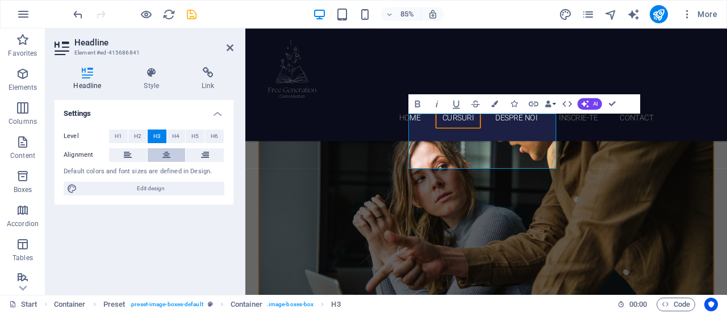
click at [170, 152] on icon at bounding box center [166, 155] width 8 height 14
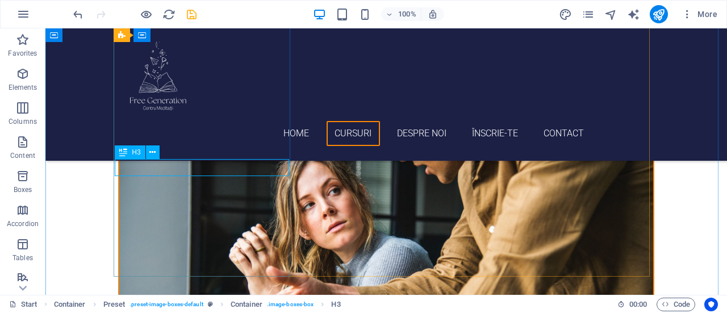
drag, startPoint x: 219, startPoint y: 166, endPoint x: 259, endPoint y: 196, distance: 50.8
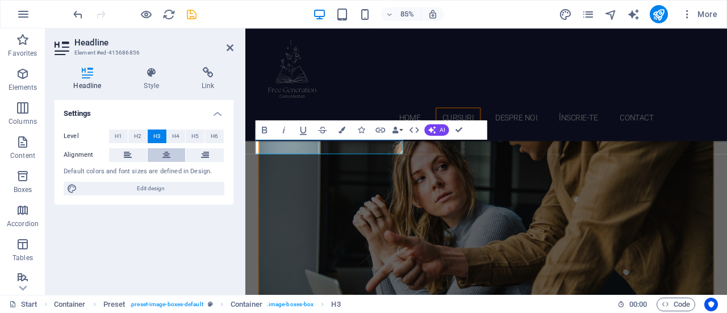
click at [164, 154] on icon at bounding box center [166, 155] width 8 height 14
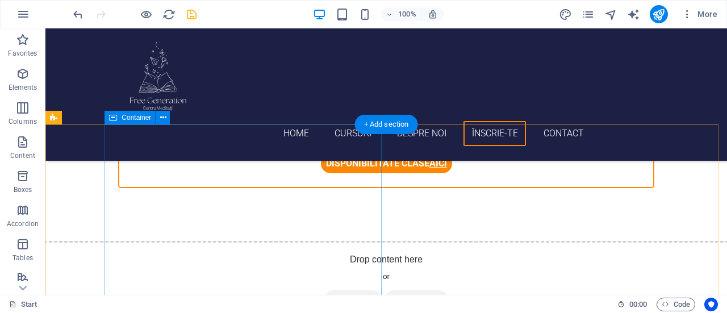
scroll to position [1980, 0]
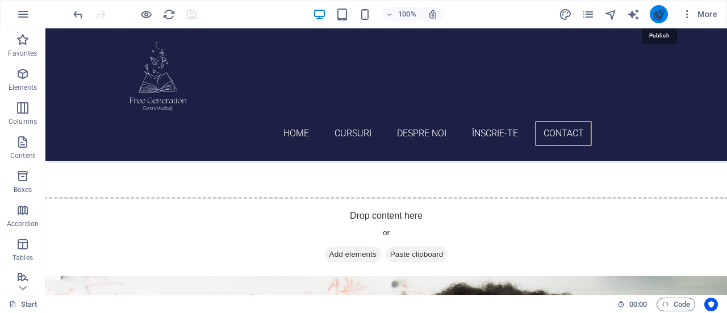
click at [661, 15] on icon "publish" at bounding box center [658, 14] width 13 height 13
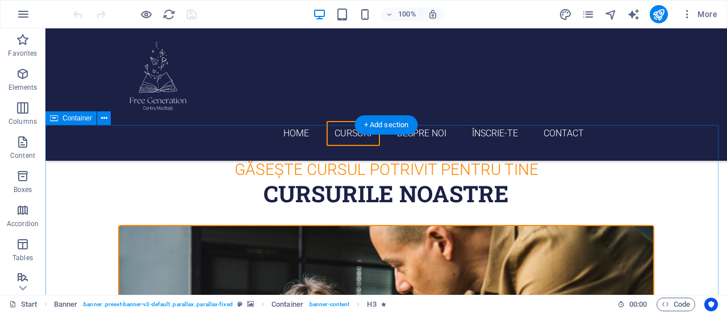
scroll to position [568, 0]
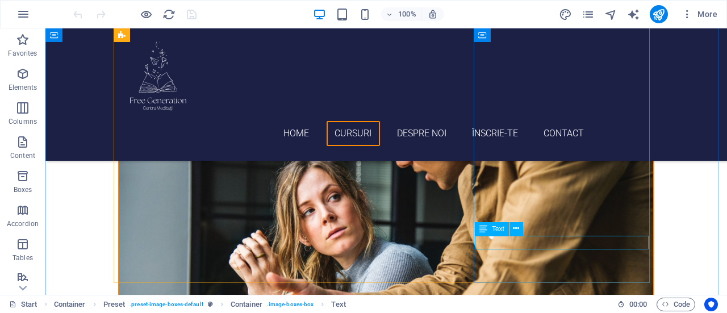
click at [518, 229] on icon at bounding box center [516, 229] width 6 height 12
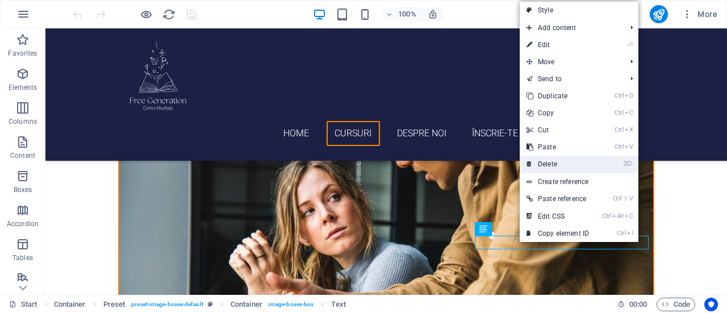
click at [567, 161] on link "⌦ Delete" at bounding box center [558, 164] width 76 height 17
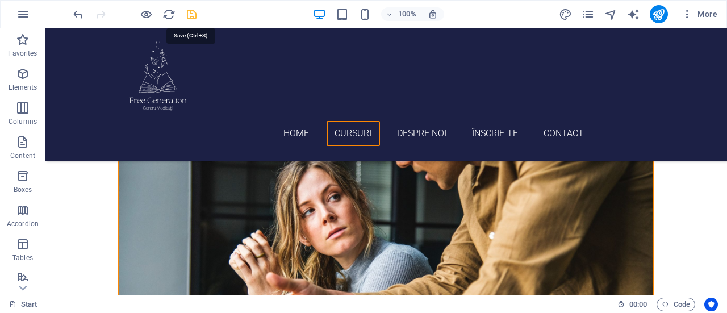
click at [185, 12] on icon "save" at bounding box center [191, 14] width 13 height 13
click at [656, 15] on icon "publish" at bounding box center [658, 14] width 13 height 13
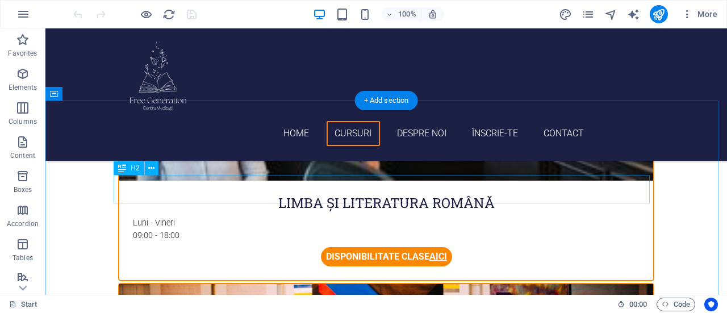
scroll to position [1420, 0]
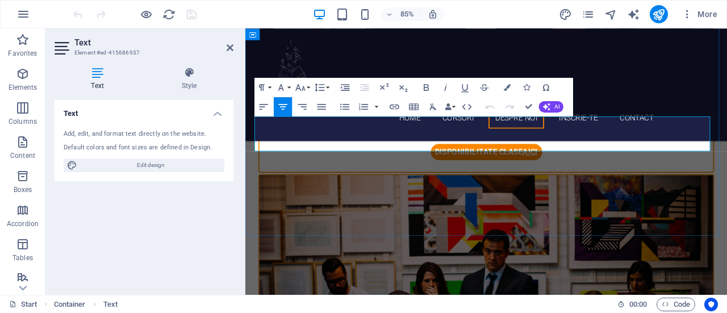
drag, startPoint x: 585, startPoint y: 139, endPoint x: 556, endPoint y: 143, distance: 29.8
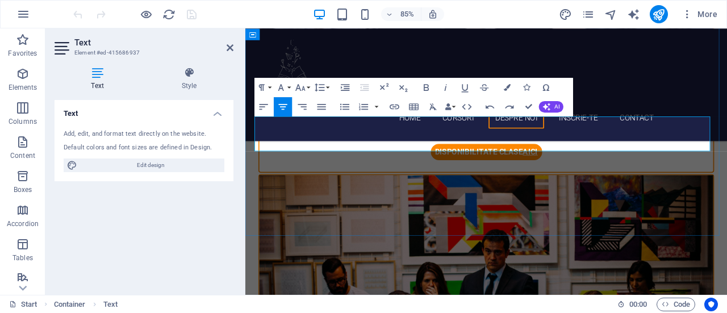
drag, startPoint x: 559, startPoint y: 141, endPoint x: 567, endPoint y: 143, distance: 8.3
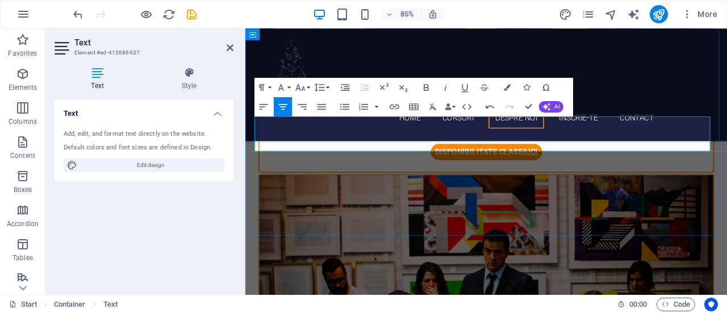
scroll to position [0, 1]
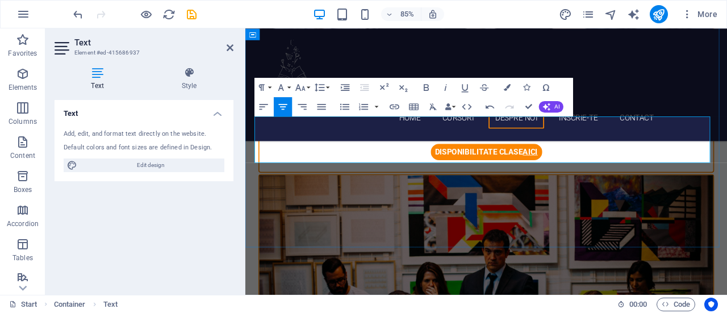
drag, startPoint x: 643, startPoint y: 167, endPoint x: 608, endPoint y: 168, distance: 34.6
copy span "Nationala"
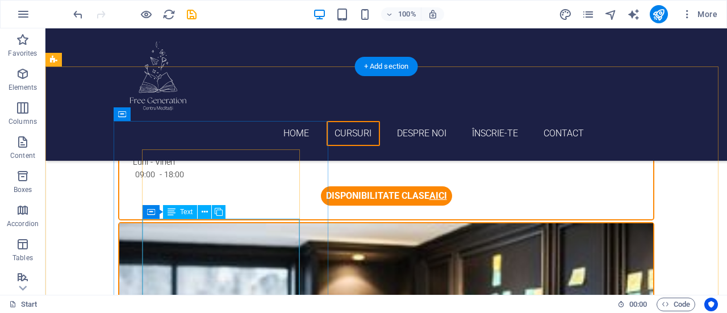
scroll to position [958, 0]
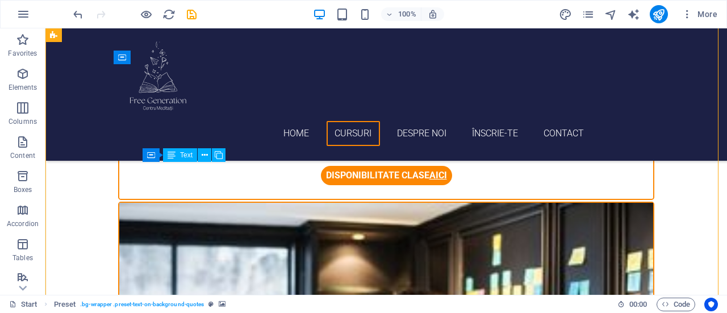
drag, startPoint x: 230, startPoint y: 249, endPoint x: 200, endPoint y: 248, distance: 29.6
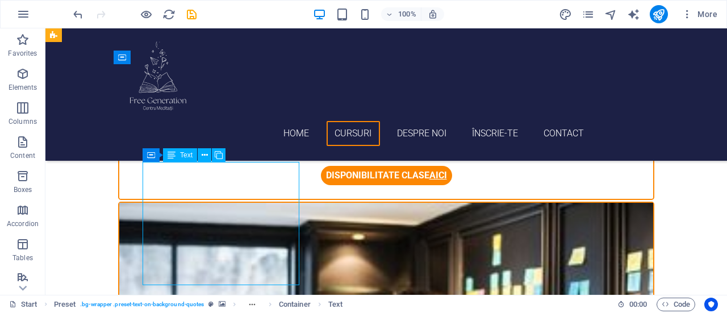
click at [148, 168] on div "H3 Banner Banner Container Spacer H1 Spacer Button Container Preset Container P…" at bounding box center [385, 161] width 681 height 266
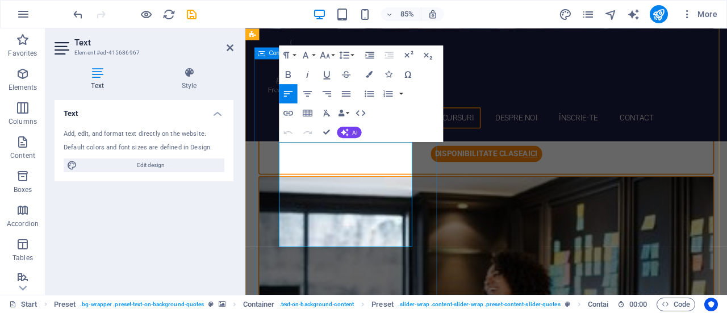
drag, startPoint x: 320, startPoint y: 278, endPoint x: 283, endPoint y: 169, distance: 115.1
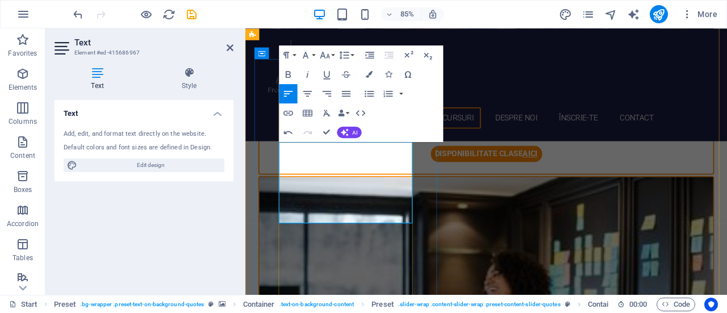
click at [291, 71] on icon "button" at bounding box center [287, 74] width 11 height 11
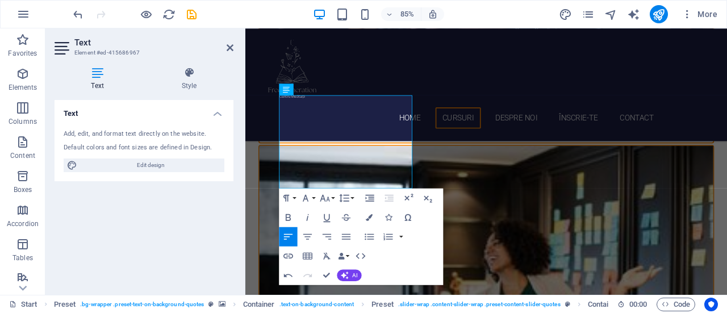
scroll to position [1015, 0]
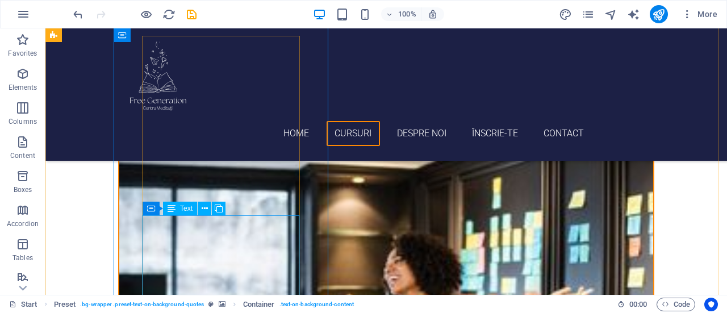
scroll to position [1072, 0]
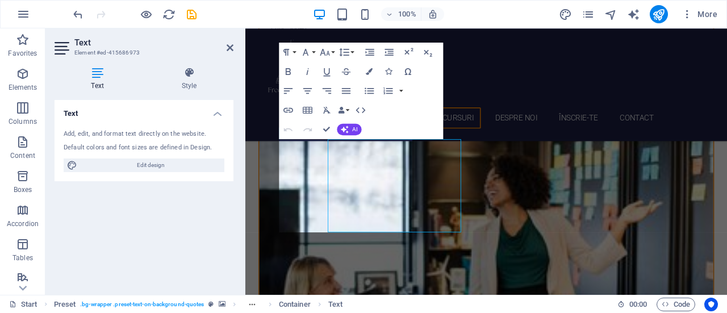
click at [181, 227] on div "Text Add, edit, and format text directly on the website. Default colors and fon…" at bounding box center [144, 193] width 179 height 186
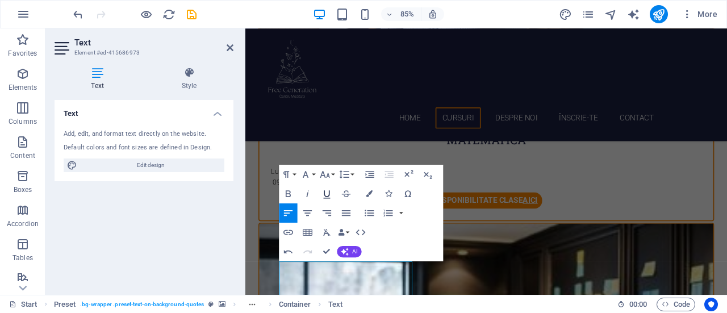
scroll to position [902, 0]
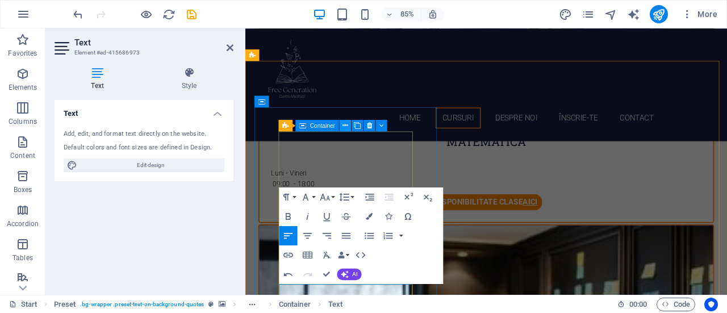
click at [344, 127] on icon at bounding box center [344, 125] width 5 height 10
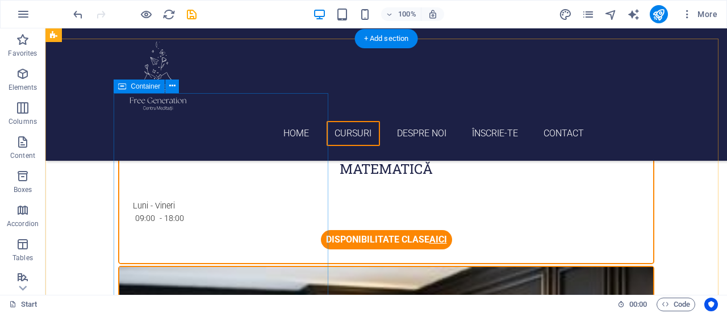
scroll to position [834, 0]
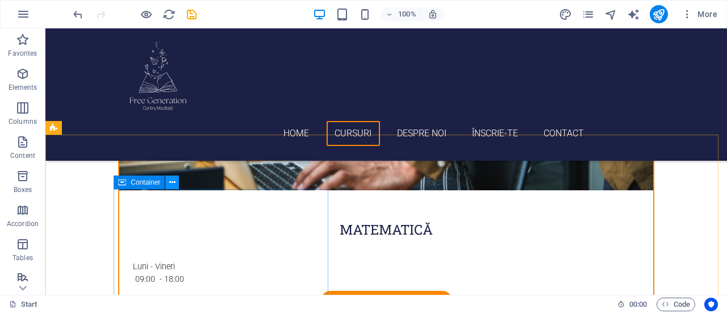
click at [171, 182] on icon at bounding box center [172, 183] width 6 height 12
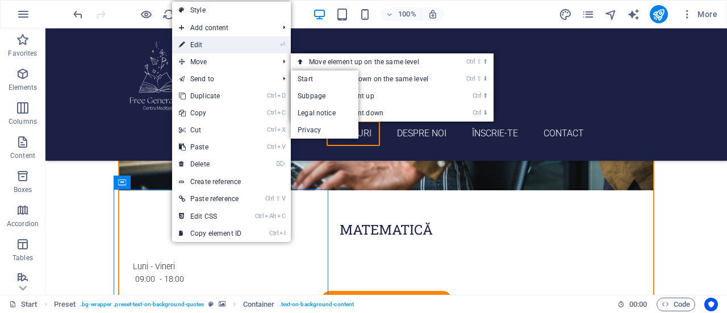
click at [221, 43] on link "⏎ Edit" at bounding box center [210, 44] width 76 height 17
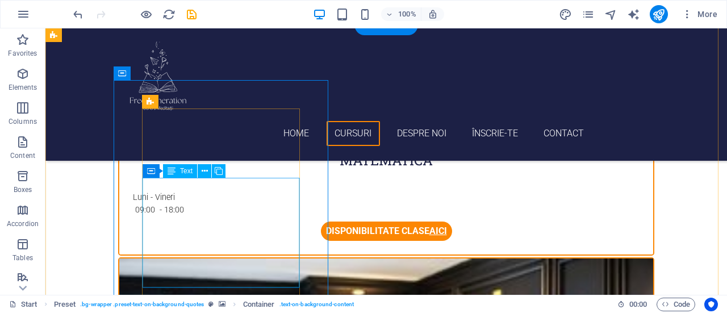
scroll to position [890, 0]
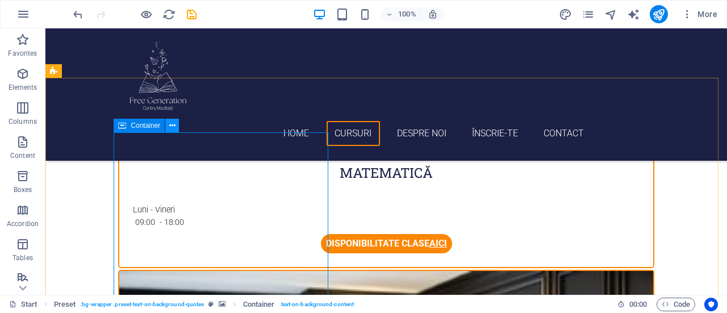
click at [174, 130] on icon at bounding box center [172, 126] width 6 height 12
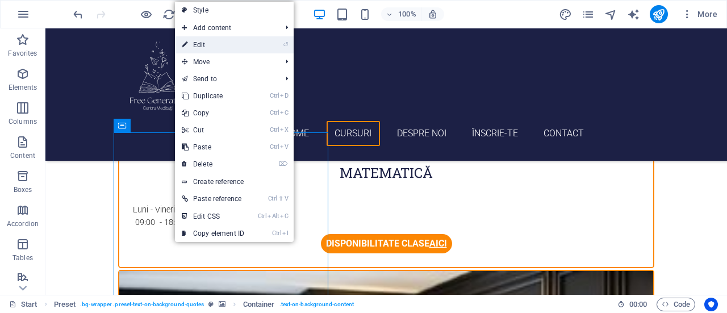
click at [227, 42] on link "⏎ Edit" at bounding box center [213, 44] width 76 height 17
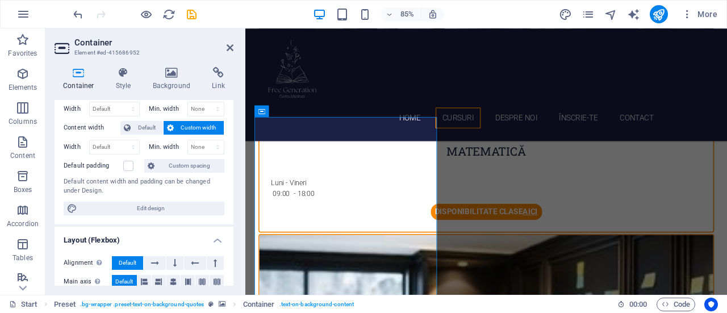
scroll to position [0, 0]
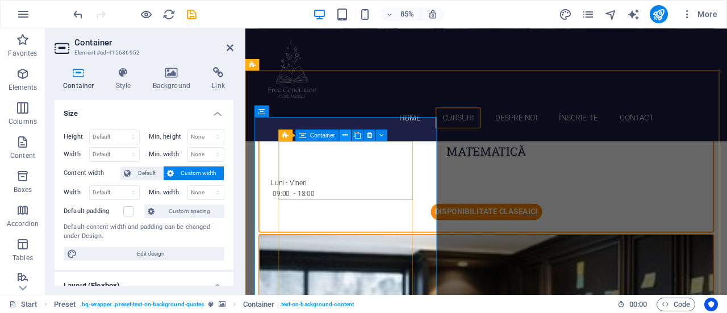
click at [343, 136] on icon at bounding box center [344, 135] width 5 height 10
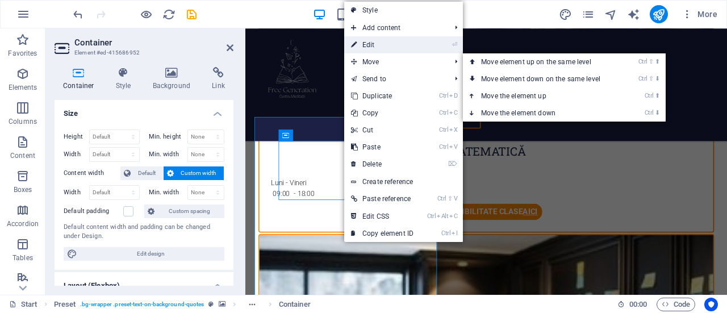
click at [380, 41] on link "⏎ Edit" at bounding box center [382, 44] width 76 height 17
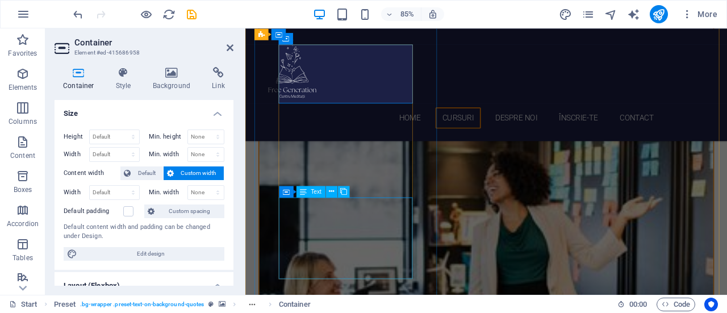
scroll to position [1117, 0]
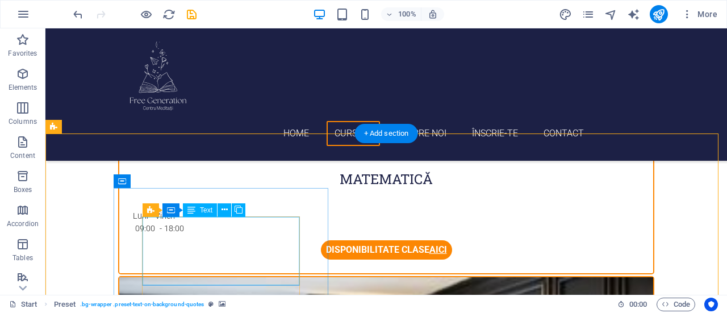
scroll to position [890, 0]
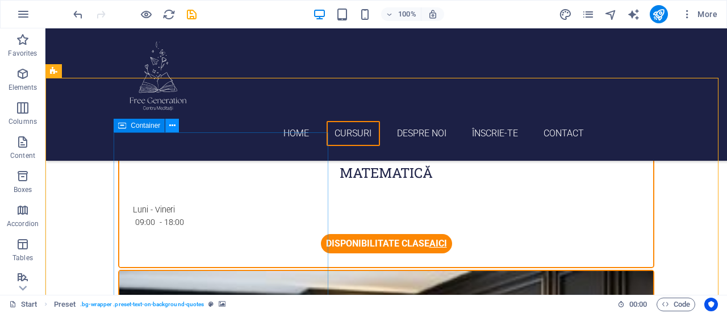
click at [170, 127] on icon at bounding box center [172, 126] width 6 height 12
click at [176, 125] on button at bounding box center [172, 126] width 14 height 14
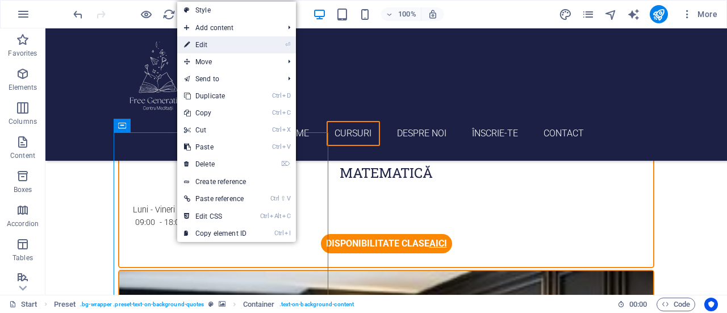
click at [227, 39] on link "⏎ Edit" at bounding box center [215, 44] width 76 height 17
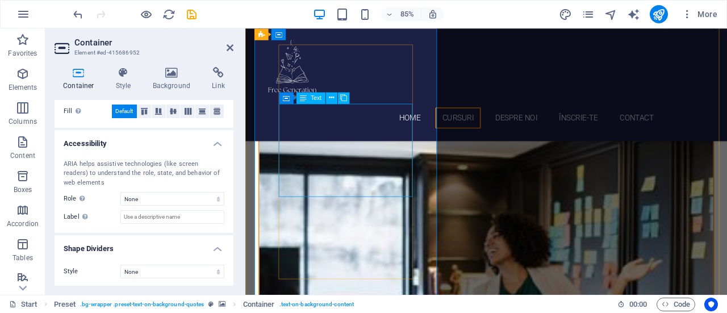
scroll to position [947, 0]
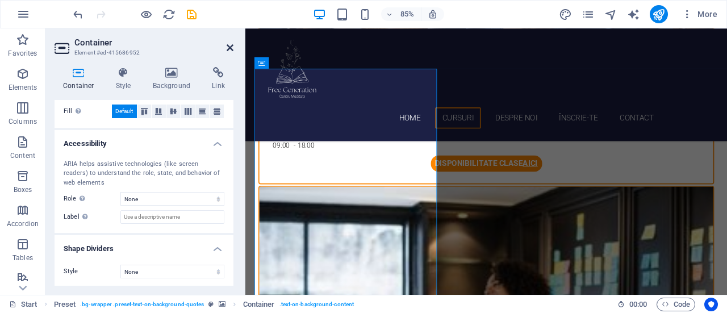
click at [229, 49] on icon at bounding box center [230, 47] width 7 height 9
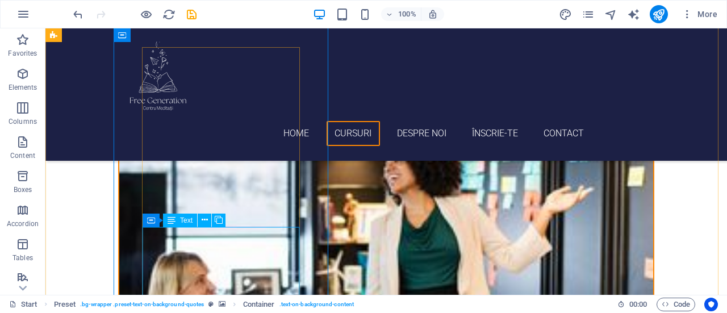
scroll to position [1117, 0]
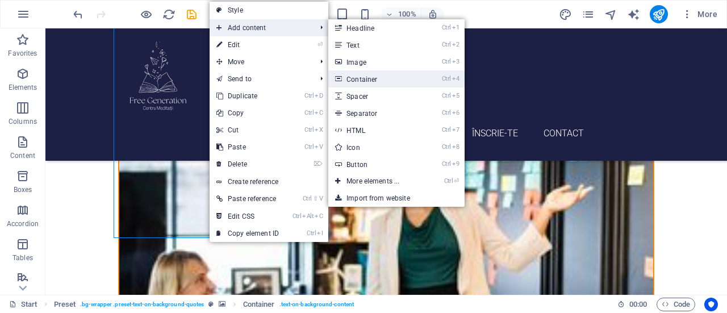
click at [370, 79] on link "Ctrl 4 Container" at bounding box center [375, 78] width 94 height 17
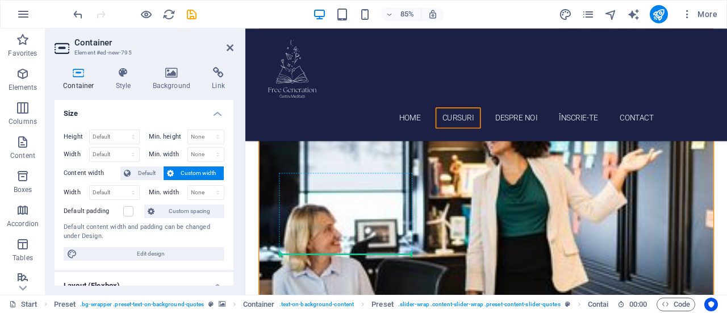
scroll to position [1133, 0]
drag, startPoint x: 422, startPoint y: 203, endPoint x: 400, endPoint y: 283, distance: 83.1
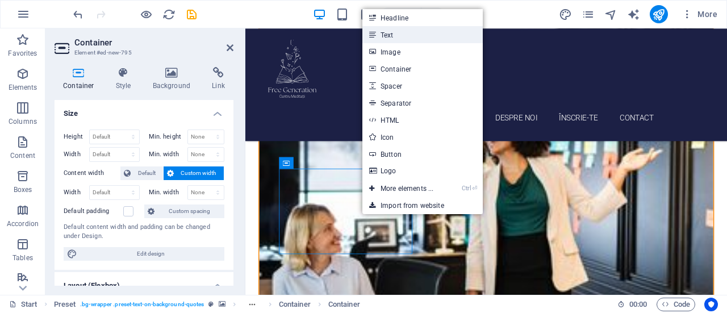
click at [397, 35] on link "Text" at bounding box center [422, 34] width 120 height 17
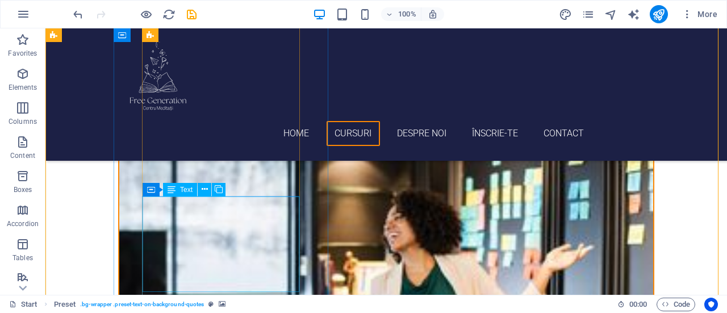
scroll to position [1077, 0]
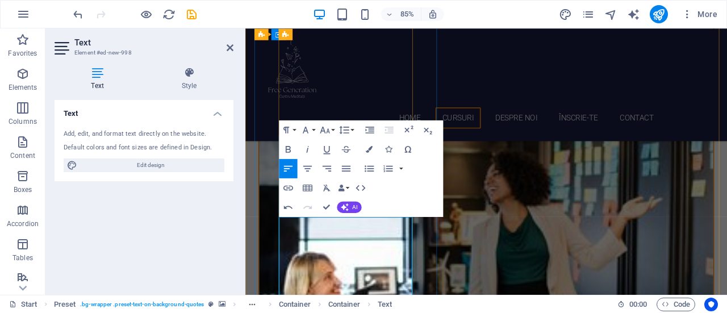
scroll to position [1133, 0]
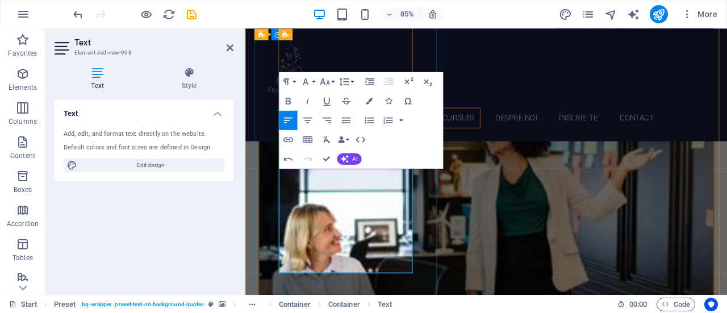
click at [288, 98] on icon "button" at bounding box center [287, 100] width 11 height 11
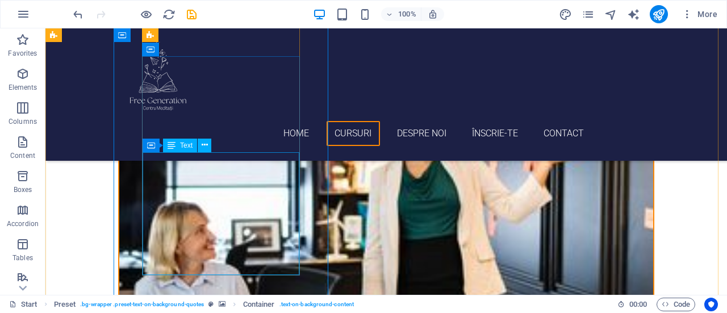
scroll to position [1190, 0]
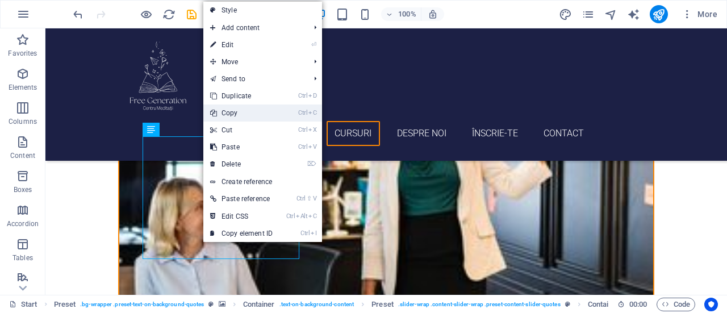
click at [233, 112] on link "Ctrl C Copy" at bounding box center [241, 112] width 76 height 17
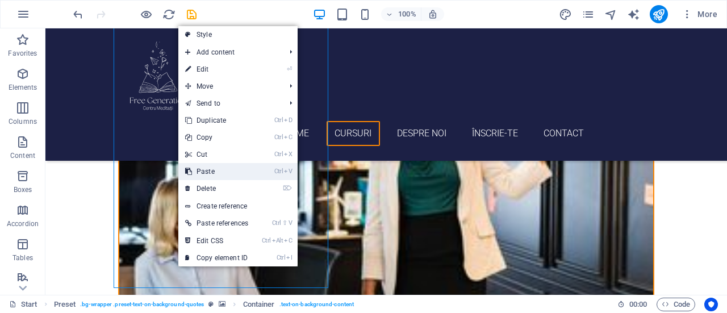
click at [222, 173] on link "Ctrl V Paste" at bounding box center [216, 171] width 77 height 17
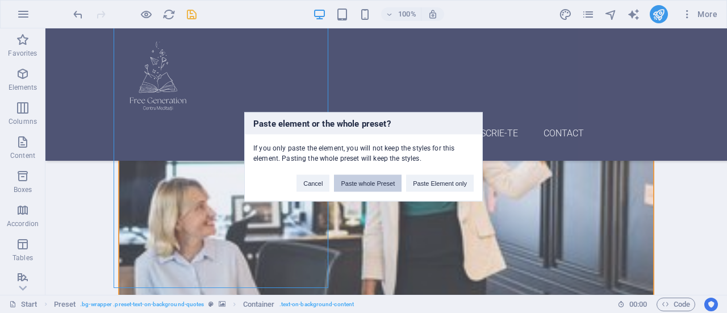
click at [353, 181] on button "Paste whole Preset" at bounding box center [368, 182] width 68 height 17
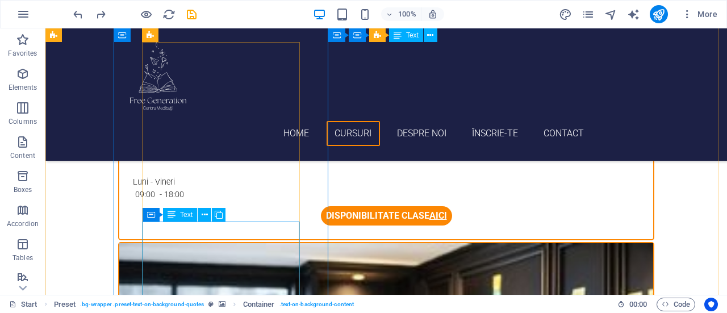
scroll to position [849, 0]
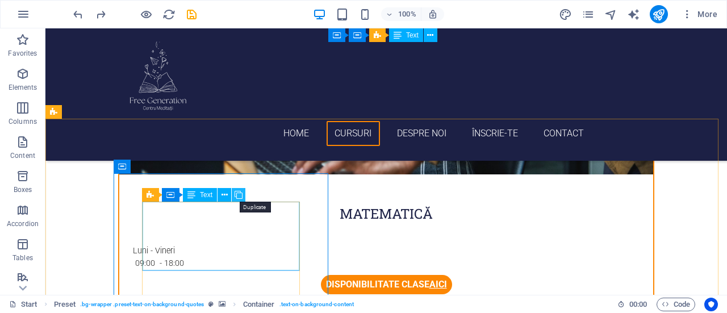
click at [238, 197] on icon at bounding box center [239, 195] width 8 height 12
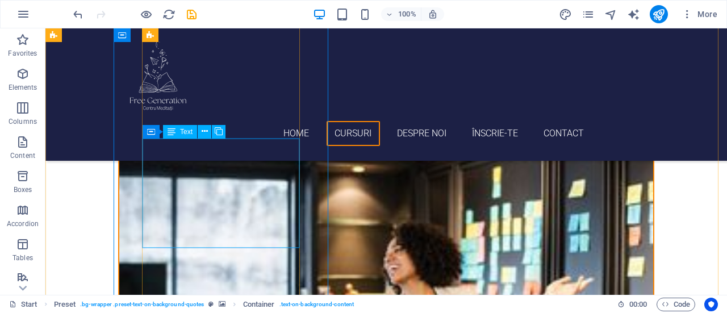
scroll to position [963, 0]
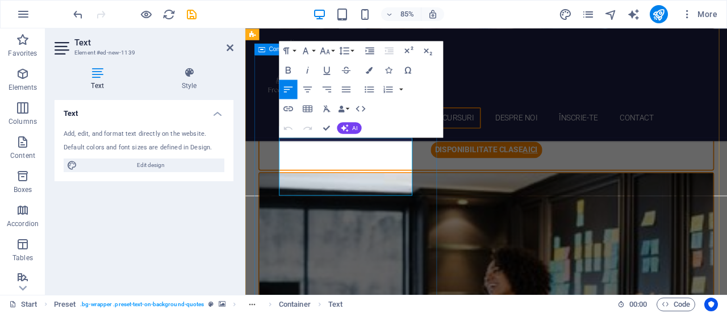
drag, startPoint x: 413, startPoint y: 215, endPoint x: 277, endPoint y: 158, distance: 148.4
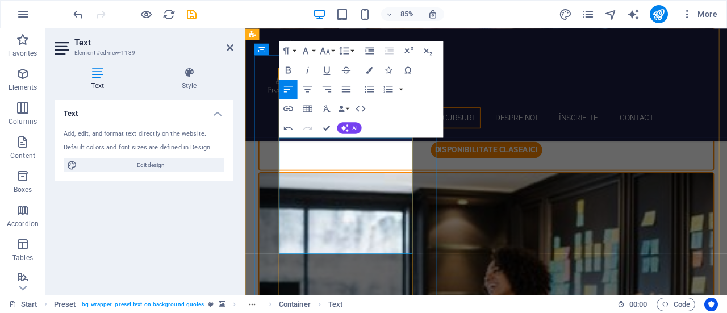
scroll to position [3411, 1]
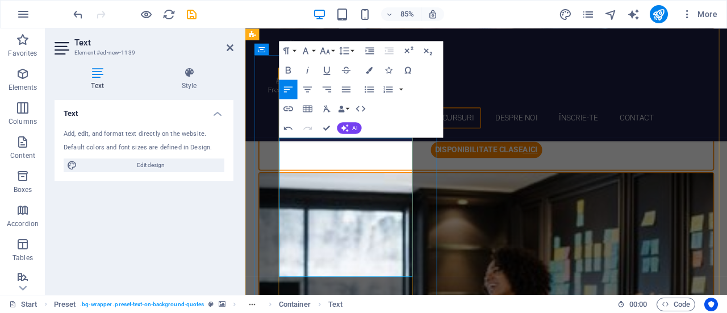
click at [292, 72] on icon "button" at bounding box center [287, 69] width 11 height 11
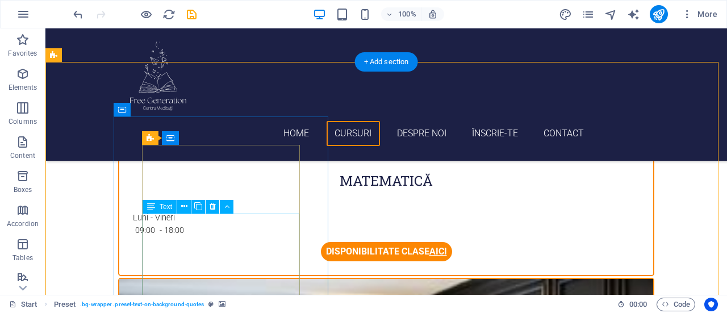
scroll to position [906, 0]
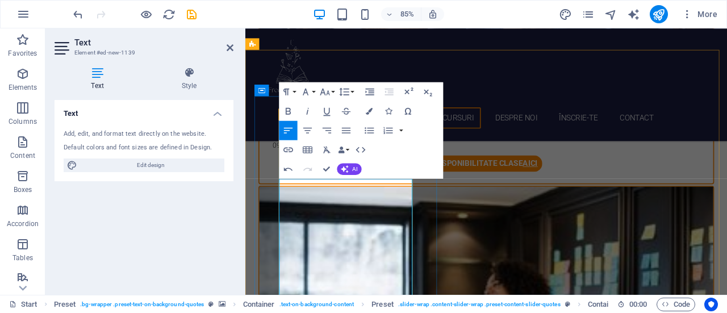
scroll to position [963, 0]
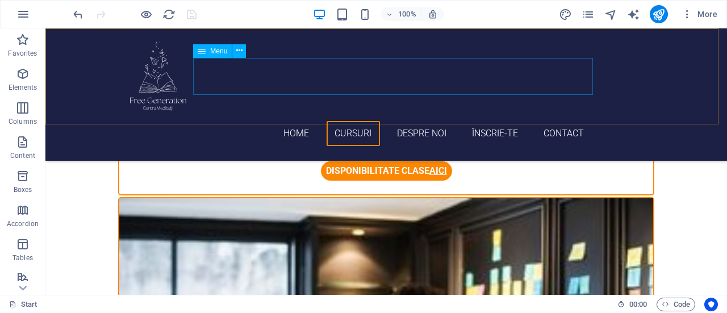
click at [563, 115] on nav "Home Cursuri Despre Noi Înscrie-te Contact" at bounding box center [357, 133] width 479 height 37
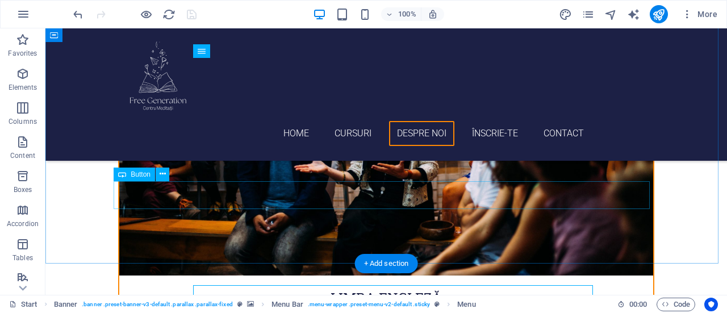
scroll to position [1644, 0]
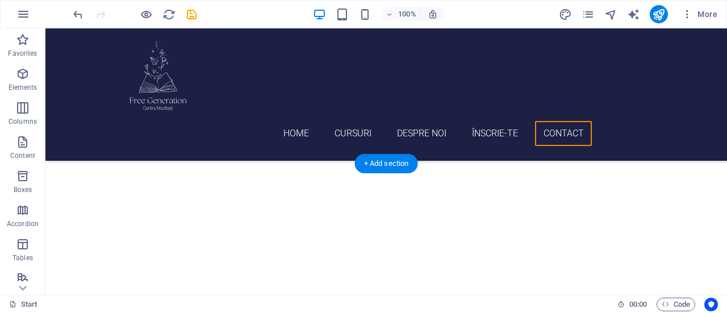
scroll to position [2241, 0]
click at [653, 12] on icon "publish" at bounding box center [658, 14] width 13 height 13
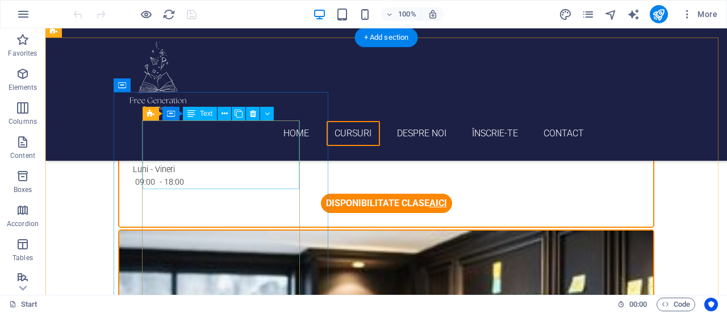
scroll to position [908, 0]
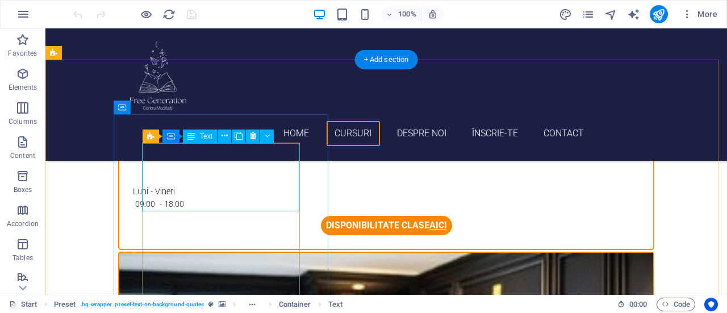
click at [147, 196] on div "Drag here to replace the existing content. Press “Ctrl” if you want to create a…" at bounding box center [385, 161] width 681 height 266
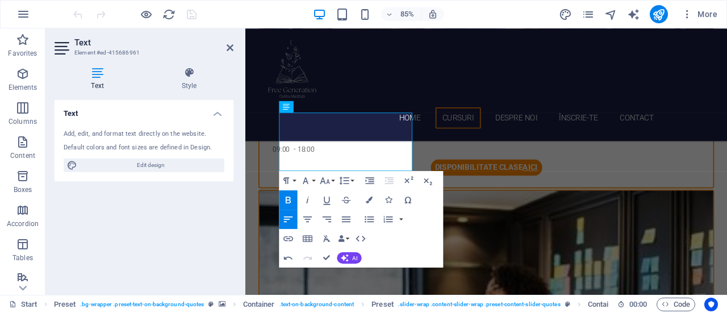
scroll to position [965, 0]
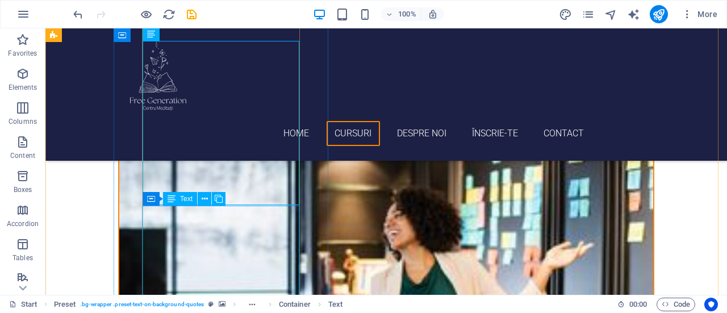
scroll to position [1079, 0]
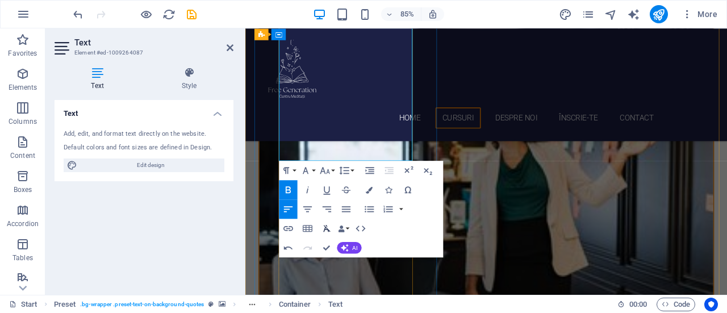
scroll to position [1192, 0]
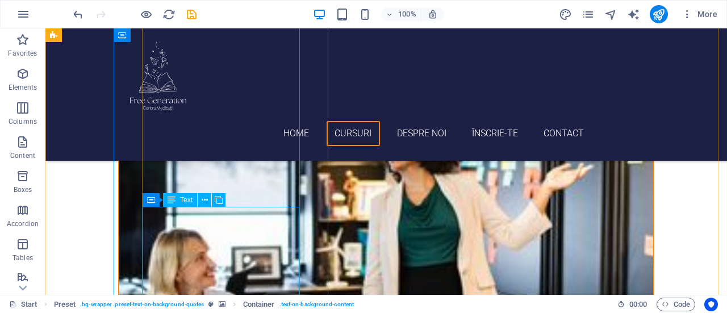
scroll to position [1136, 0]
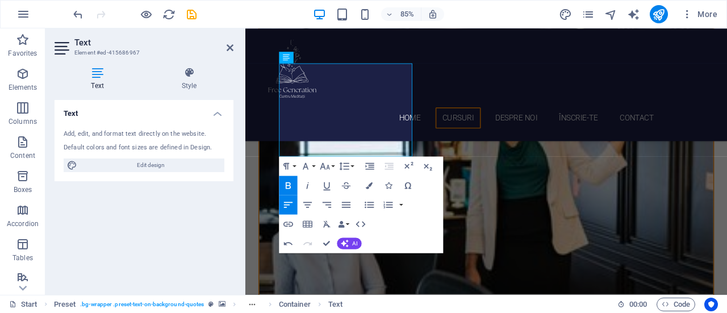
scroll to position [1249, 0]
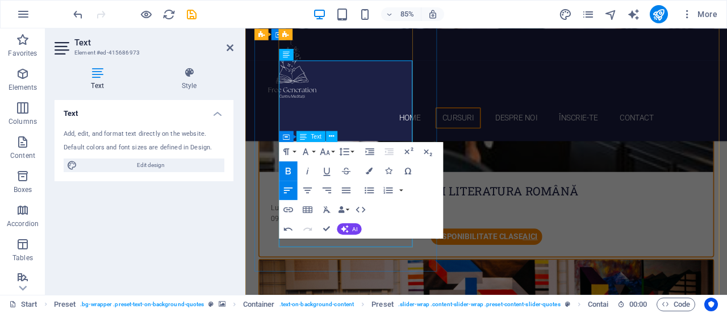
scroll to position [1306, 0]
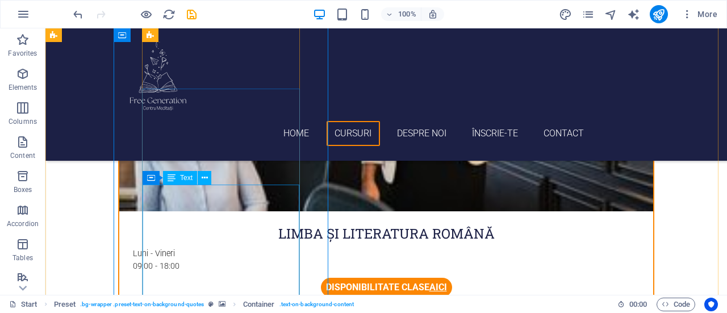
scroll to position [1363, 0]
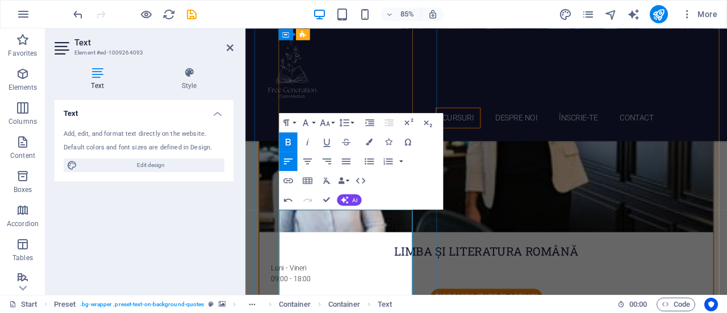
scroll to position [1192, 0]
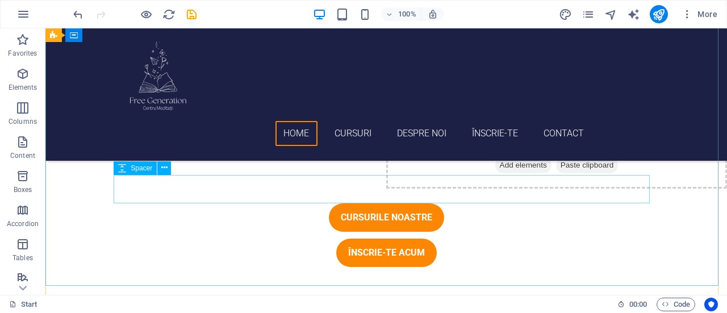
scroll to position [0, 0]
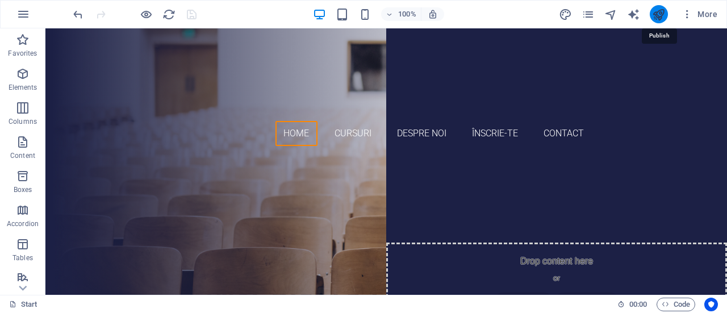
click at [659, 8] on icon "publish" at bounding box center [658, 14] width 13 height 13
